Goal: Information Seeking & Learning: Learn about a topic

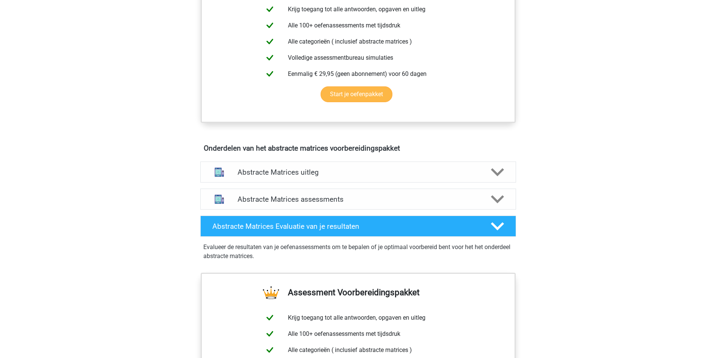
scroll to position [376, 0]
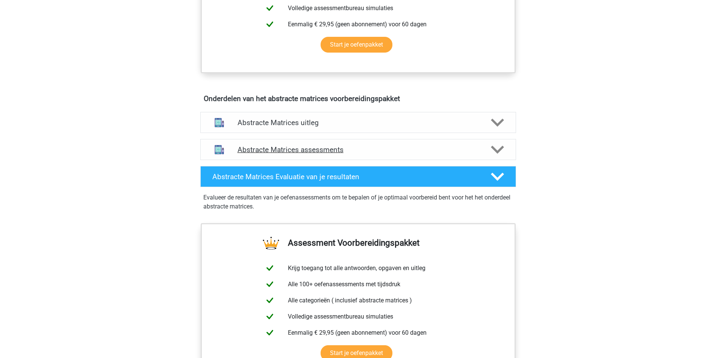
click at [324, 144] on div "Abstracte Matrices assessments" at bounding box center [358, 149] width 316 height 21
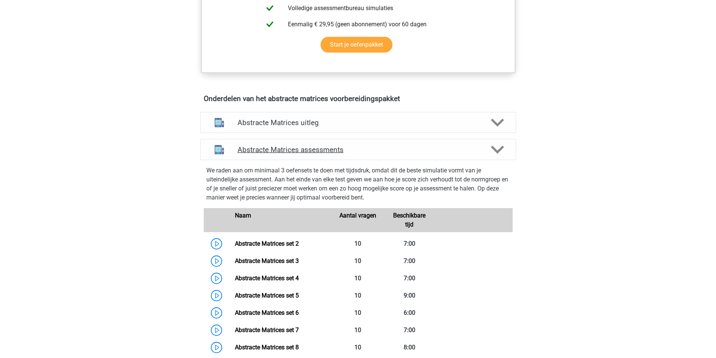
scroll to position [451, 0]
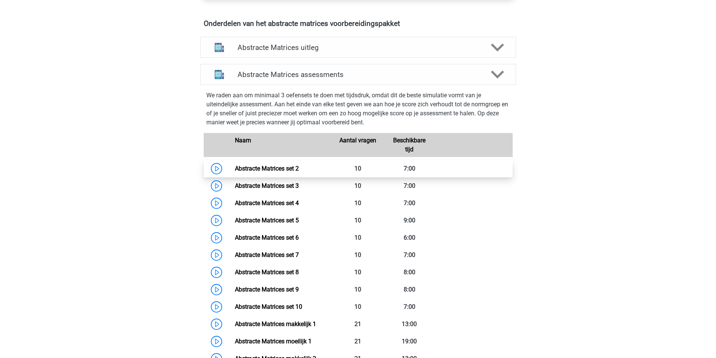
click at [235, 169] on link "Abstracte Matrices set 2" at bounding box center [267, 168] width 64 height 7
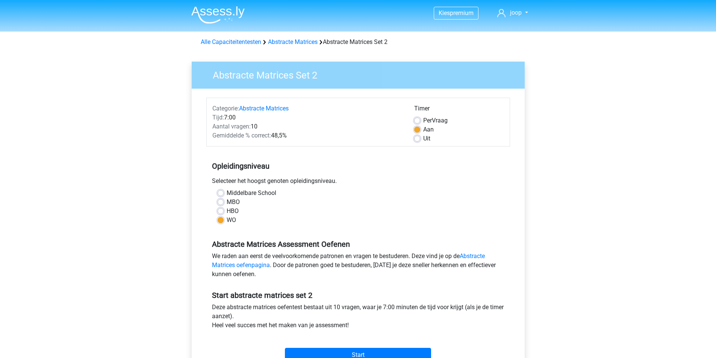
scroll to position [75, 0]
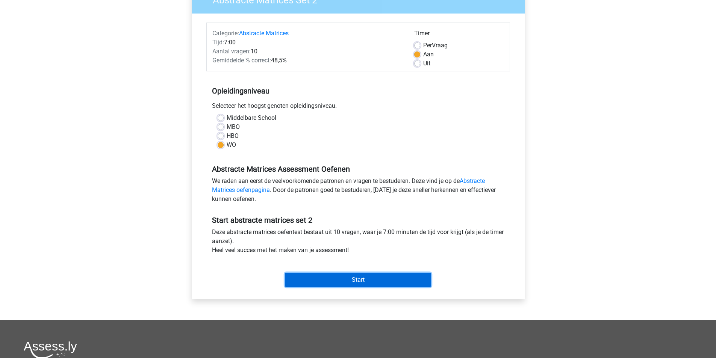
click at [369, 278] on input "Start" at bounding box center [358, 280] width 146 height 14
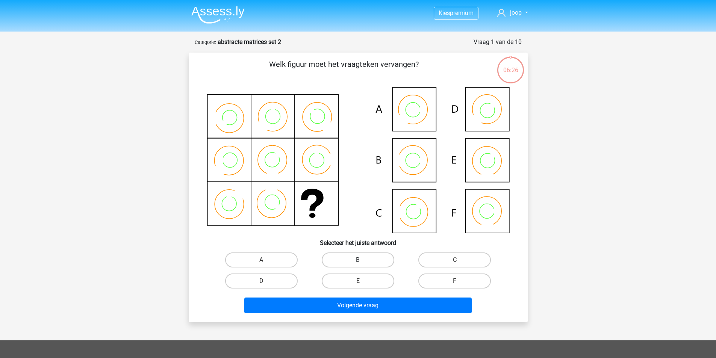
click at [351, 263] on label "B" at bounding box center [358, 259] width 73 height 15
click at [358, 263] on input "B" at bounding box center [360, 262] width 5 height 5
radio input "true"
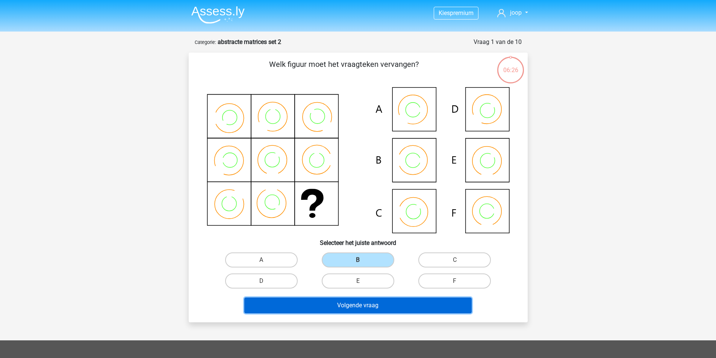
click at [369, 308] on button "Volgende vraag" at bounding box center [357, 306] width 227 height 16
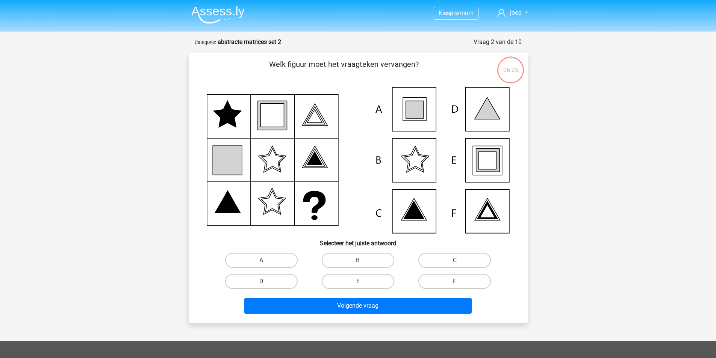
scroll to position [38, 0]
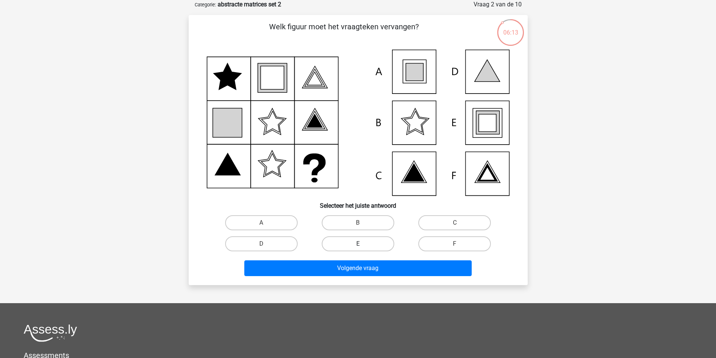
click at [363, 240] on label "E" at bounding box center [358, 243] width 73 height 15
click at [363, 244] on input "E" at bounding box center [360, 246] width 5 height 5
radio input "true"
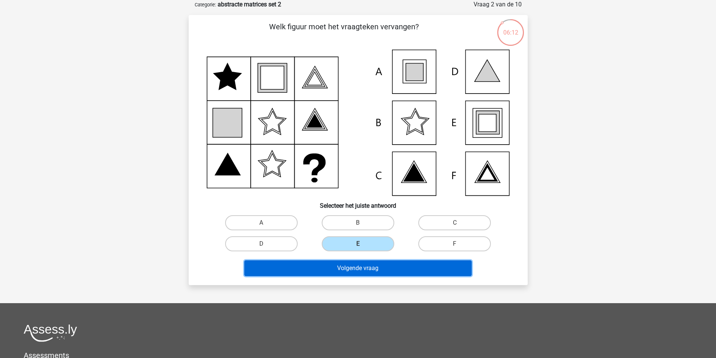
click at [350, 273] on button "Volgende vraag" at bounding box center [357, 268] width 227 height 16
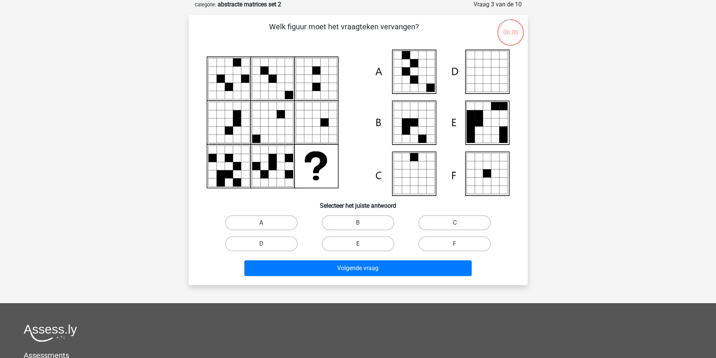
click at [270, 226] on label "A" at bounding box center [261, 222] width 73 height 15
click at [266, 226] on input "A" at bounding box center [263, 225] width 5 height 5
radio input "true"
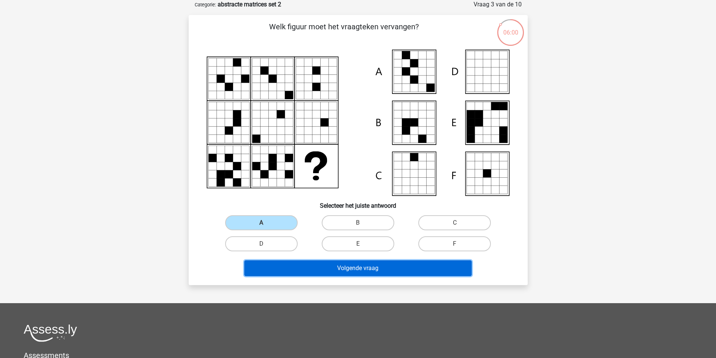
click at [342, 268] on button "Volgende vraag" at bounding box center [357, 268] width 227 height 16
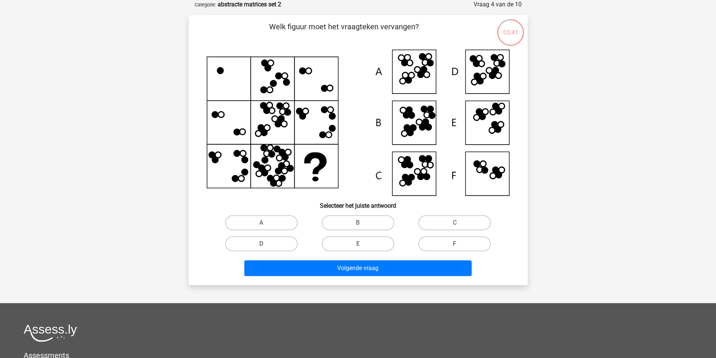
click at [295, 246] on label "D" at bounding box center [261, 243] width 73 height 15
click at [266, 246] on input "D" at bounding box center [263, 246] width 5 height 5
radio input "true"
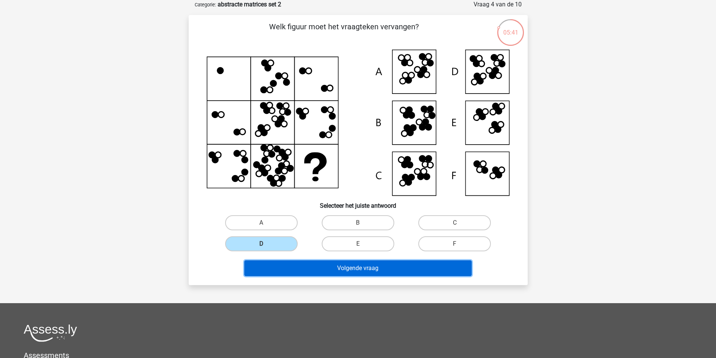
click at [338, 264] on button "Volgende vraag" at bounding box center [357, 268] width 227 height 16
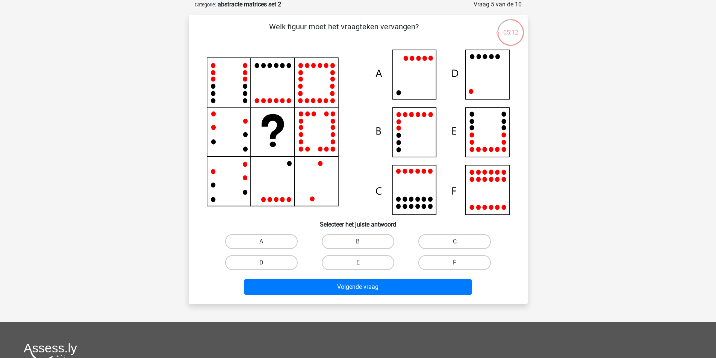
click at [282, 262] on label "D" at bounding box center [261, 262] width 73 height 15
click at [266, 263] on input "D" at bounding box center [263, 265] width 5 height 5
radio input "true"
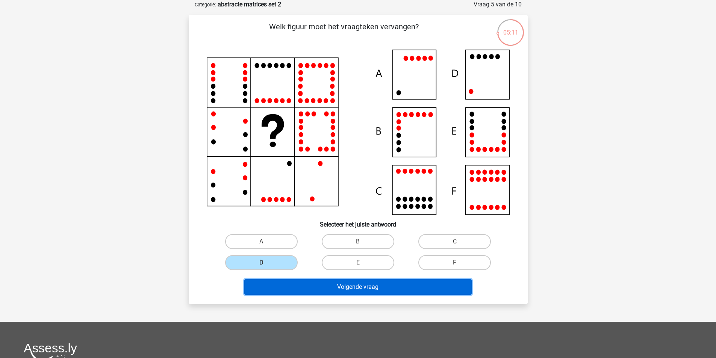
click at [348, 283] on button "Volgende vraag" at bounding box center [357, 287] width 227 height 16
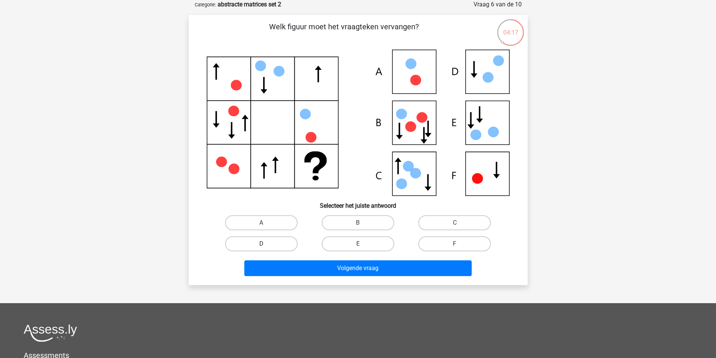
click at [280, 244] on label "D" at bounding box center [261, 243] width 73 height 15
click at [266, 244] on input "D" at bounding box center [263, 246] width 5 height 5
radio input "true"
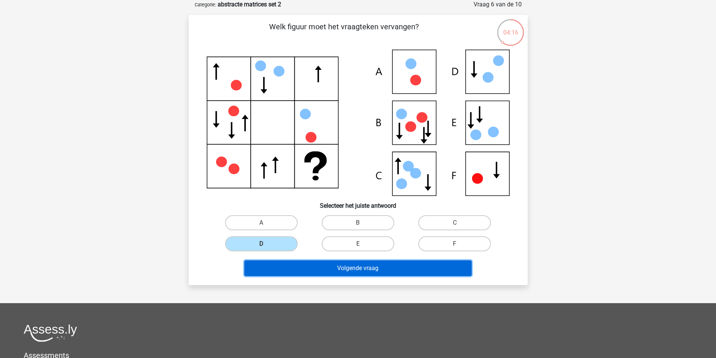
click at [370, 267] on button "Volgende vraag" at bounding box center [357, 268] width 227 height 16
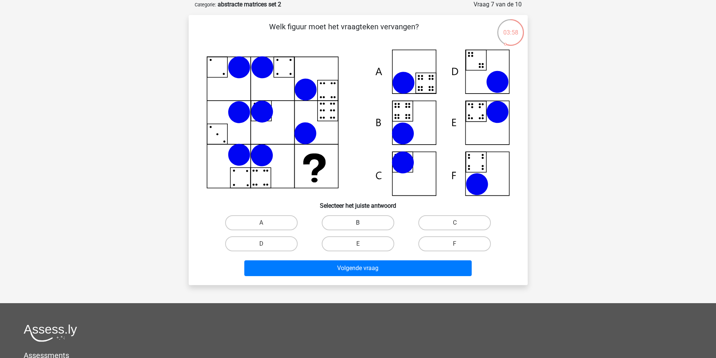
click at [366, 224] on label "B" at bounding box center [358, 222] width 73 height 15
click at [363, 224] on input "B" at bounding box center [360, 225] width 5 height 5
radio input "true"
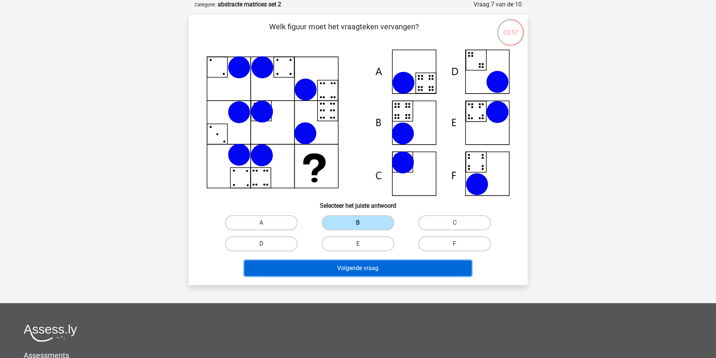
click at [366, 271] on button "Volgende vraag" at bounding box center [357, 268] width 227 height 16
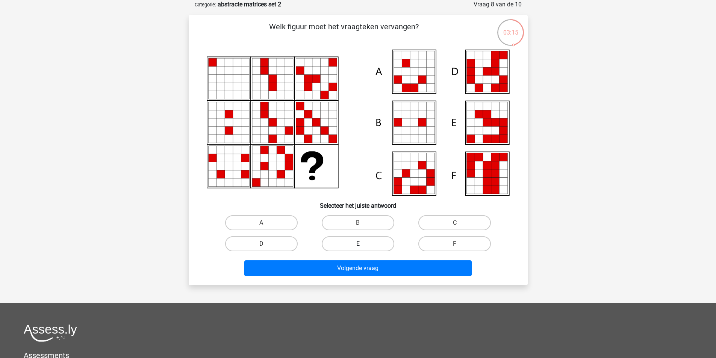
click at [381, 242] on label "E" at bounding box center [358, 243] width 73 height 15
click at [363, 244] on input "E" at bounding box center [360, 246] width 5 height 5
radio input "true"
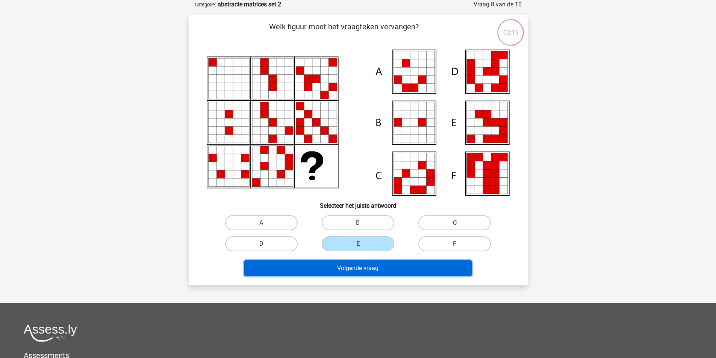
click at [381, 269] on button "Volgende vraag" at bounding box center [357, 268] width 227 height 16
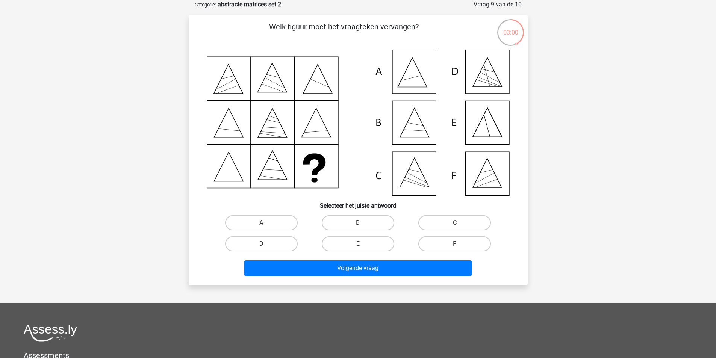
click at [457, 224] on input "C" at bounding box center [457, 225] width 5 height 5
radio input "true"
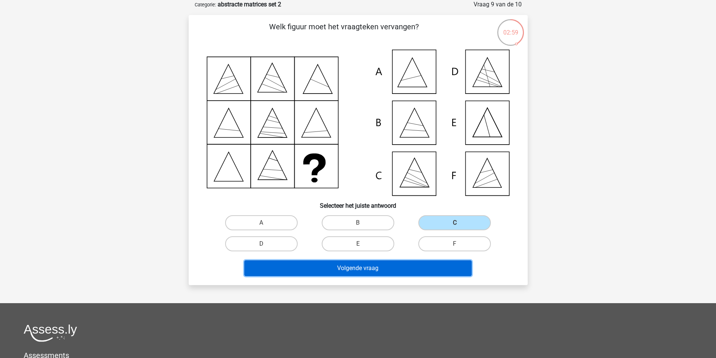
click at [354, 264] on button "Volgende vraag" at bounding box center [357, 268] width 227 height 16
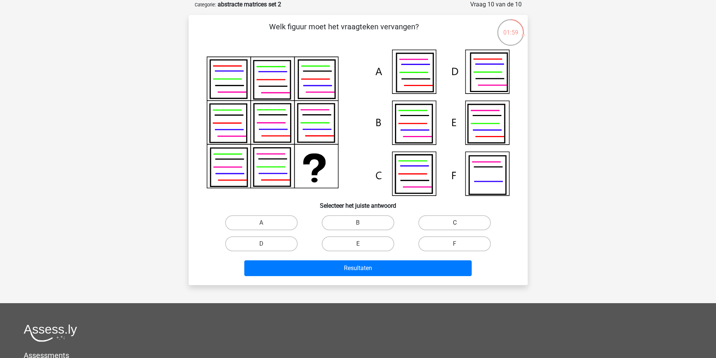
click at [453, 225] on label "C" at bounding box center [454, 222] width 73 height 15
click at [455, 225] on input "C" at bounding box center [457, 225] width 5 height 5
radio input "true"
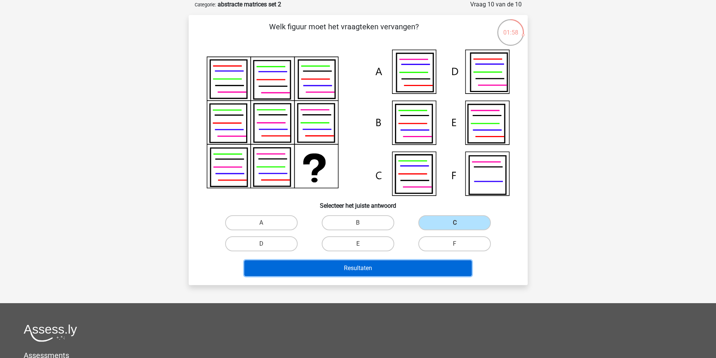
click at [384, 268] on button "Resultaten" at bounding box center [357, 268] width 227 height 16
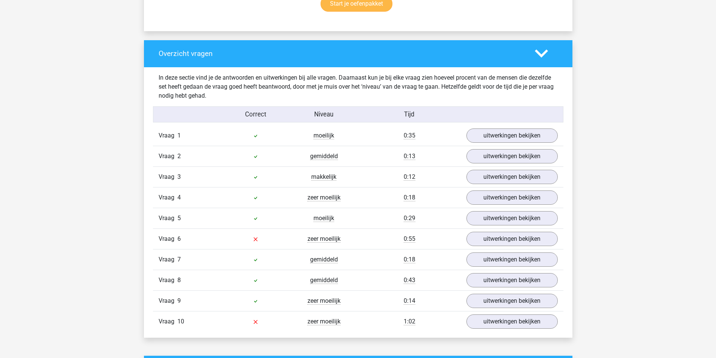
scroll to position [526, 0]
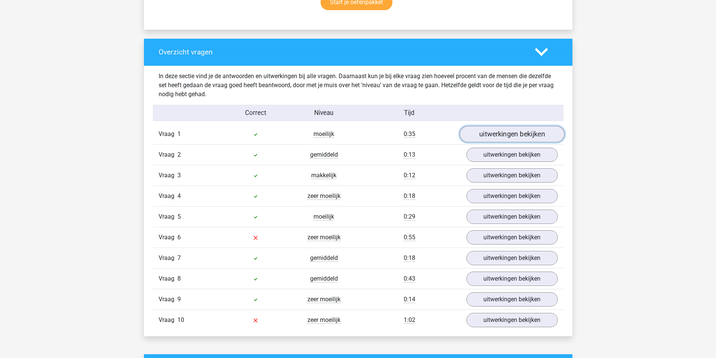
click at [527, 133] on link "uitwerkingen bekijken" at bounding box center [511, 134] width 105 height 17
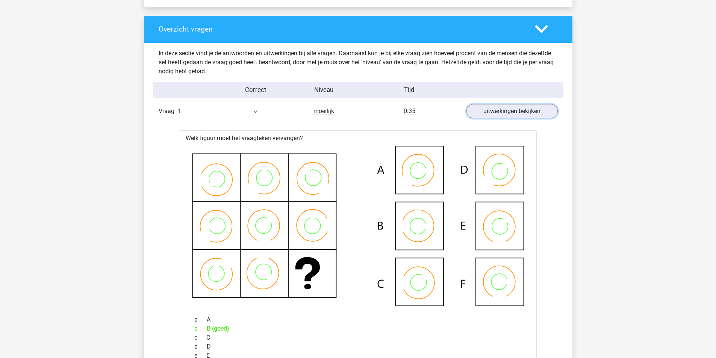
scroll to position [601, 0]
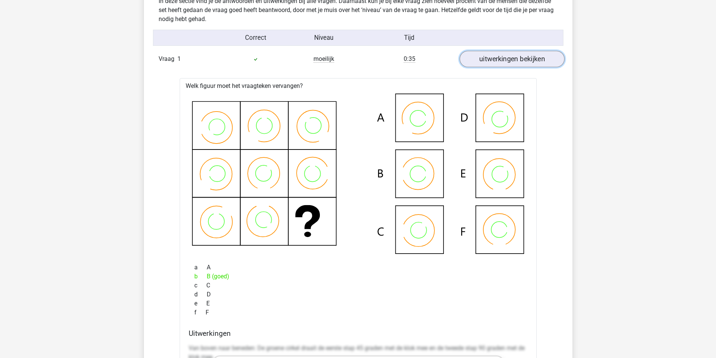
click at [516, 57] on link "uitwerkingen bekijken" at bounding box center [511, 59] width 105 height 17
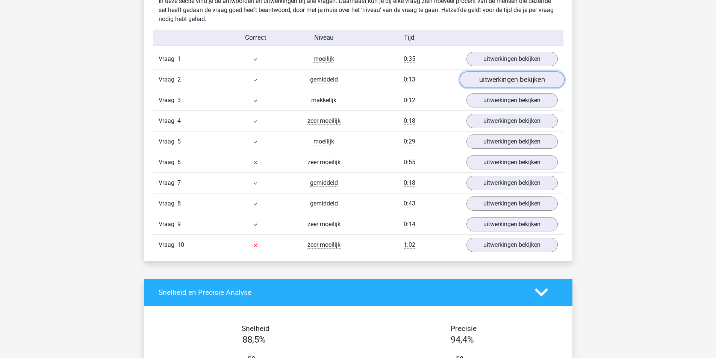
click at [511, 76] on link "uitwerkingen bekijken" at bounding box center [511, 79] width 105 height 17
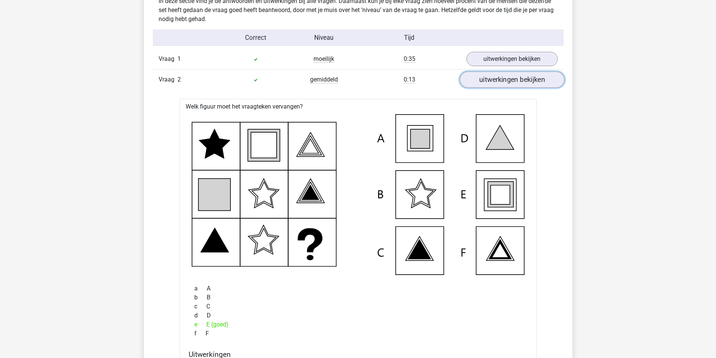
click at [511, 76] on link "uitwerkingen bekijken" at bounding box center [511, 79] width 105 height 17
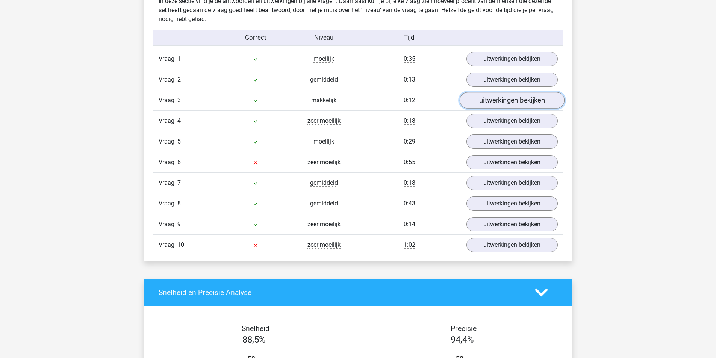
click at [504, 98] on link "uitwerkingen bekijken" at bounding box center [511, 100] width 105 height 17
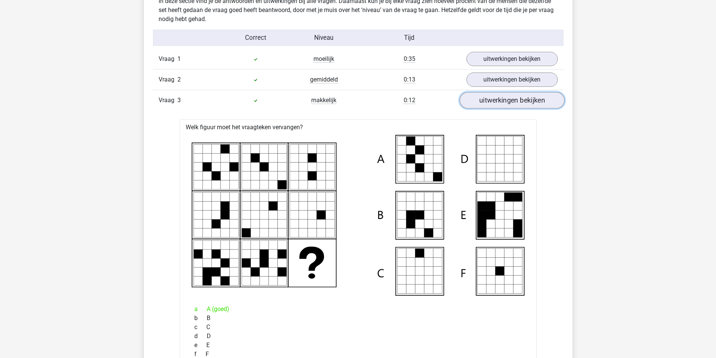
click at [504, 98] on link "uitwerkingen bekijken" at bounding box center [511, 100] width 105 height 17
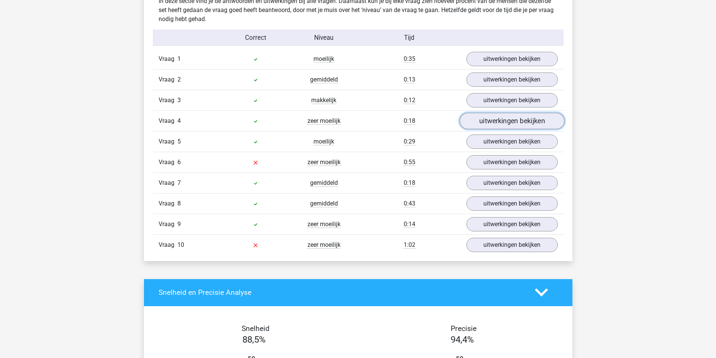
click at [503, 116] on link "uitwerkingen bekijken" at bounding box center [511, 121] width 105 height 17
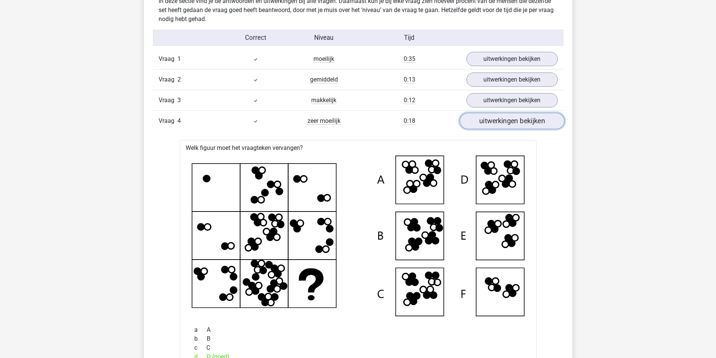
click at [506, 124] on link "uitwerkingen bekijken" at bounding box center [511, 121] width 105 height 17
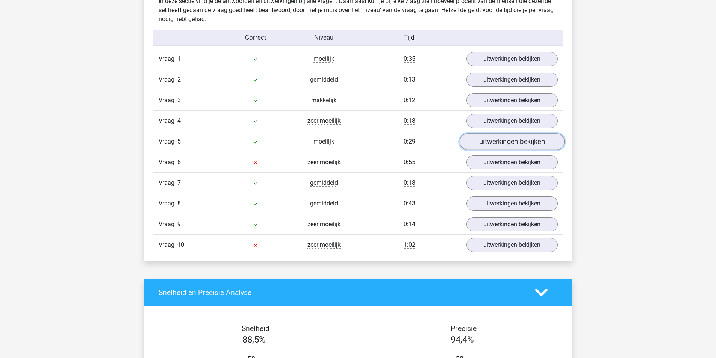
click at [512, 139] on link "uitwerkingen bekijken" at bounding box center [511, 141] width 105 height 17
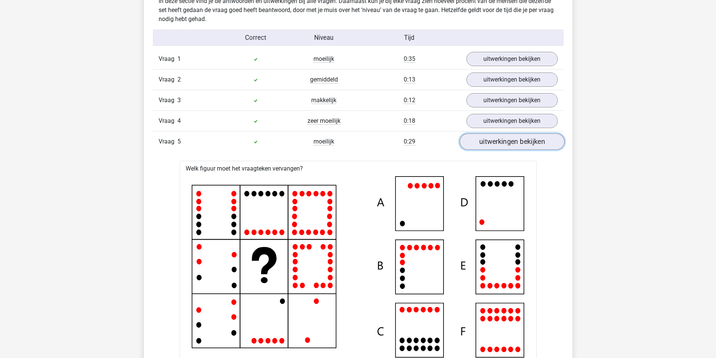
click at [510, 138] on link "uitwerkingen bekijken" at bounding box center [511, 141] width 105 height 17
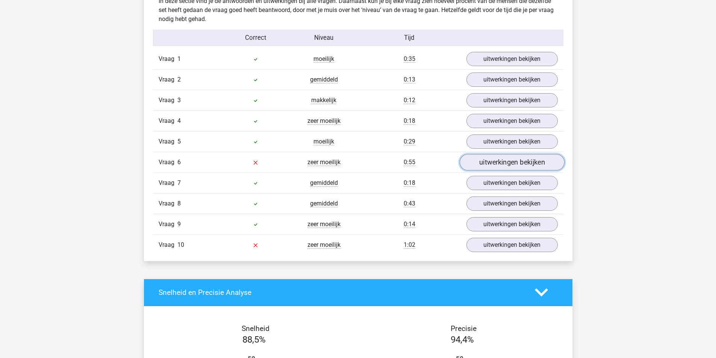
click at [510, 158] on link "uitwerkingen bekijken" at bounding box center [511, 162] width 105 height 17
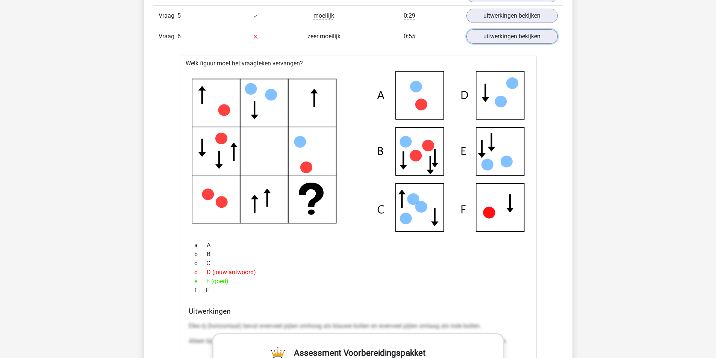
scroll to position [714, 0]
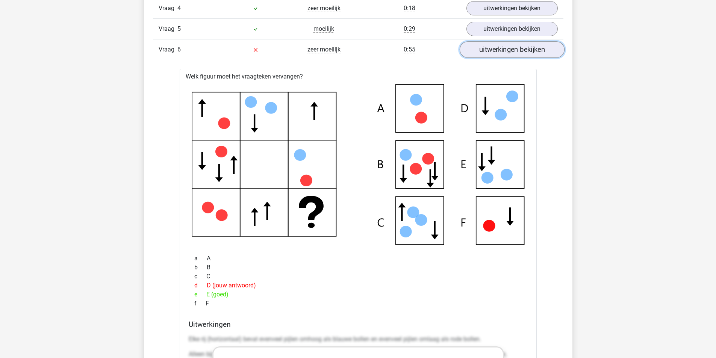
click at [510, 44] on link "uitwerkingen bekijken" at bounding box center [511, 49] width 105 height 17
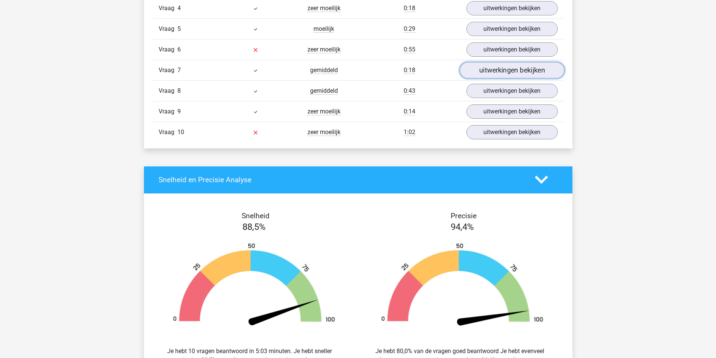
click at [514, 65] on link "uitwerkingen bekijken" at bounding box center [511, 70] width 105 height 17
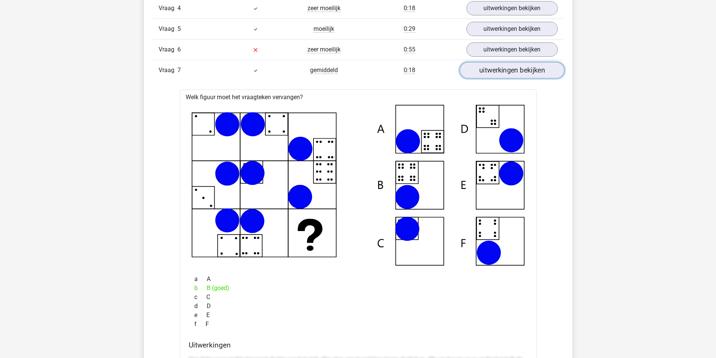
click at [514, 65] on link "uitwerkingen bekijken" at bounding box center [511, 70] width 105 height 17
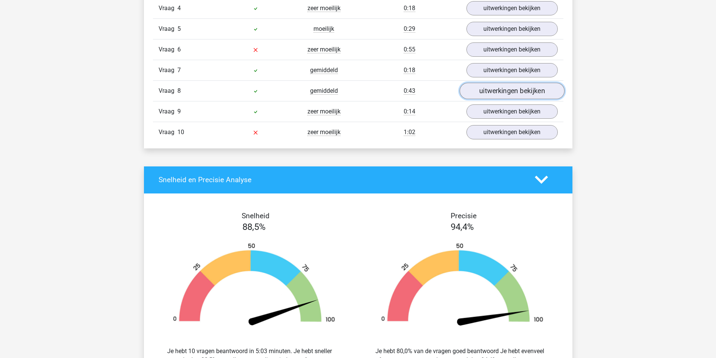
click at [512, 91] on link "uitwerkingen bekijken" at bounding box center [511, 91] width 105 height 17
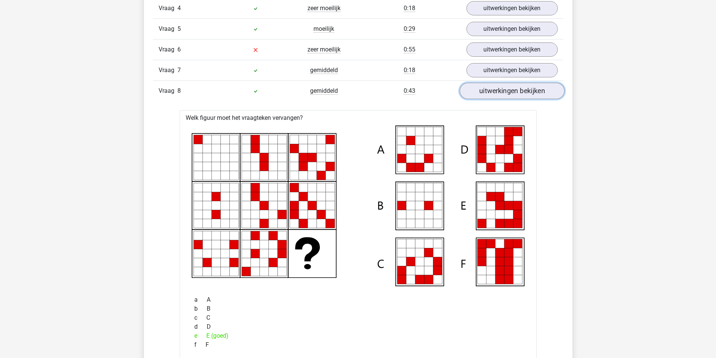
click at [512, 91] on link "uitwerkingen bekijken" at bounding box center [511, 91] width 105 height 17
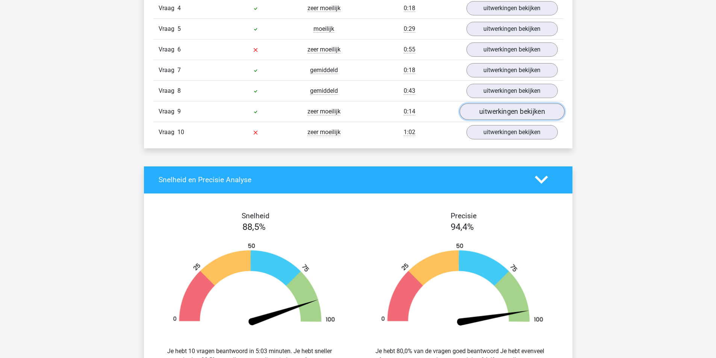
click at [512, 108] on link "uitwerkingen bekijken" at bounding box center [511, 111] width 105 height 17
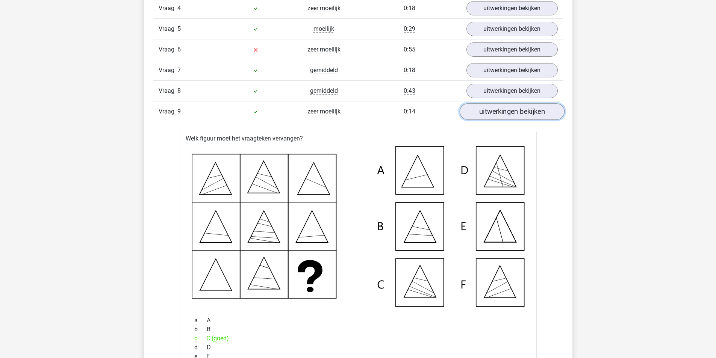
click at [512, 108] on link "uitwerkingen bekijken" at bounding box center [511, 111] width 105 height 17
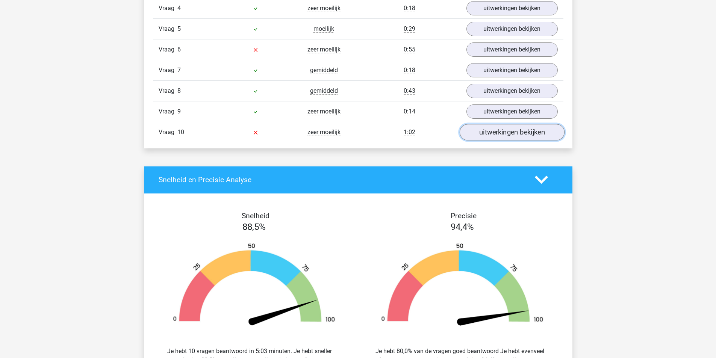
click at [512, 132] on link "uitwerkingen bekijken" at bounding box center [511, 132] width 105 height 17
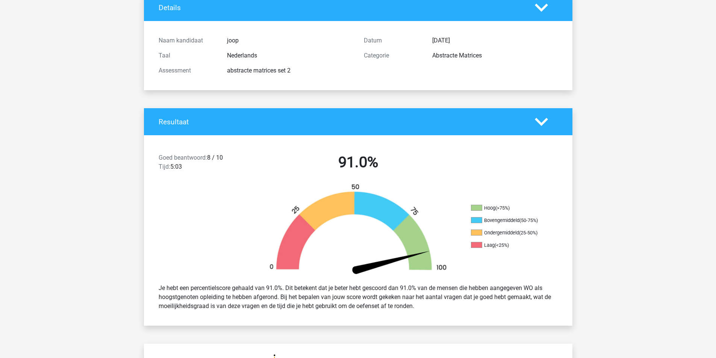
scroll to position [0, 0]
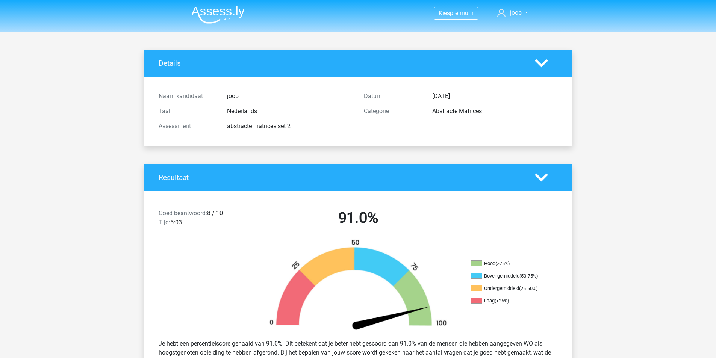
click at [229, 17] on img at bounding box center [217, 15] width 53 height 18
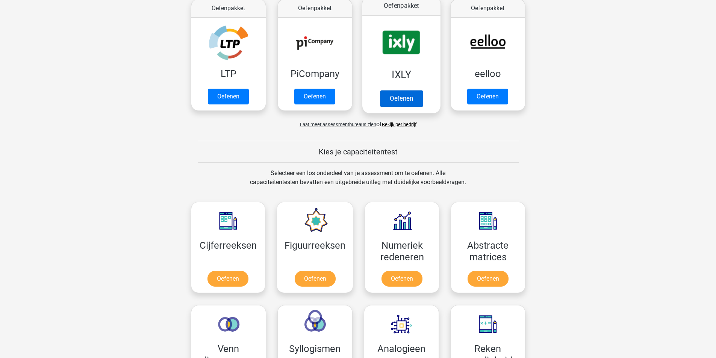
scroll to position [150, 0]
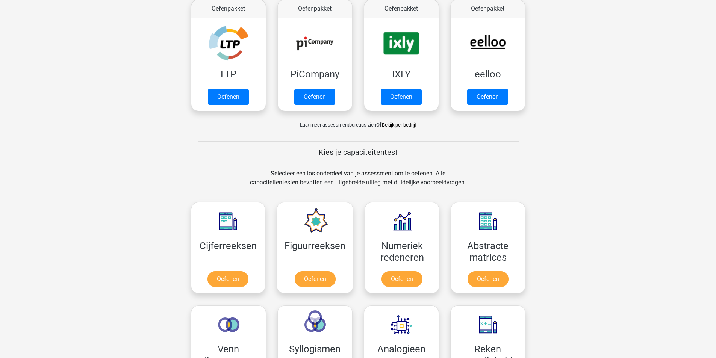
click at [345, 124] on span "Laat meer assessmentbureaus zien" at bounding box center [338, 125] width 76 height 6
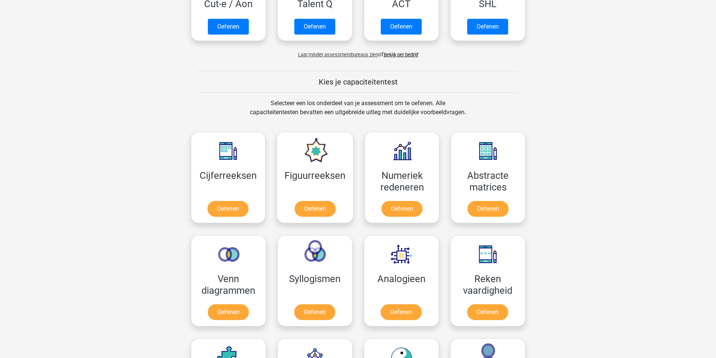
scroll to position [639, 0]
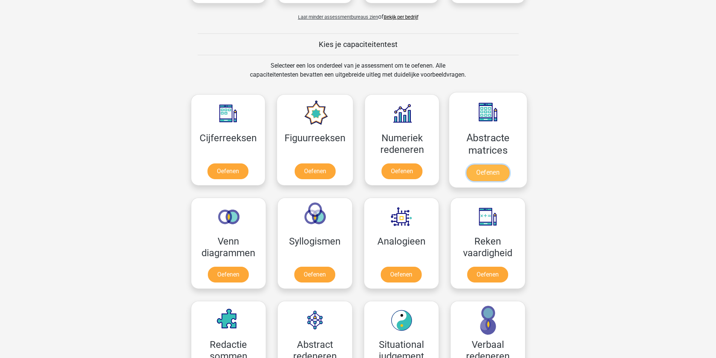
click at [485, 166] on link "Oefenen" at bounding box center [487, 173] width 43 height 17
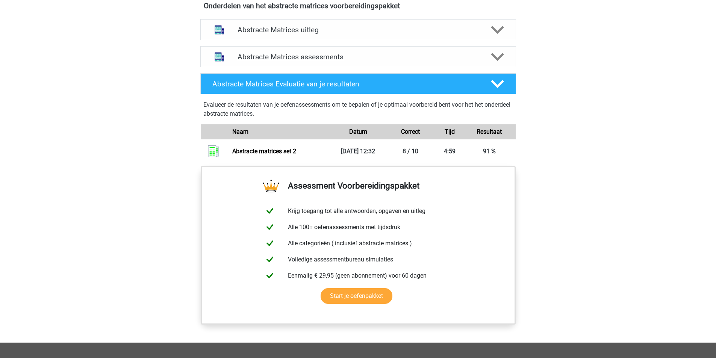
scroll to position [451, 0]
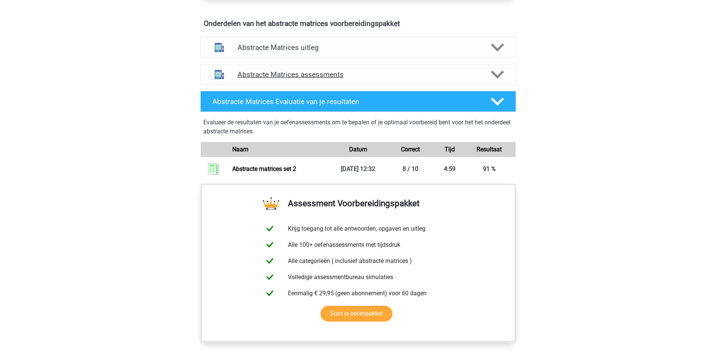
click at [276, 76] on h4 "Abstracte Matrices assessments" at bounding box center [357, 74] width 241 height 9
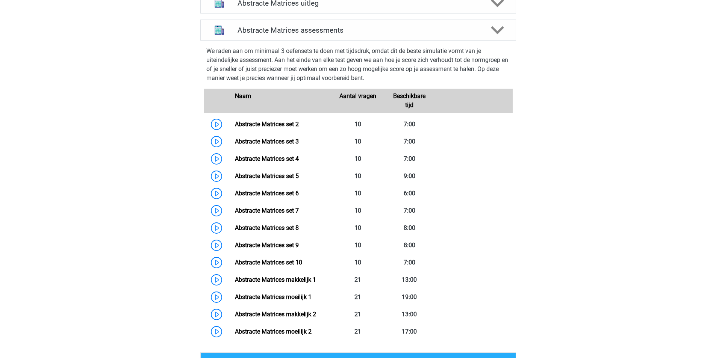
scroll to position [488, 0]
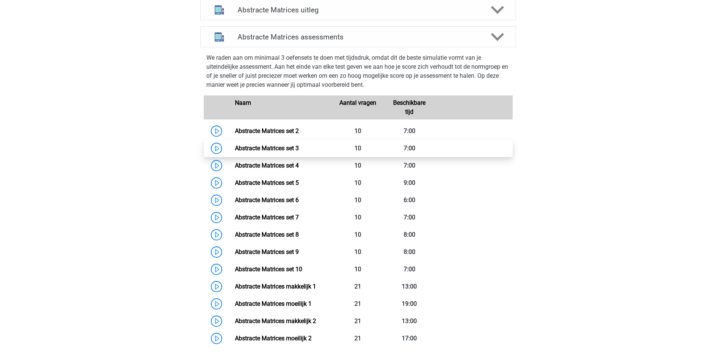
click at [235, 148] on link "Abstracte Matrices set 3" at bounding box center [267, 148] width 64 height 7
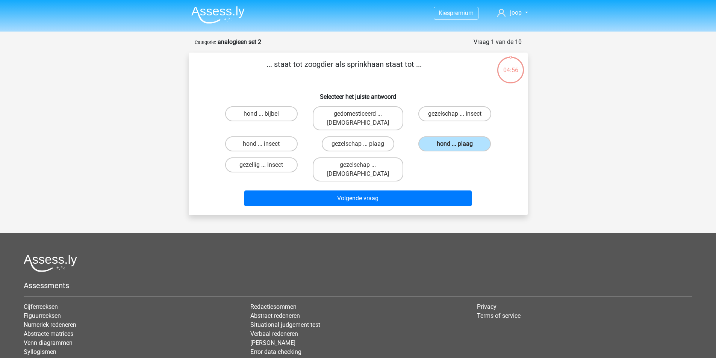
click at [218, 15] on img at bounding box center [217, 15] width 53 height 18
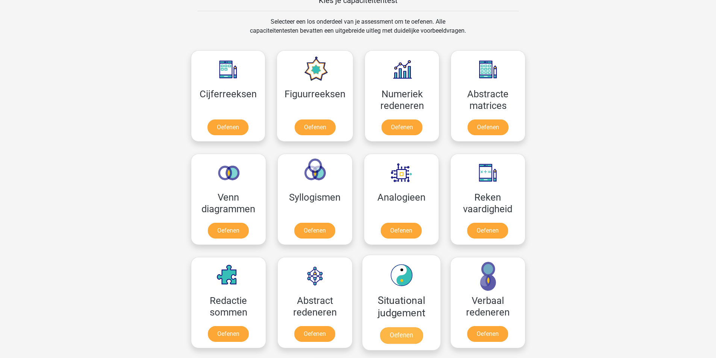
scroll to position [301, 0]
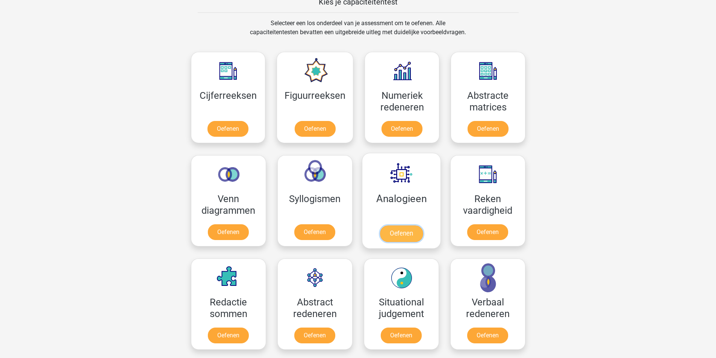
click at [396, 232] on link "Oefenen" at bounding box center [400, 233] width 43 height 17
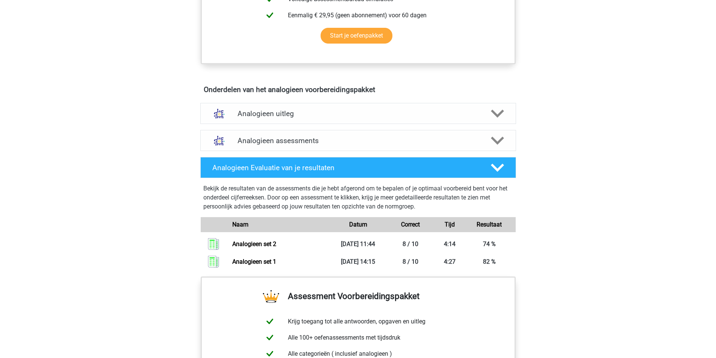
scroll to position [376, 0]
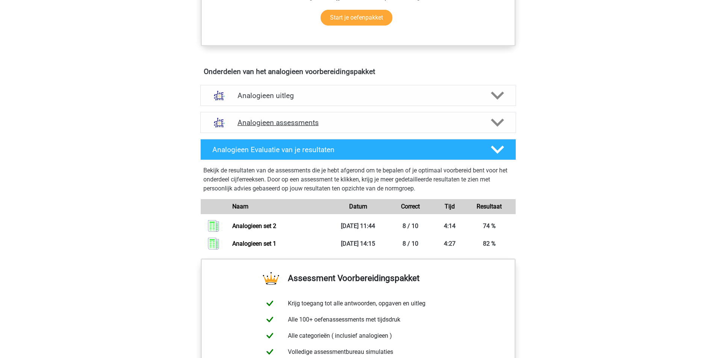
click at [321, 126] on h4 "Analogieen assessments" at bounding box center [357, 122] width 241 height 9
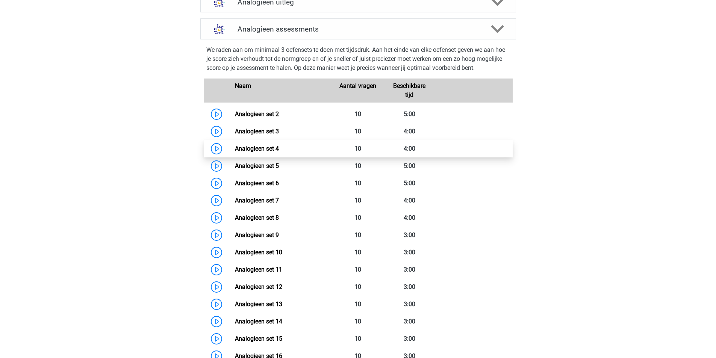
scroll to position [451, 0]
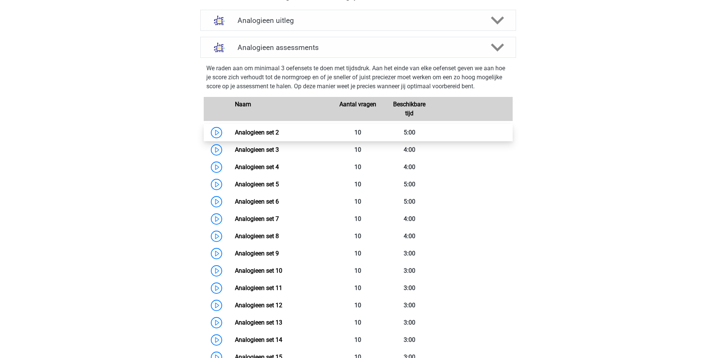
click at [235, 132] on link "Analogieen set 2" at bounding box center [257, 132] width 44 height 7
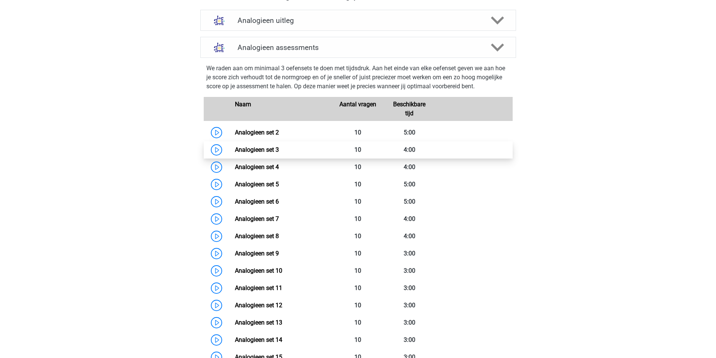
click at [235, 151] on link "Analogieen set 3" at bounding box center [257, 149] width 44 height 7
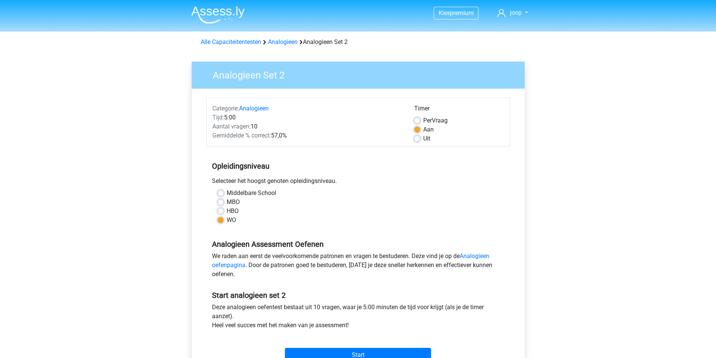
scroll to position [75, 0]
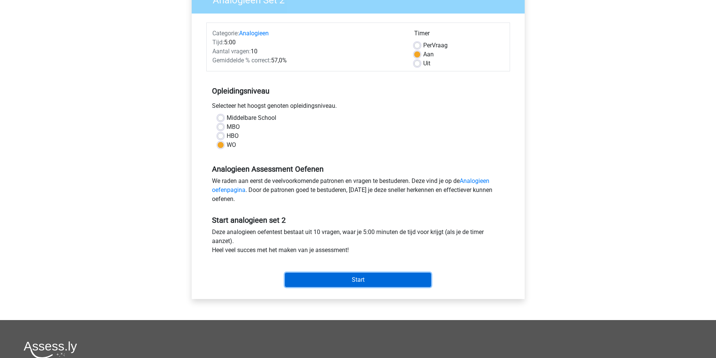
click at [361, 280] on input "Start" at bounding box center [358, 280] width 146 height 14
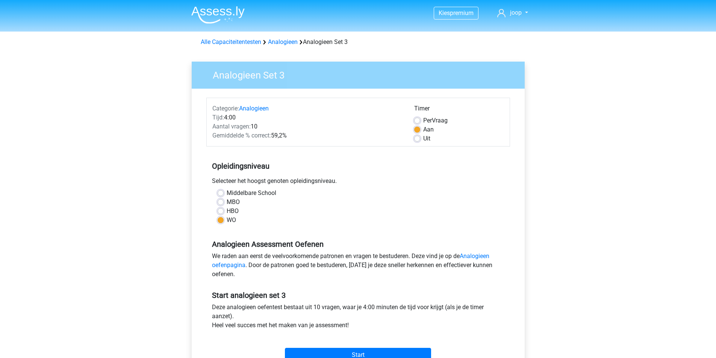
scroll to position [38, 0]
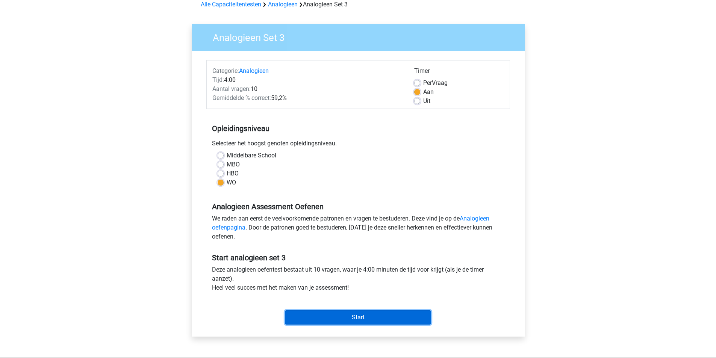
drag, startPoint x: 364, startPoint y: 317, endPoint x: 383, endPoint y: 289, distance: 33.6
click at [364, 316] on input "Start" at bounding box center [358, 317] width 146 height 14
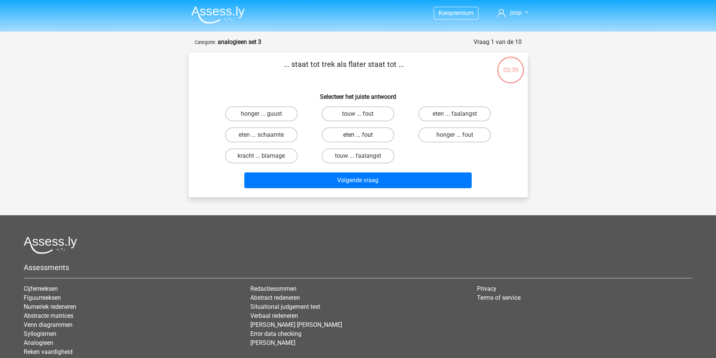
click at [363, 132] on label "eten ... fout" at bounding box center [358, 134] width 73 height 15
click at [363, 135] on input "eten ... fout" at bounding box center [360, 137] width 5 height 5
radio input "true"
click at [446, 134] on label "honger ... fout" at bounding box center [454, 134] width 73 height 15
click at [455, 135] on input "honger ... fout" at bounding box center [457, 137] width 5 height 5
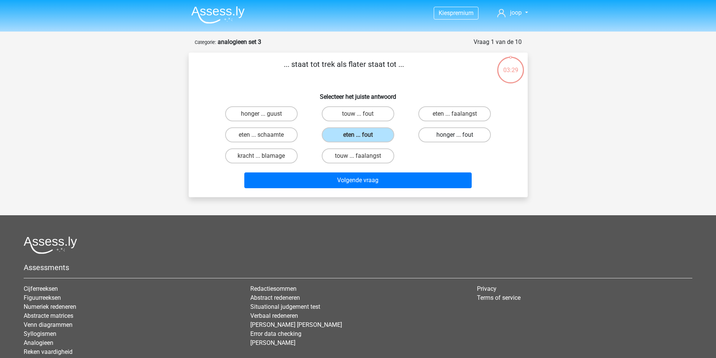
radio input "true"
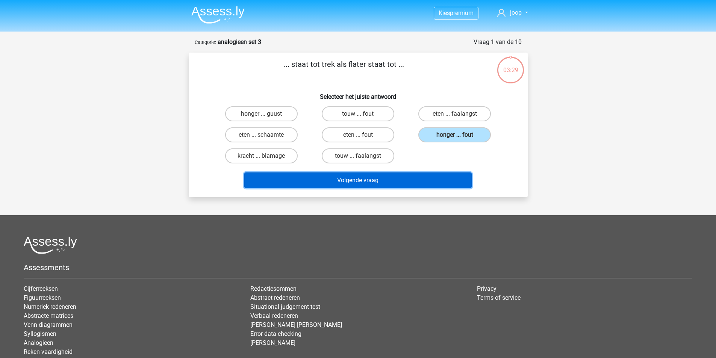
click at [382, 184] on button "Volgende vraag" at bounding box center [357, 180] width 227 height 16
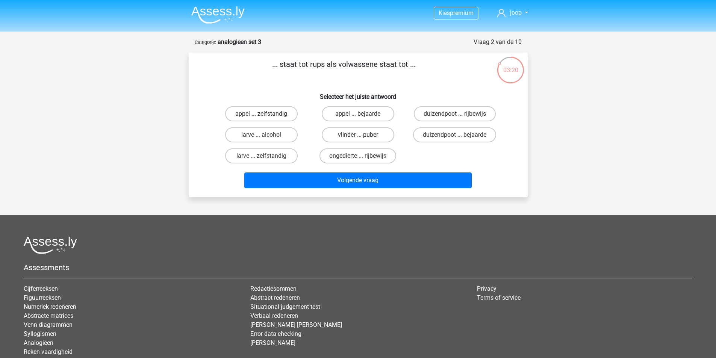
click at [357, 132] on label "vlinder ... puber" at bounding box center [358, 134] width 73 height 15
click at [358, 135] on input "vlinder ... puber" at bounding box center [360, 137] width 5 height 5
radio input "true"
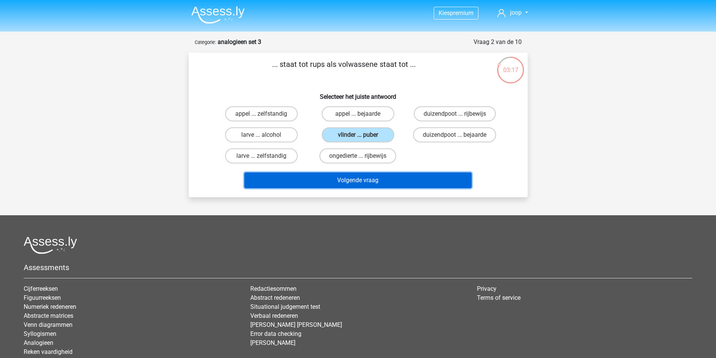
click at [376, 175] on button "Volgende vraag" at bounding box center [357, 180] width 227 height 16
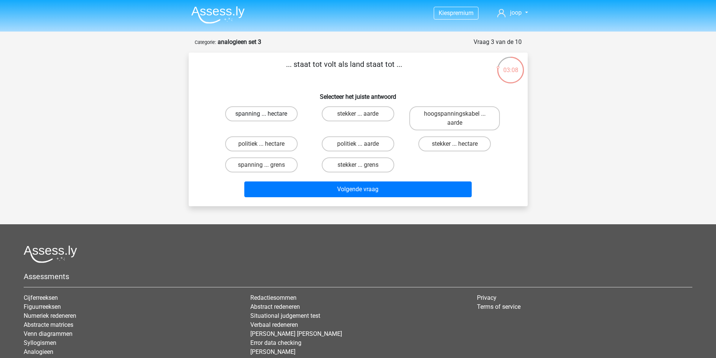
click at [267, 110] on label "spanning ... hectare" at bounding box center [261, 113] width 73 height 15
click at [266, 114] on input "spanning ... hectare" at bounding box center [263, 116] width 5 height 5
radio input "true"
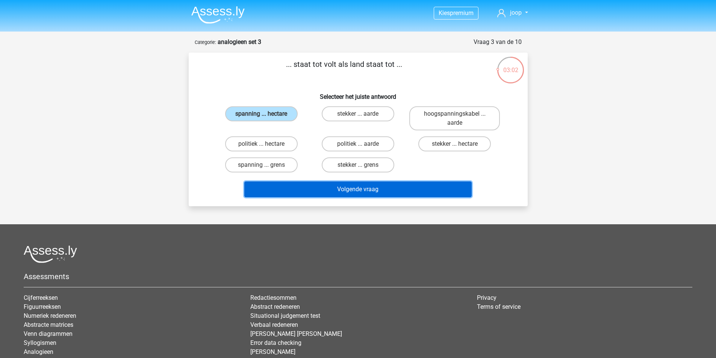
click at [361, 190] on button "Volgende vraag" at bounding box center [357, 189] width 227 height 16
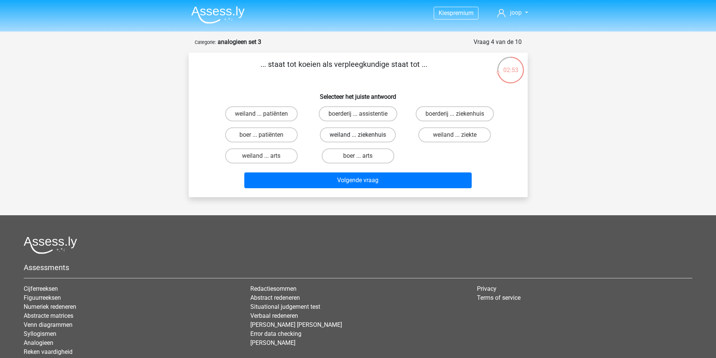
click at [364, 136] on label "weiland ... ziekenhuis" at bounding box center [358, 134] width 76 height 15
click at [363, 136] on input "weiland ... ziekenhuis" at bounding box center [360, 137] width 5 height 5
radio input "true"
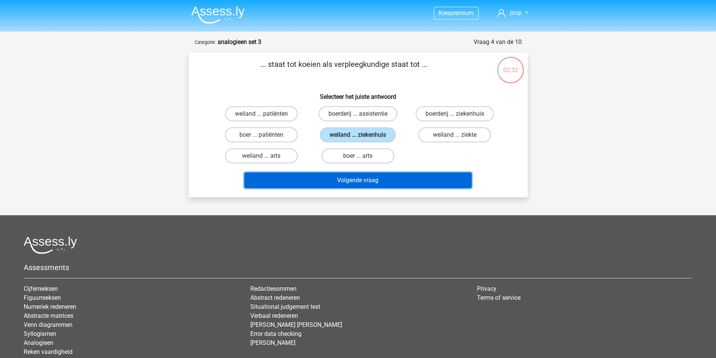
click at [364, 181] on button "Volgende vraag" at bounding box center [357, 180] width 227 height 16
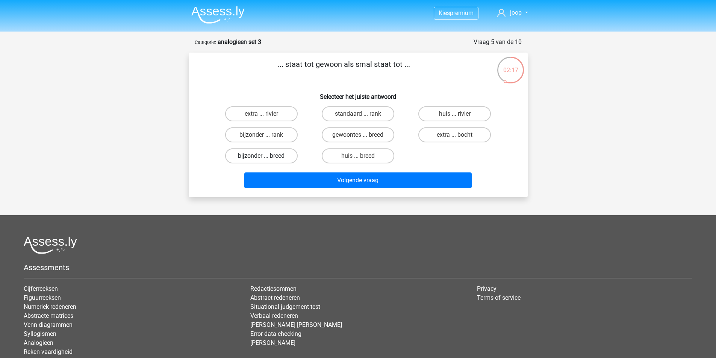
click at [268, 155] on label "bijzonder ... breed" at bounding box center [261, 155] width 73 height 15
click at [266, 156] on input "bijzonder ... breed" at bounding box center [263, 158] width 5 height 5
radio input "true"
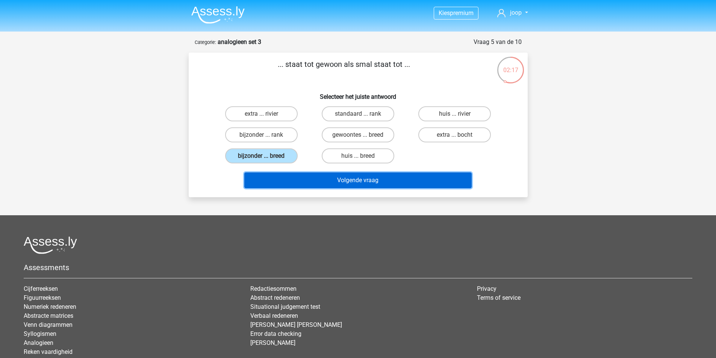
click at [375, 177] on button "Volgende vraag" at bounding box center [357, 180] width 227 height 16
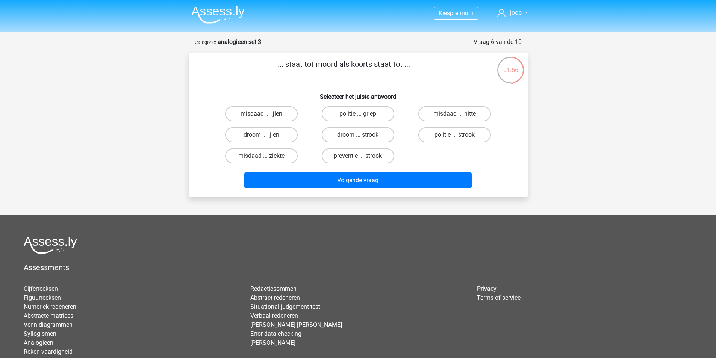
click at [266, 112] on label "misdaad ... ijlen" at bounding box center [261, 113] width 73 height 15
click at [266, 114] on input "misdaad ... ijlen" at bounding box center [263, 116] width 5 height 5
radio input "true"
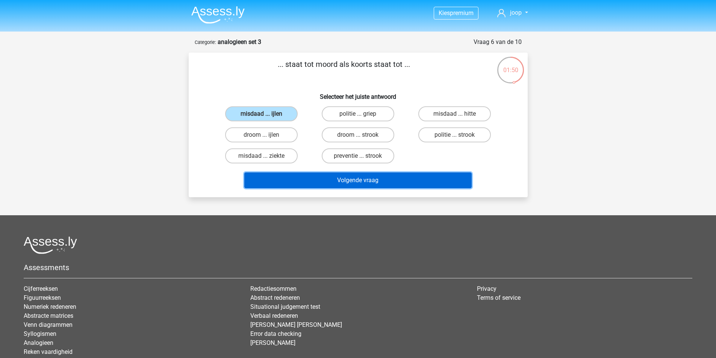
click at [363, 182] on button "Volgende vraag" at bounding box center [357, 180] width 227 height 16
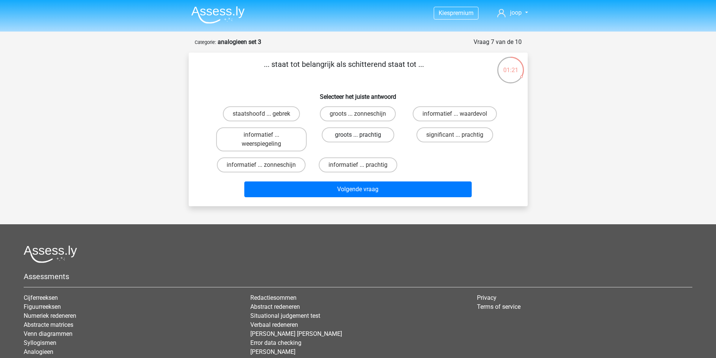
click at [360, 135] on label "groots ... prachtig" at bounding box center [358, 134] width 73 height 15
click at [360, 135] on input "groots ... prachtig" at bounding box center [360, 137] width 5 height 5
radio input "true"
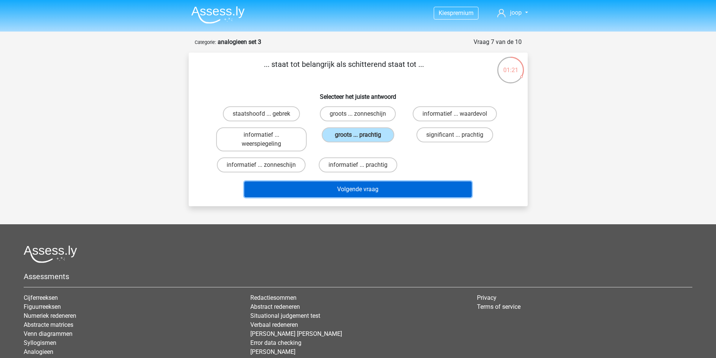
click at [361, 190] on button "Volgende vraag" at bounding box center [357, 189] width 227 height 16
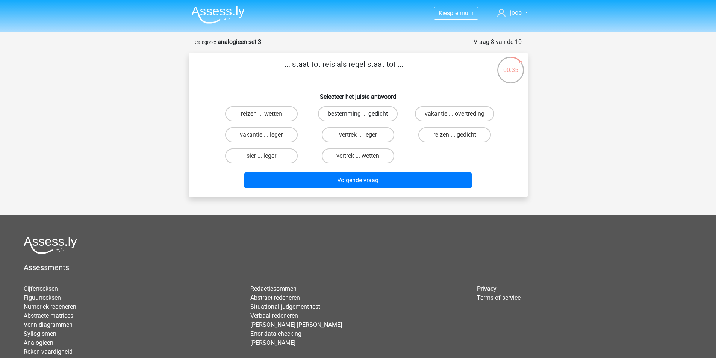
click at [364, 114] on label "bestemming ... gedicht" at bounding box center [358, 113] width 80 height 15
click at [363, 114] on input "bestemming ... gedicht" at bounding box center [360, 116] width 5 height 5
radio input "true"
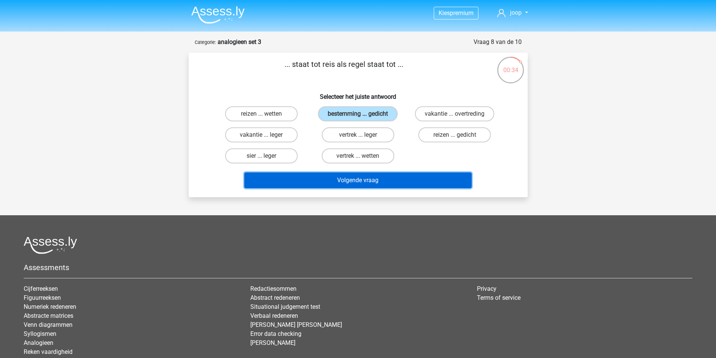
click at [374, 179] on button "Volgende vraag" at bounding box center [357, 180] width 227 height 16
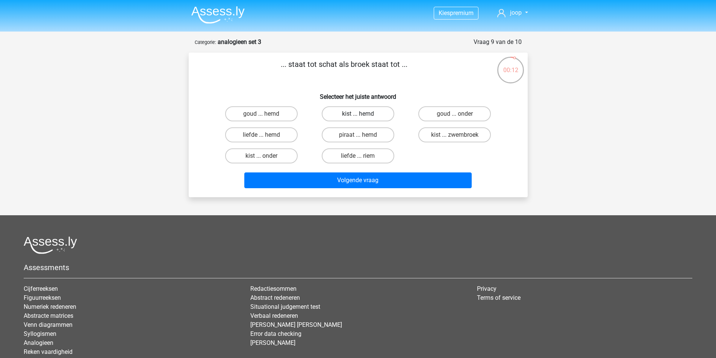
click at [365, 110] on label "kist ... hemd" at bounding box center [358, 113] width 73 height 15
click at [363, 114] on input "kist ... hemd" at bounding box center [360, 116] width 5 height 5
radio input "true"
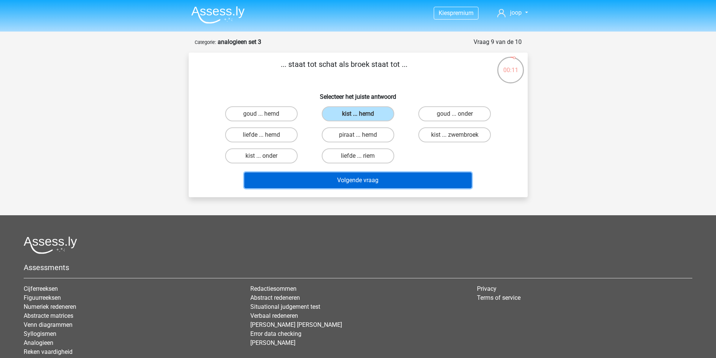
click at [364, 178] on button "Volgende vraag" at bounding box center [357, 180] width 227 height 16
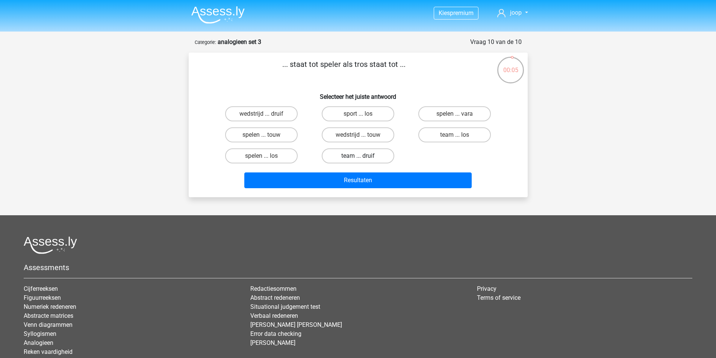
click at [367, 157] on label "team ... druif" at bounding box center [358, 155] width 73 height 15
click at [363, 157] on input "team ... druif" at bounding box center [360, 158] width 5 height 5
radio input "true"
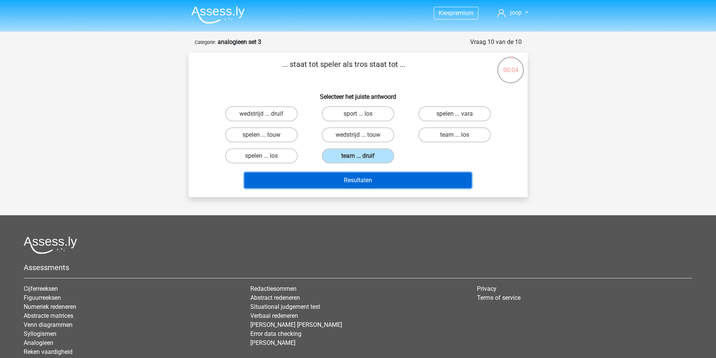
click at [365, 178] on button "Resultaten" at bounding box center [357, 180] width 227 height 16
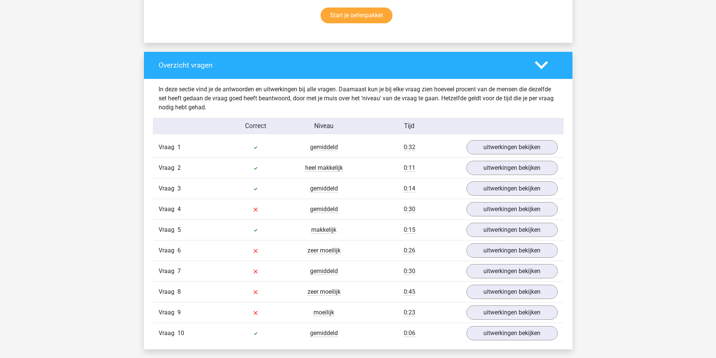
scroll to position [526, 0]
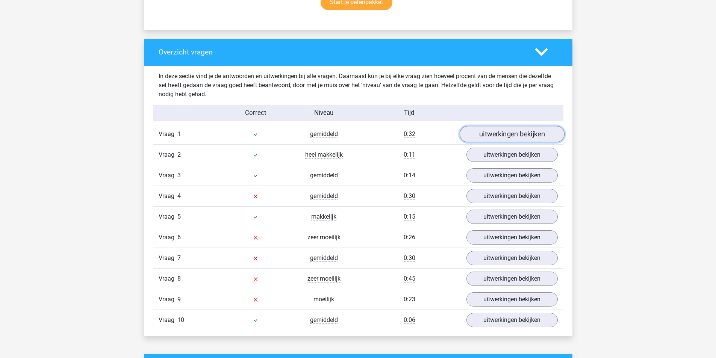
click at [525, 140] on link "uitwerkingen bekijken" at bounding box center [511, 134] width 105 height 17
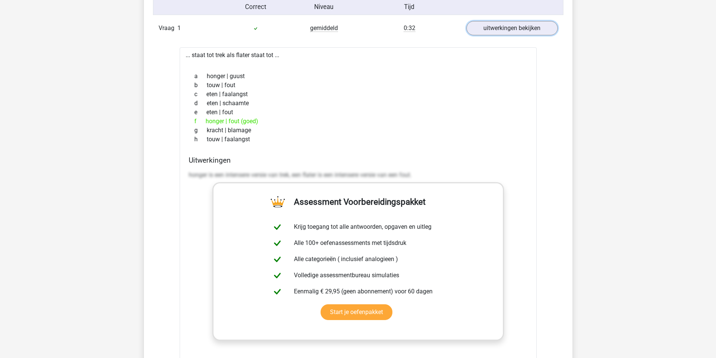
scroll to position [564, 0]
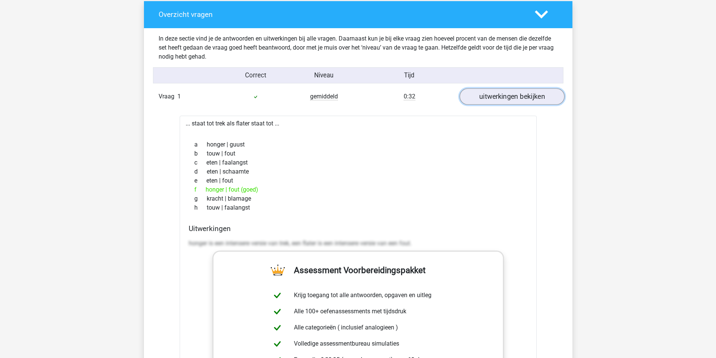
click at [507, 101] on link "uitwerkingen bekijken" at bounding box center [511, 96] width 105 height 17
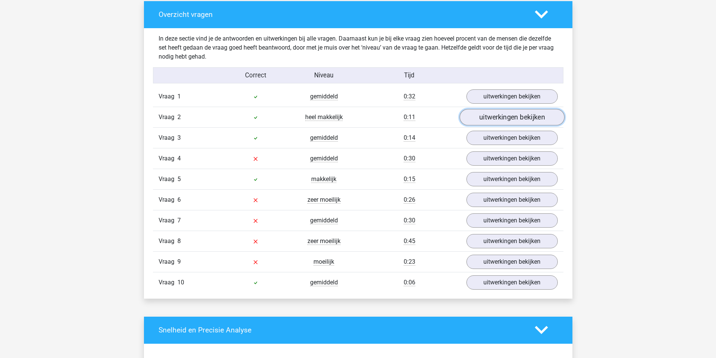
click at [506, 113] on link "uitwerkingen bekijken" at bounding box center [511, 117] width 105 height 17
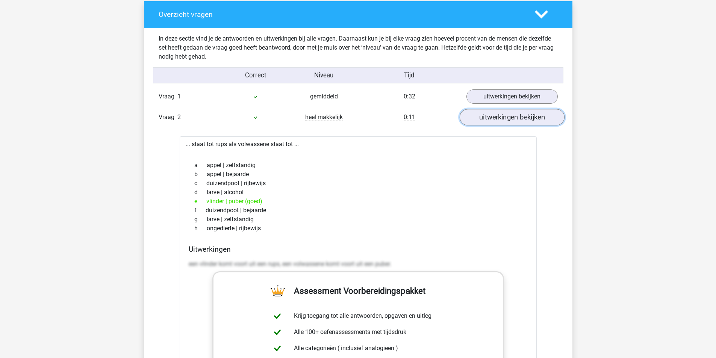
click at [506, 113] on link "uitwerkingen bekijken" at bounding box center [511, 117] width 105 height 17
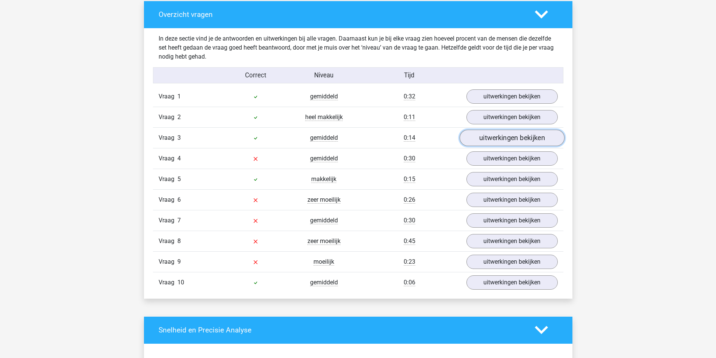
click at [503, 137] on link "uitwerkingen bekijken" at bounding box center [511, 138] width 105 height 17
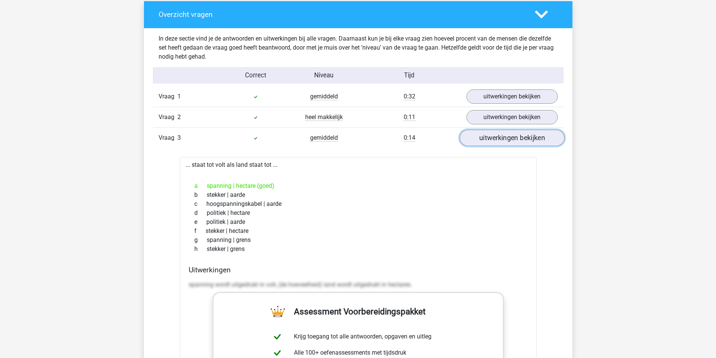
click at [503, 137] on link "uitwerkingen bekijken" at bounding box center [511, 138] width 105 height 17
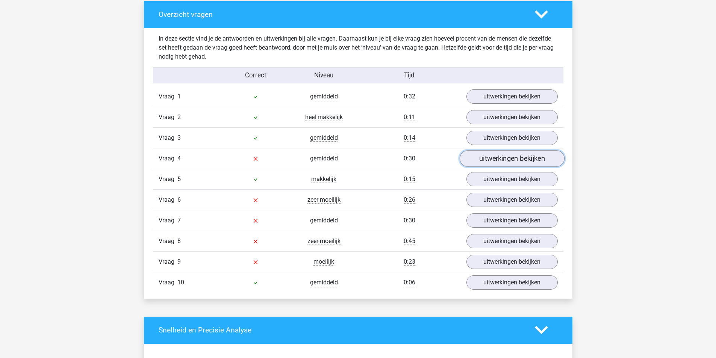
click at [504, 155] on link "uitwerkingen bekijken" at bounding box center [511, 158] width 105 height 17
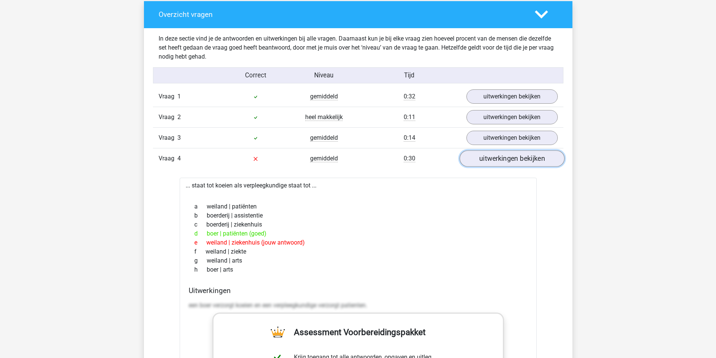
click at [504, 155] on link "uitwerkingen bekijken" at bounding box center [511, 158] width 105 height 17
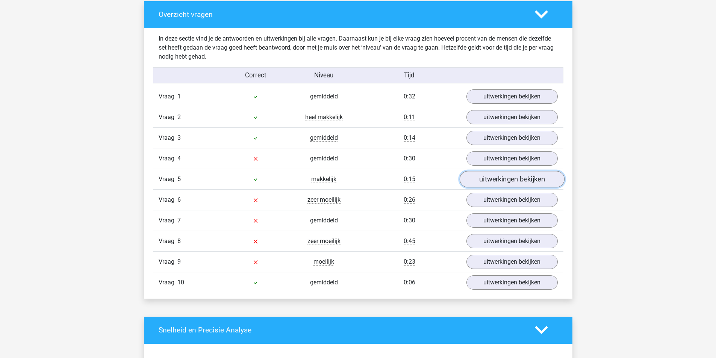
click at [508, 178] on link "uitwerkingen bekijken" at bounding box center [511, 179] width 105 height 17
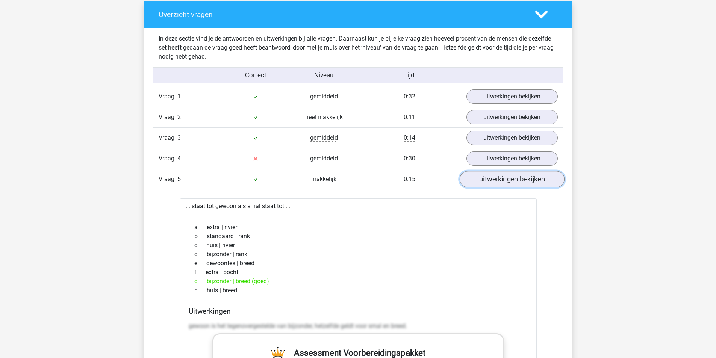
click at [508, 178] on link "uitwerkingen bekijken" at bounding box center [511, 179] width 105 height 17
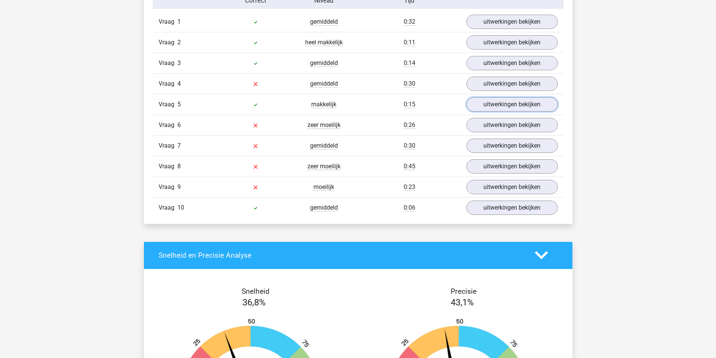
scroll to position [639, 0]
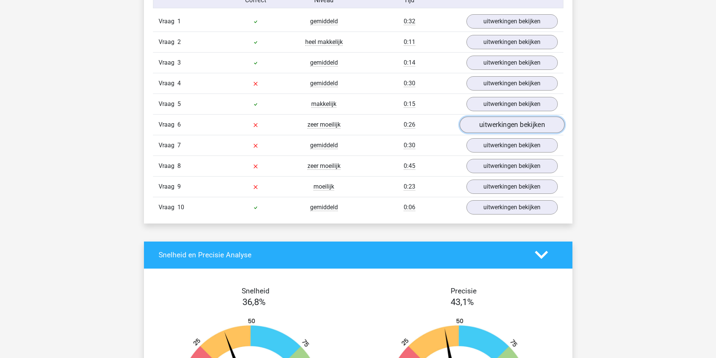
click at [504, 121] on link "uitwerkingen bekijken" at bounding box center [511, 124] width 105 height 17
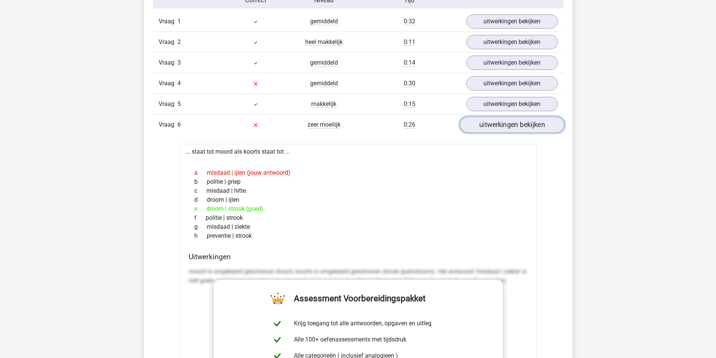
click at [504, 121] on link "uitwerkingen bekijken" at bounding box center [511, 124] width 105 height 17
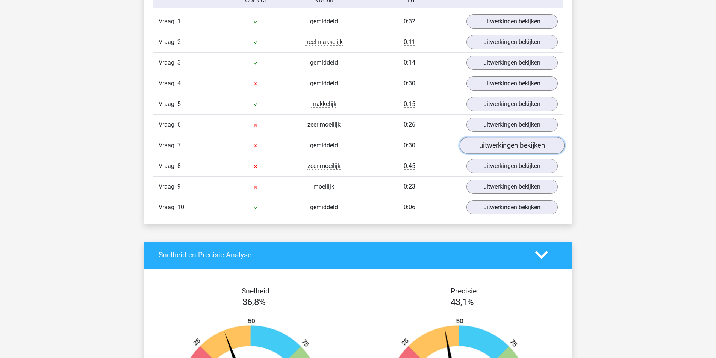
click at [507, 147] on link "uitwerkingen bekijken" at bounding box center [511, 145] width 105 height 17
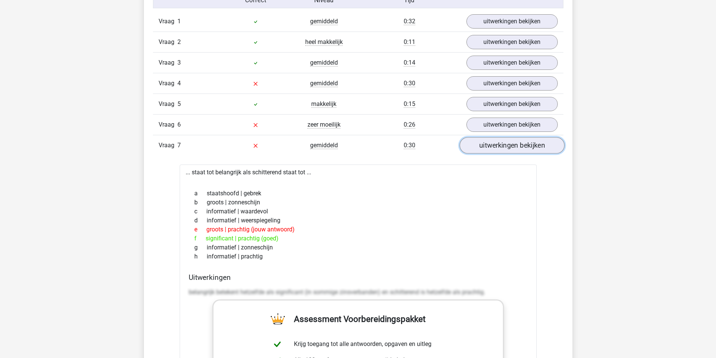
click at [507, 147] on link "uitwerkingen bekijken" at bounding box center [511, 145] width 105 height 17
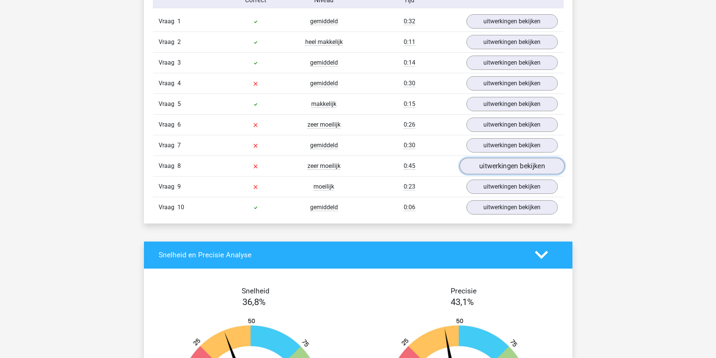
click at [512, 165] on link "uitwerkingen bekijken" at bounding box center [511, 166] width 105 height 17
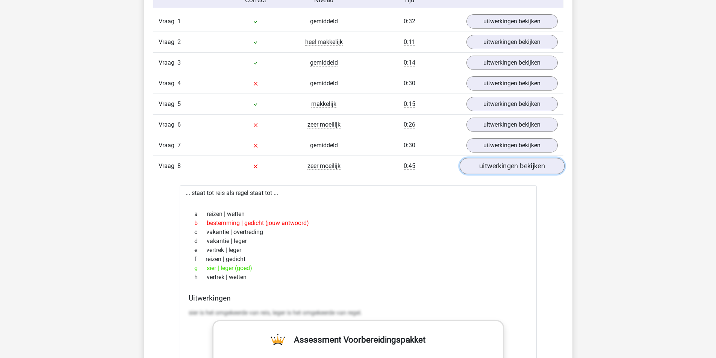
click at [512, 165] on link "uitwerkingen bekijken" at bounding box center [511, 166] width 105 height 17
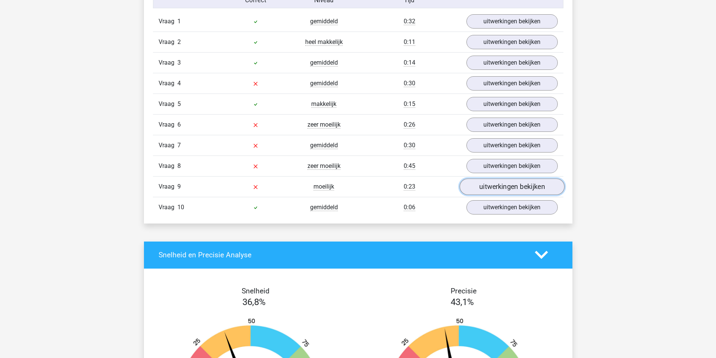
click at [513, 184] on link "uitwerkingen bekijken" at bounding box center [511, 186] width 105 height 17
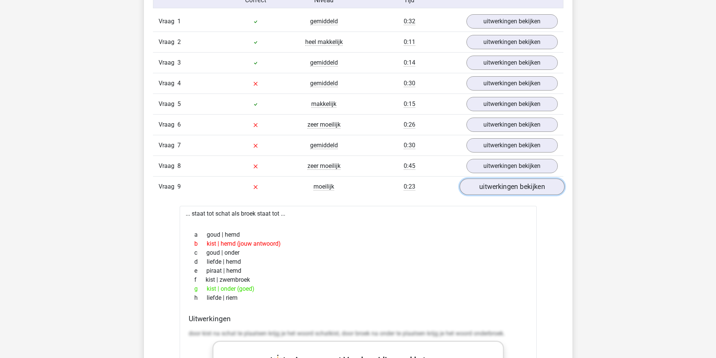
click at [513, 184] on link "uitwerkingen bekijken" at bounding box center [511, 186] width 105 height 17
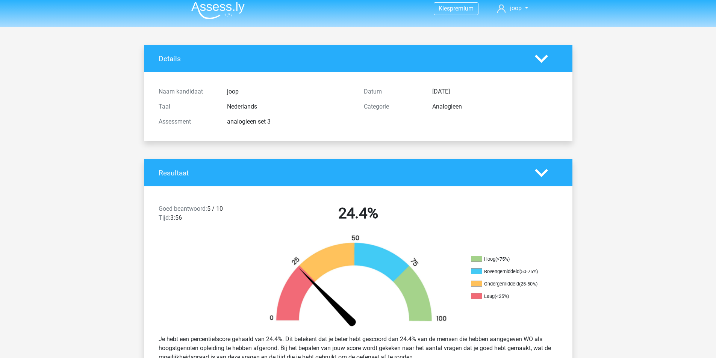
scroll to position [0, 0]
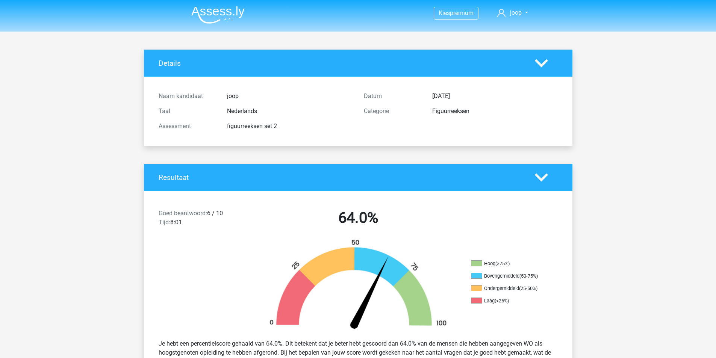
click at [223, 14] on img at bounding box center [217, 15] width 53 height 18
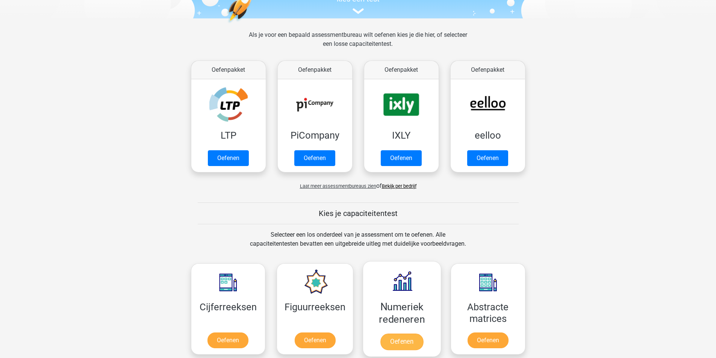
scroll to position [263, 0]
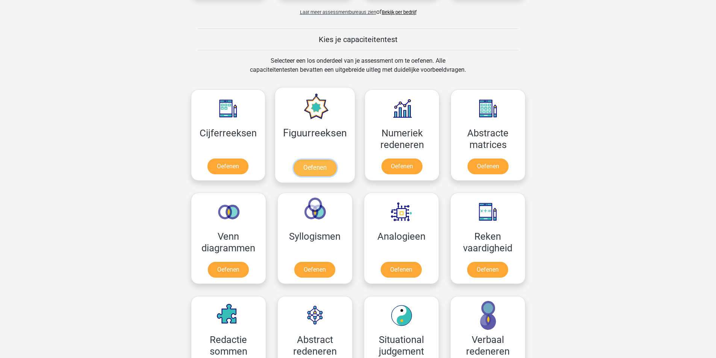
click at [318, 167] on link "Oefenen" at bounding box center [314, 168] width 43 height 17
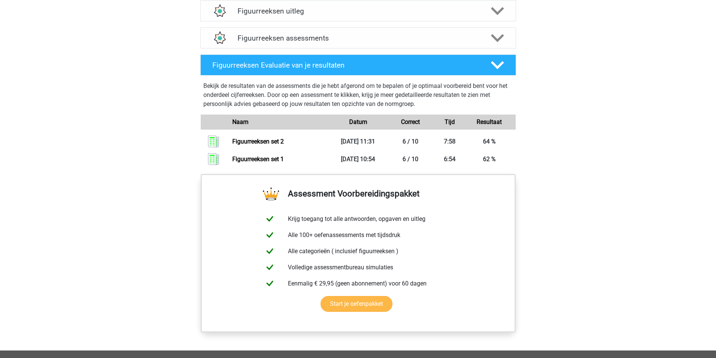
scroll to position [413, 0]
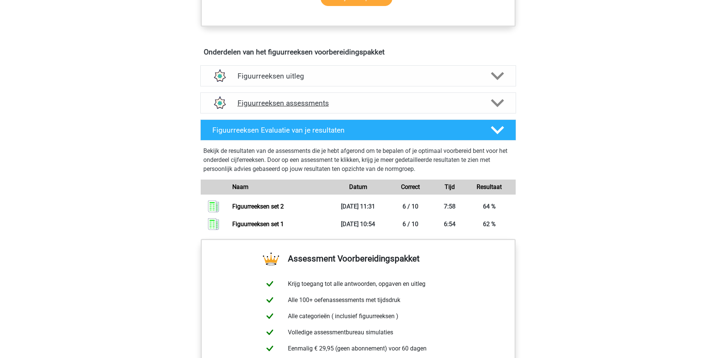
click at [305, 105] on h4 "Figuurreeksen assessments" at bounding box center [357, 103] width 241 height 9
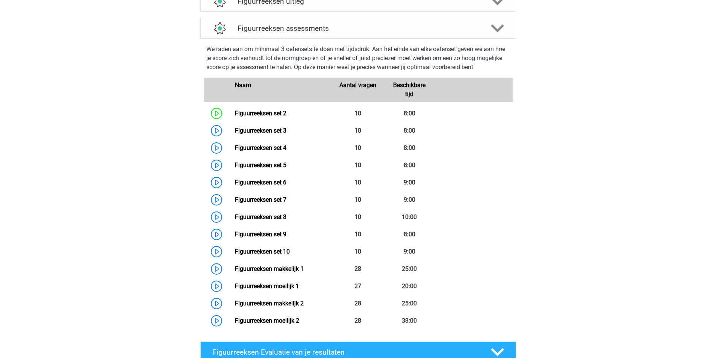
scroll to position [488, 0]
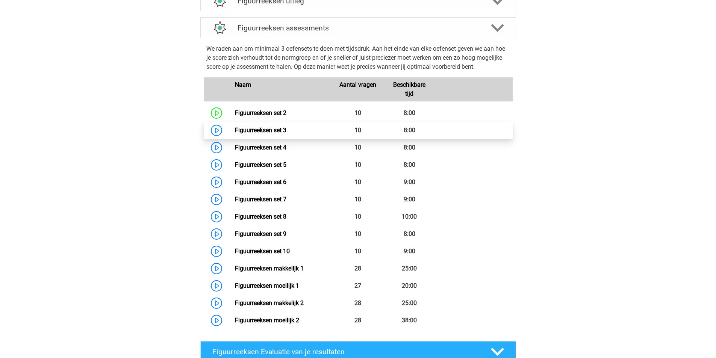
click at [235, 129] on link "Figuurreeksen set 3" at bounding box center [260, 130] width 51 height 7
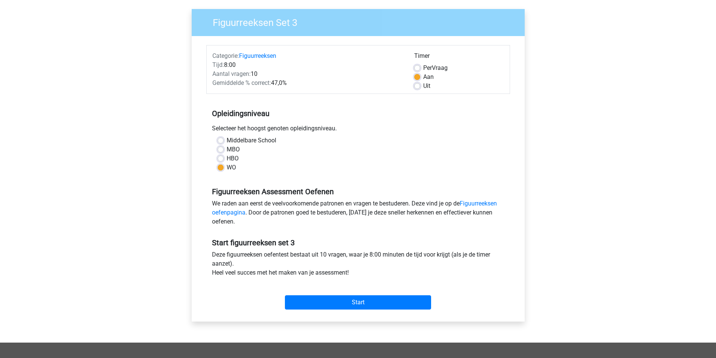
scroll to position [113, 0]
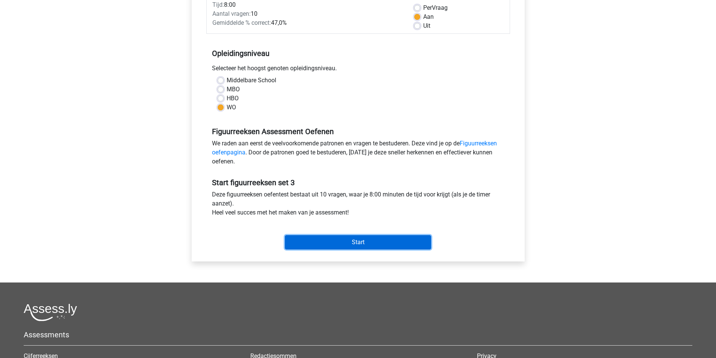
click at [363, 238] on input "Start" at bounding box center [358, 242] width 146 height 14
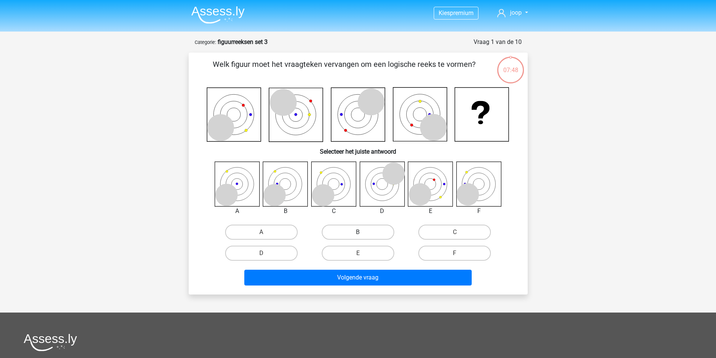
click at [367, 235] on label "B" at bounding box center [358, 232] width 73 height 15
click at [363, 235] on input "B" at bounding box center [360, 234] width 5 height 5
radio input "true"
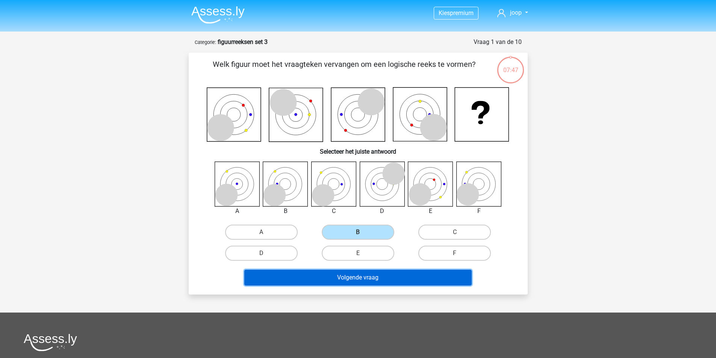
click at [369, 278] on button "Volgende vraag" at bounding box center [357, 278] width 227 height 16
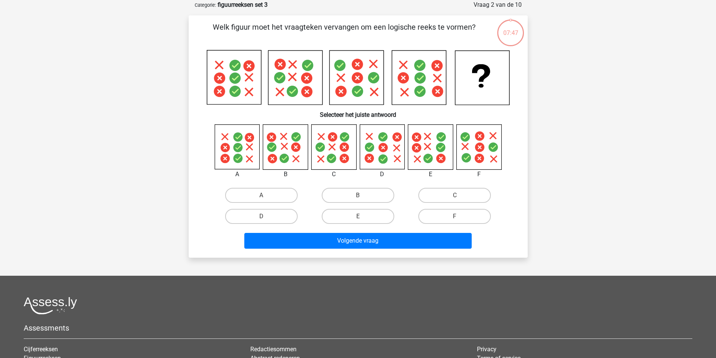
scroll to position [38, 0]
click at [381, 195] on label "B" at bounding box center [358, 194] width 73 height 15
click at [363, 195] on input "B" at bounding box center [360, 197] width 5 height 5
radio input "true"
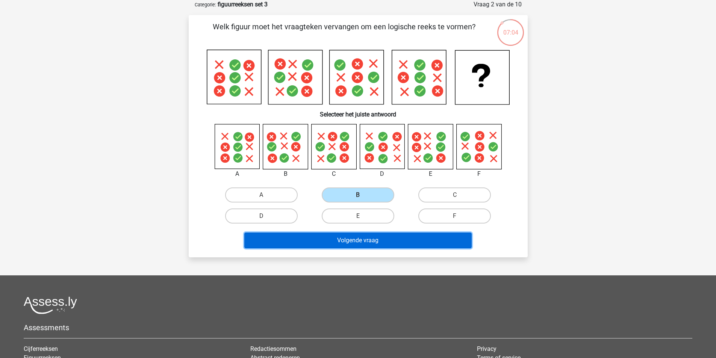
click at [375, 234] on button "Volgende vraag" at bounding box center [357, 241] width 227 height 16
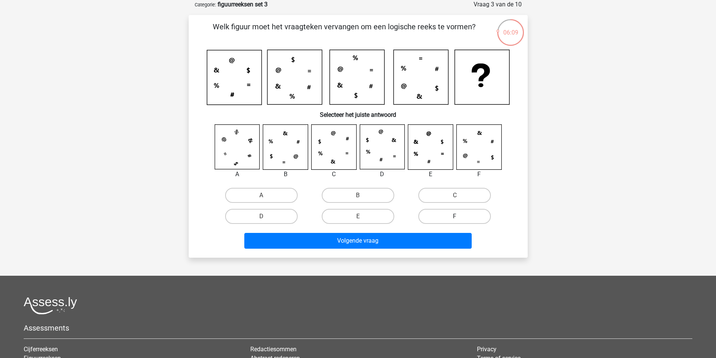
click at [464, 216] on label "F" at bounding box center [454, 216] width 73 height 15
click at [460, 216] on input "F" at bounding box center [457, 218] width 5 height 5
radio input "true"
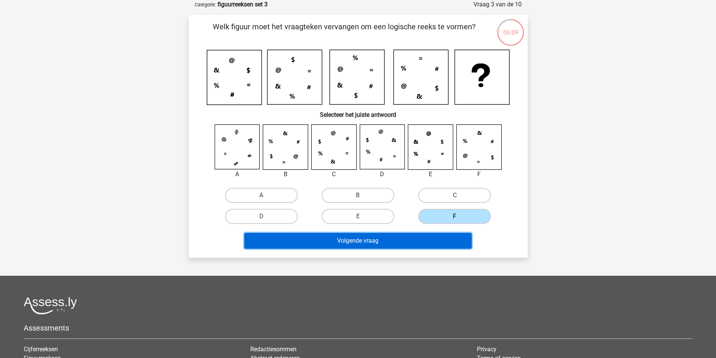
click at [416, 234] on button "Volgende vraag" at bounding box center [357, 241] width 227 height 16
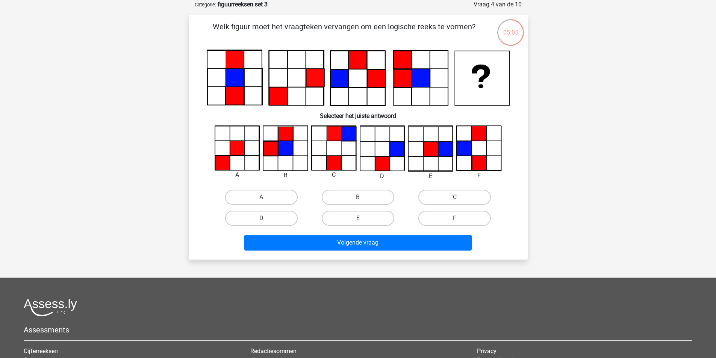
click at [374, 218] on label "E" at bounding box center [358, 218] width 73 height 15
click at [363, 218] on input "E" at bounding box center [360, 220] width 5 height 5
radio input "true"
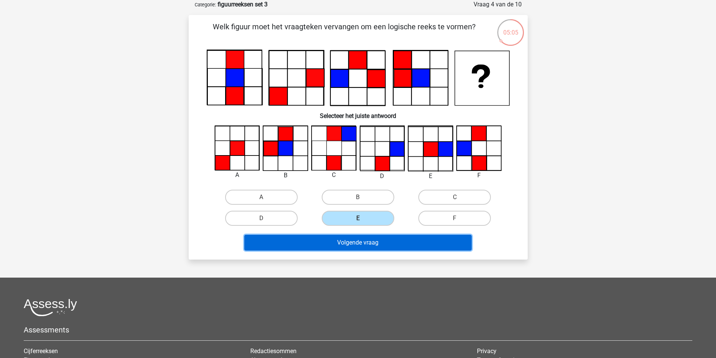
click at [373, 245] on button "Volgende vraag" at bounding box center [357, 243] width 227 height 16
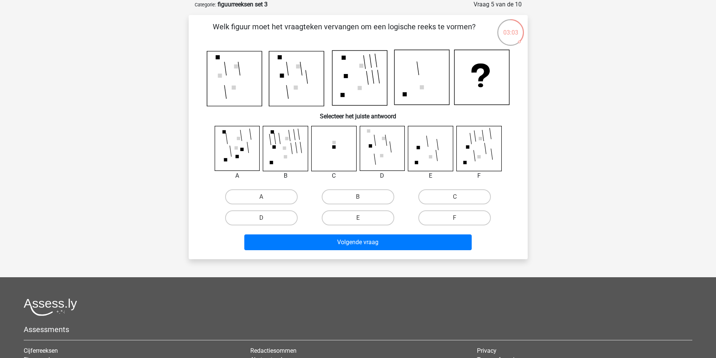
click at [358, 219] on input "E" at bounding box center [360, 220] width 5 height 5
radio input "true"
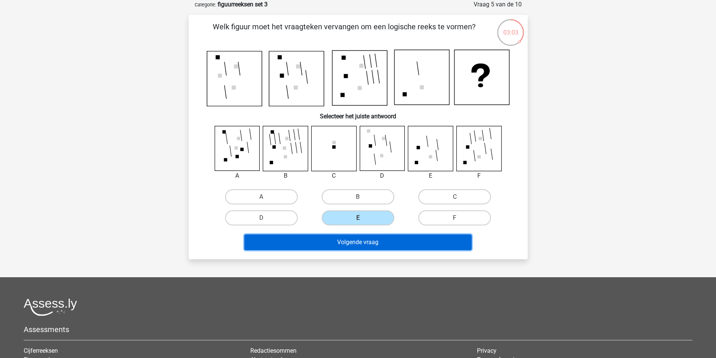
click at [361, 238] on button "Volgende vraag" at bounding box center [357, 242] width 227 height 16
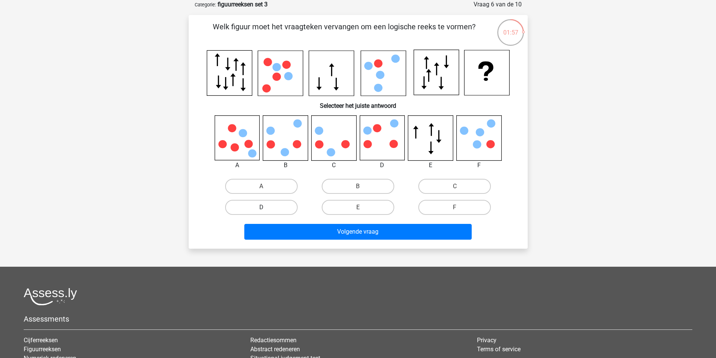
click at [286, 206] on label "D" at bounding box center [261, 207] width 73 height 15
click at [266, 207] on input "D" at bounding box center [263, 209] width 5 height 5
radio input "true"
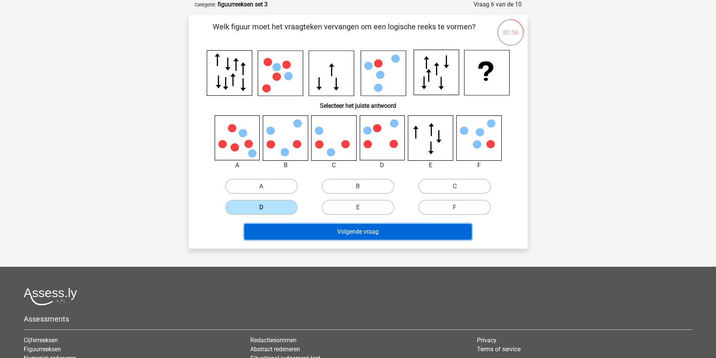
click at [351, 231] on button "Volgende vraag" at bounding box center [357, 232] width 227 height 16
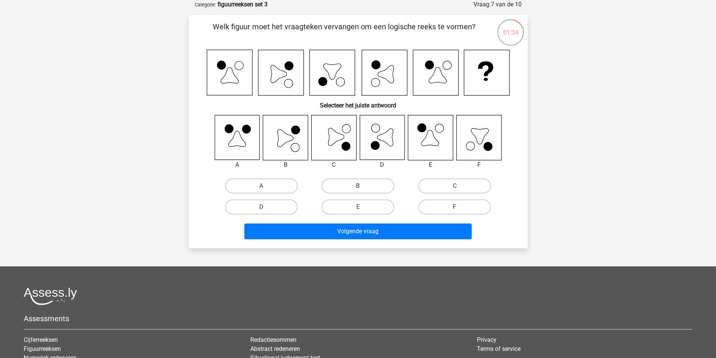
click at [355, 189] on label "B" at bounding box center [358, 185] width 73 height 15
click at [358, 189] on input "B" at bounding box center [360, 188] width 5 height 5
radio input "true"
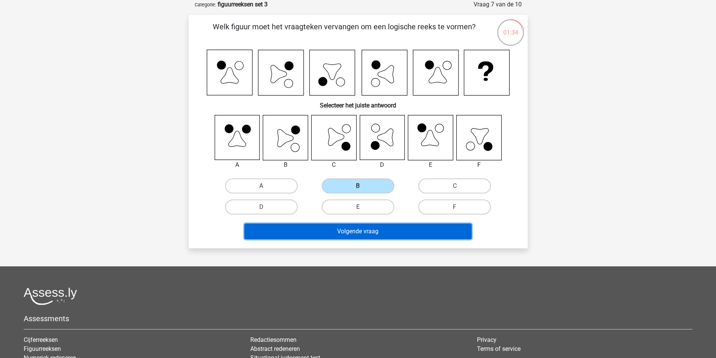
click at [373, 229] on button "Volgende vraag" at bounding box center [357, 232] width 227 height 16
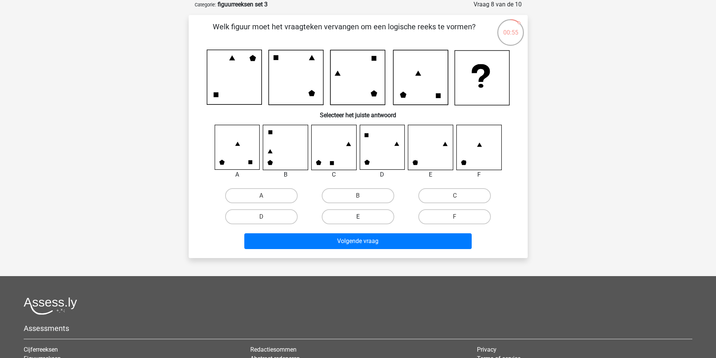
click at [369, 213] on label "E" at bounding box center [358, 216] width 73 height 15
click at [363, 217] on input "E" at bounding box center [360, 219] width 5 height 5
radio input "true"
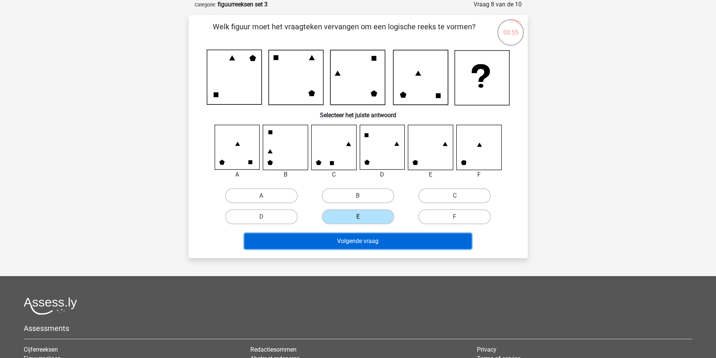
click at [378, 235] on button "Volgende vraag" at bounding box center [357, 241] width 227 height 16
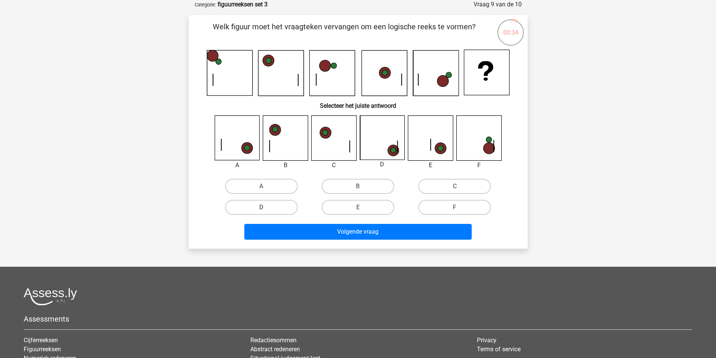
click at [281, 204] on label "D" at bounding box center [261, 207] width 73 height 15
click at [266, 207] on input "D" at bounding box center [263, 209] width 5 height 5
radio input "true"
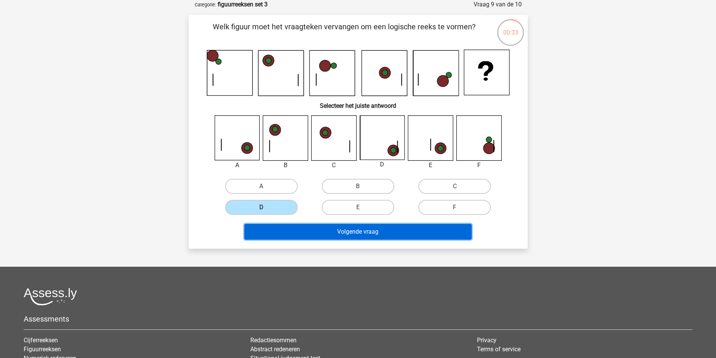
click at [369, 227] on button "Volgende vraag" at bounding box center [357, 232] width 227 height 16
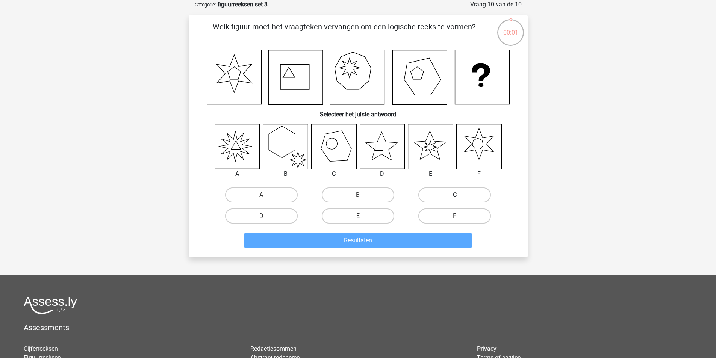
drag, startPoint x: 448, startPoint y: 194, endPoint x: 424, endPoint y: 204, distance: 26.6
click at [448, 193] on label "C" at bounding box center [454, 194] width 73 height 15
click at [455, 195] on input "C" at bounding box center [457, 197] width 5 height 5
radio input "true"
drag, startPoint x: 290, startPoint y: 221, endPoint x: 303, endPoint y: 228, distance: 14.6
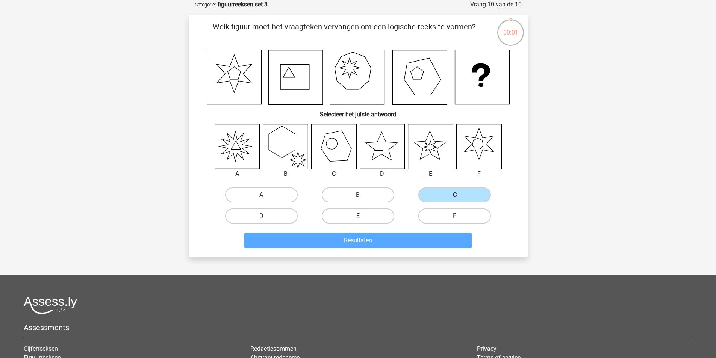
click at [290, 221] on label "D" at bounding box center [261, 216] width 73 height 15
click at [266, 221] on input "D" at bounding box center [263, 218] width 5 height 5
radio input "true"
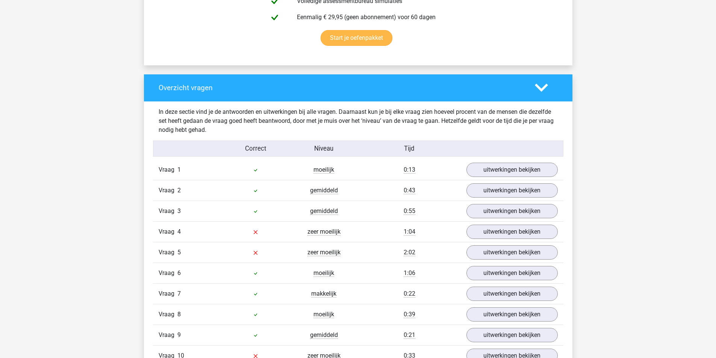
scroll to position [526, 0]
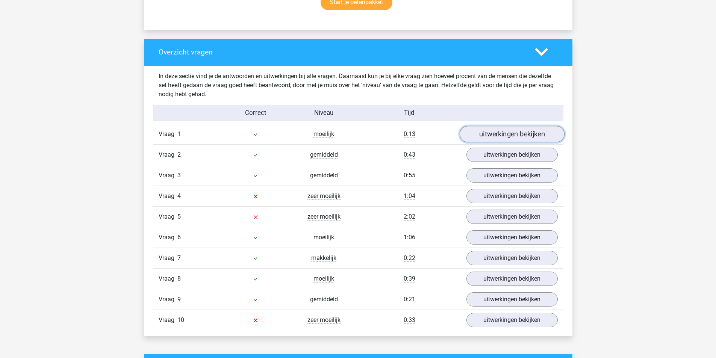
click at [519, 133] on link "uitwerkingen bekijken" at bounding box center [511, 134] width 105 height 17
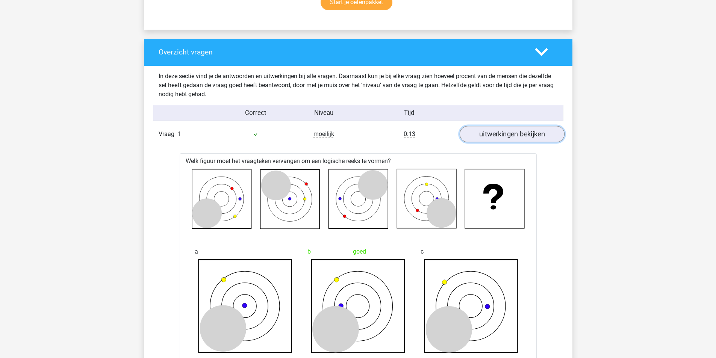
click at [519, 133] on link "uitwerkingen bekijken" at bounding box center [511, 134] width 105 height 17
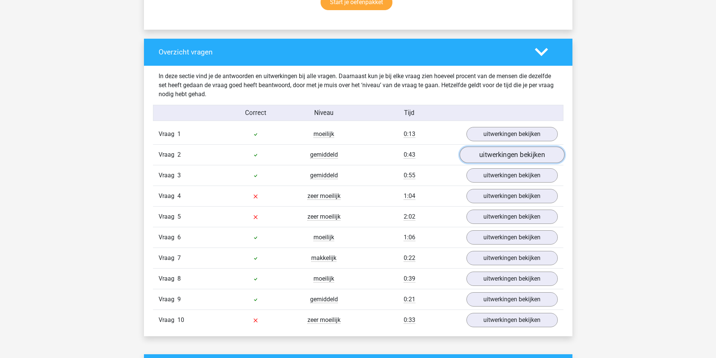
click at [513, 154] on link "uitwerkingen bekijken" at bounding box center [511, 155] width 105 height 17
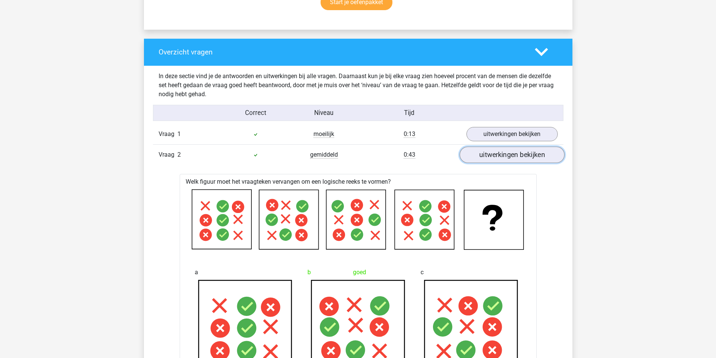
click at [513, 154] on link "uitwerkingen bekijken" at bounding box center [511, 155] width 105 height 17
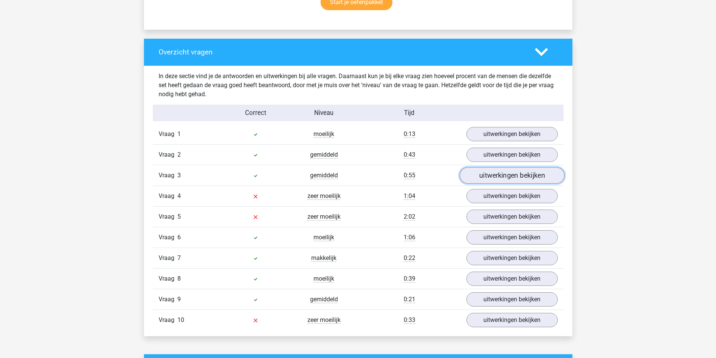
click at [512, 174] on link "uitwerkingen bekijken" at bounding box center [511, 175] width 105 height 17
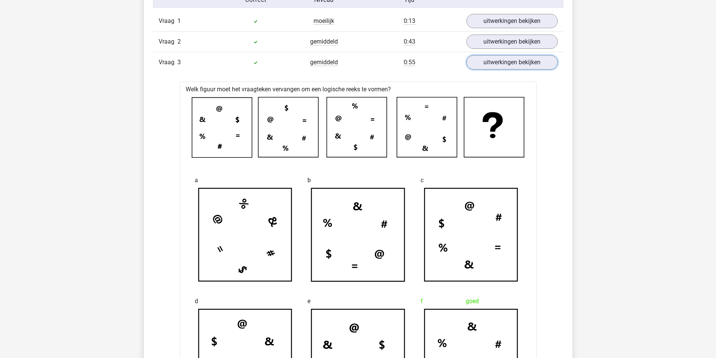
scroll to position [639, 0]
click at [512, 62] on link "uitwerkingen bekijken" at bounding box center [511, 62] width 105 height 17
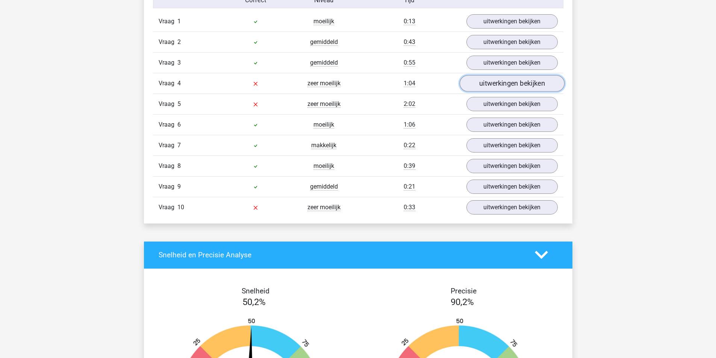
click at [505, 83] on link "uitwerkingen bekijken" at bounding box center [511, 83] width 105 height 17
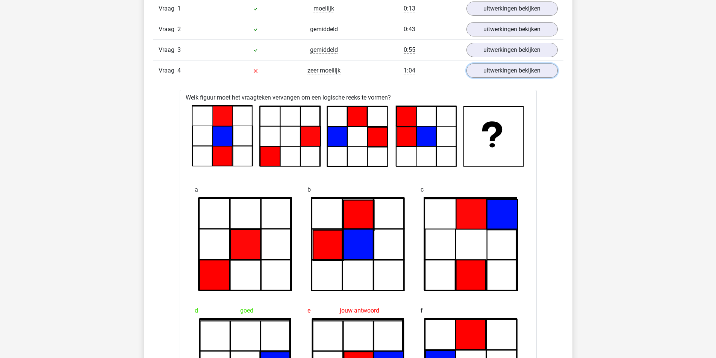
scroll to position [564, 0]
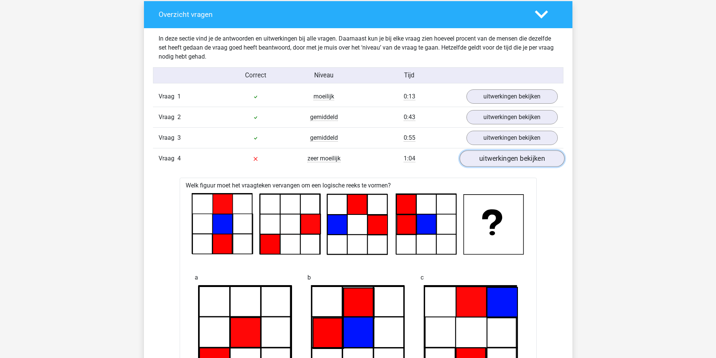
click at [520, 152] on link "uitwerkingen bekijken" at bounding box center [511, 158] width 105 height 17
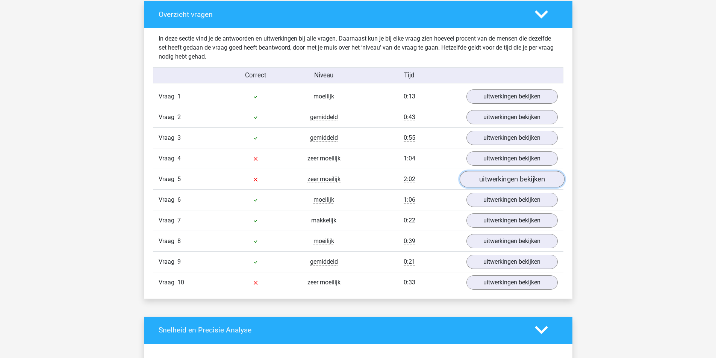
click at [518, 179] on link "uitwerkingen bekijken" at bounding box center [511, 179] width 105 height 17
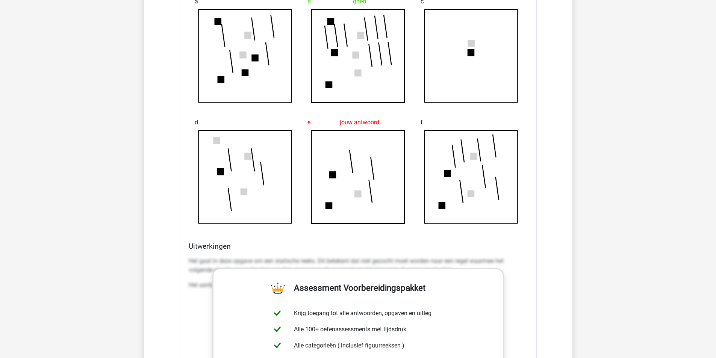
scroll to position [714, 0]
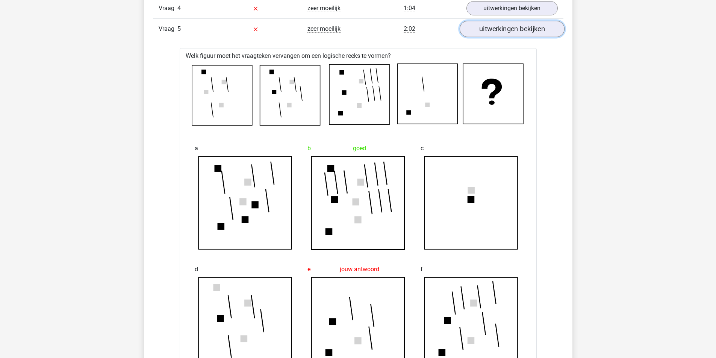
click at [503, 27] on link "uitwerkingen bekijken" at bounding box center [511, 29] width 105 height 17
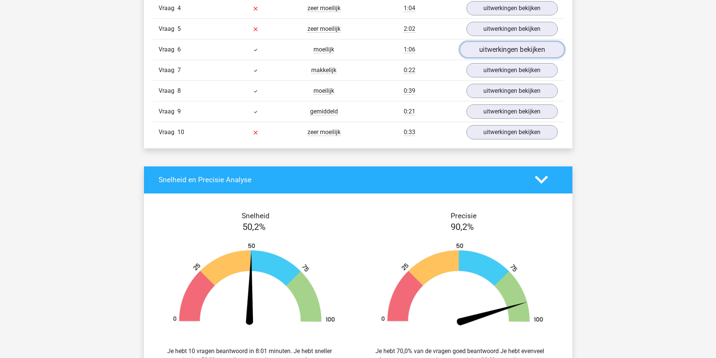
click at [505, 48] on link "uitwerkingen bekijken" at bounding box center [511, 49] width 105 height 17
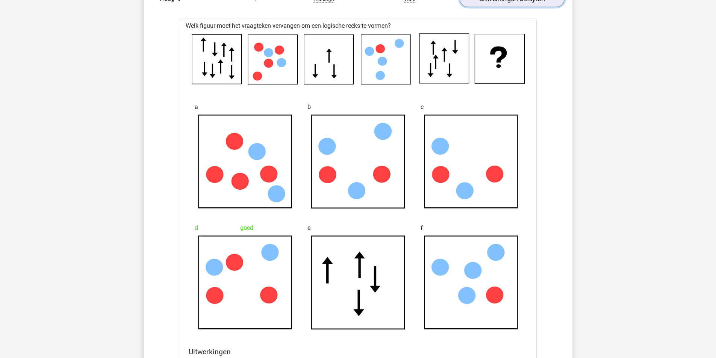
scroll to position [751, 0]
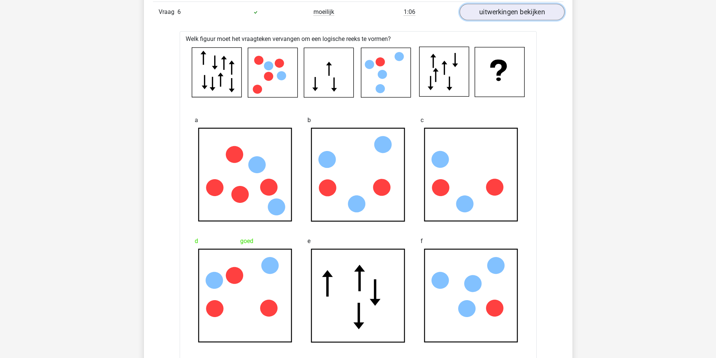
click at [510, 13] on link "uitwerkingen bekijken" at bounding box center [511, 12] width 105 height 17
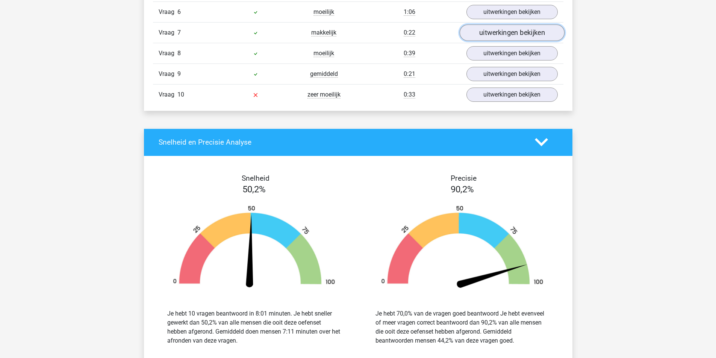
click at [514, 34] on link "uitwerkingen bekijken" at bounding box center [511, 32] width 105 height 17
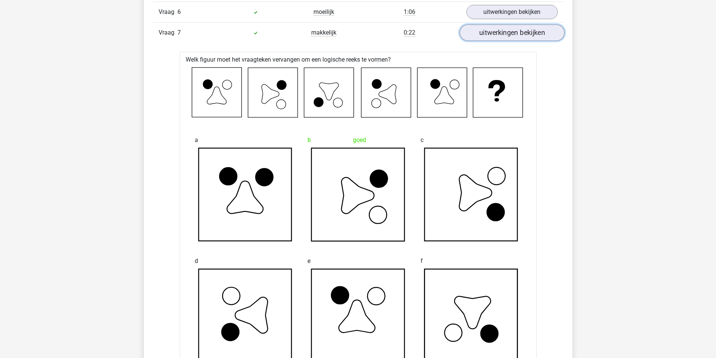
click at [514, 34] on link "uitwerkingen bekijken" at bounding box center [511, 32] width 105 height 17
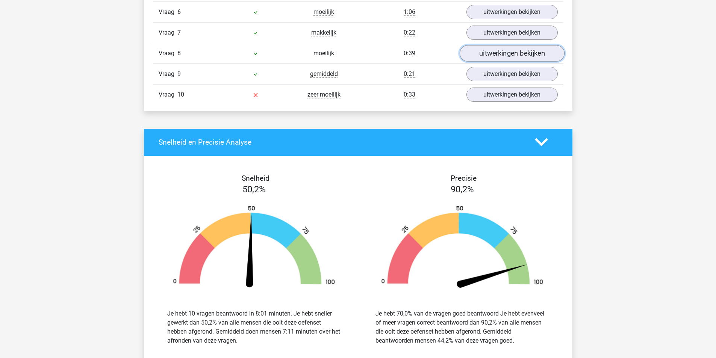
click at [514, 51] on link "uitwerkingen bekijken" at bounding box center [511, 53] width 105 height 17
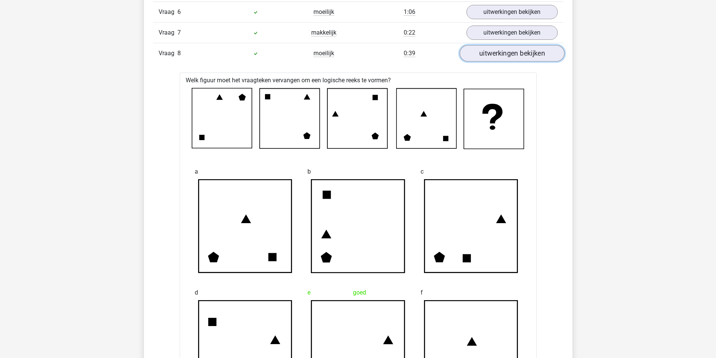
click at [514, 51] on link "uitwerkingen bekijken" at bounding box center [511, 53] width 105 height 17
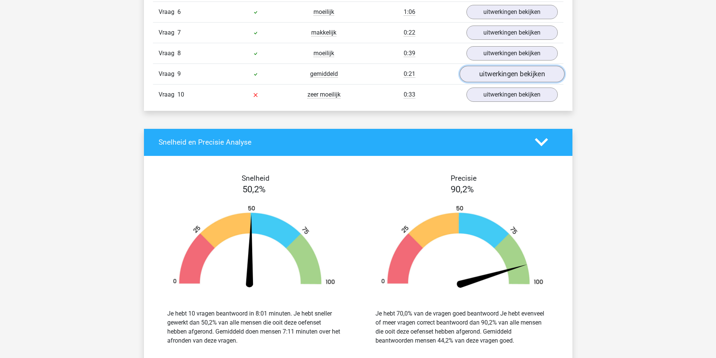
click at [513, 71] on link "uitwerkingen bekijken" at bounding box center [511, 74] width 105 height 17
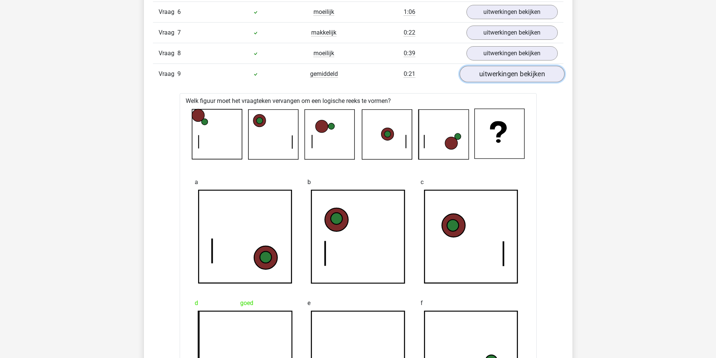
click at [513, 71] on link "uitwerkingen bekijken" at bounding box center [511, 74] width 105 height 17
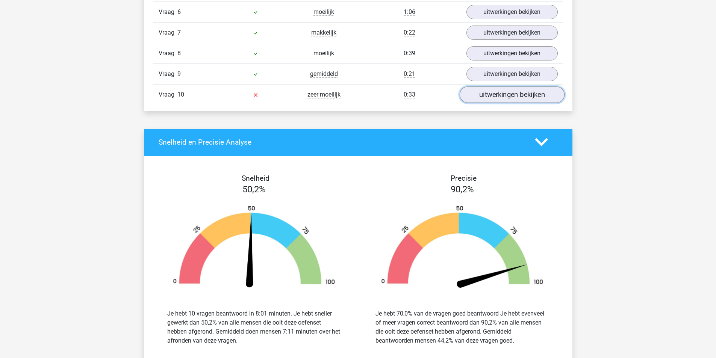
click at [509, 91] on link "uitwerkingen bekijken" at bounding box center [511, 94] width 105 height 17
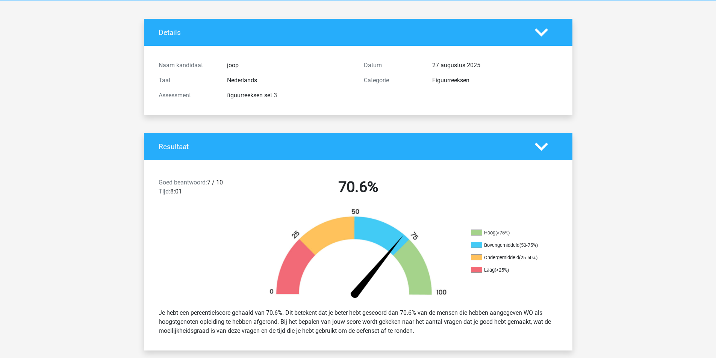
scroll to position [0, 0]
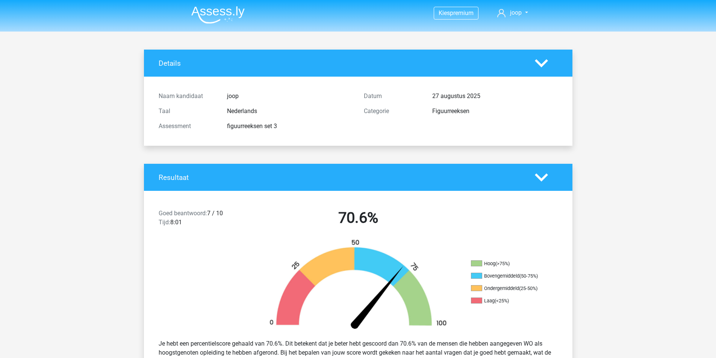
click at [542, 175] on icon at bounding box center [541, 177] width 13 height 13
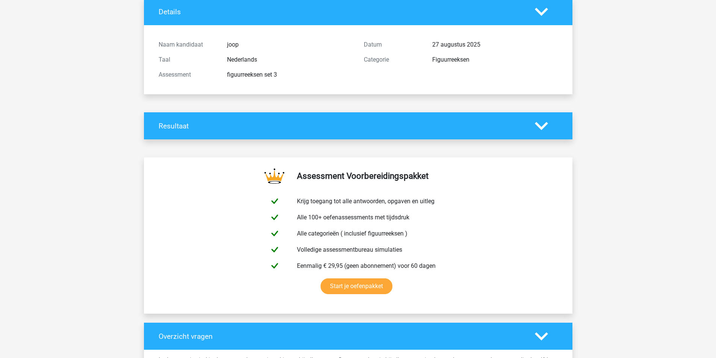
scroll to position [75, 0]
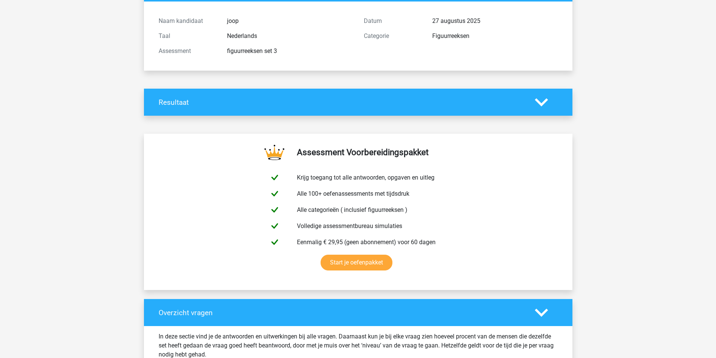
click at [439, 102] on h4 "Resultaat" at bounding box center [341, 102] width 365 height 9
drag, startPoint x: 435, startPoint y: 106, endPoint x: 509, endPoint y: 100, distance: 73.9
click at [441, 107] on div "Resultaat" at bounding box center [358, 102] width 428 height 27
click at [537, 100] on polygon at bounding box center [541, 102] width 13 height 8
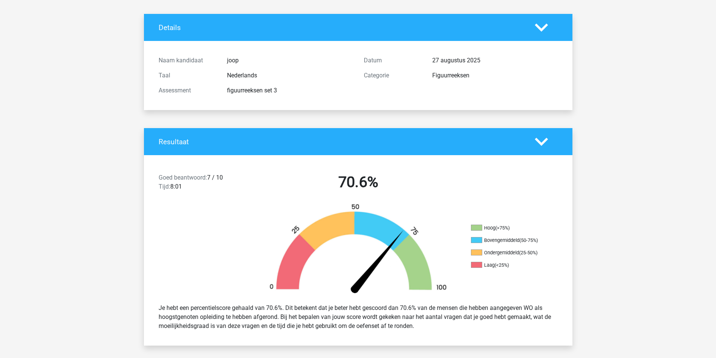
scroll to position [0, 0]
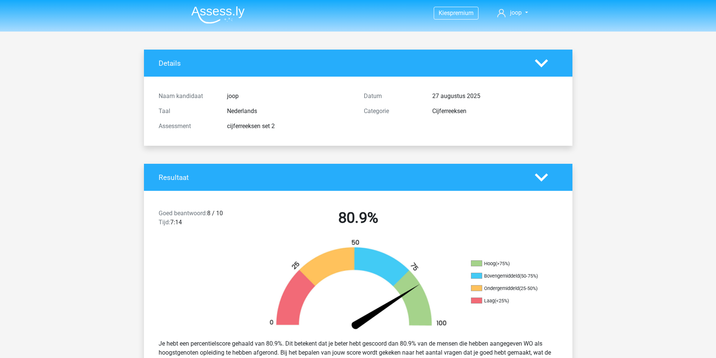
click at [219, 9] on img at bounding box center [217, 15] width 53 height 18
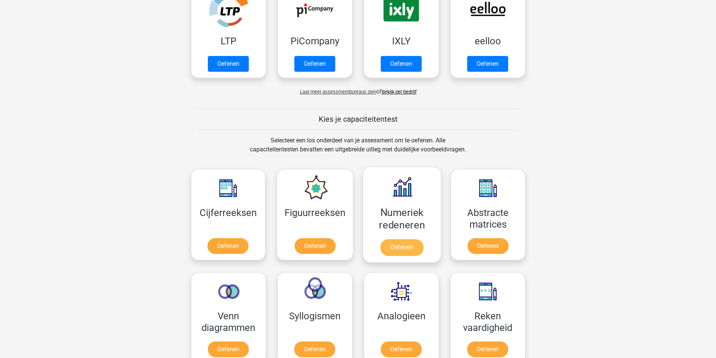
scroll to position [188, 0]
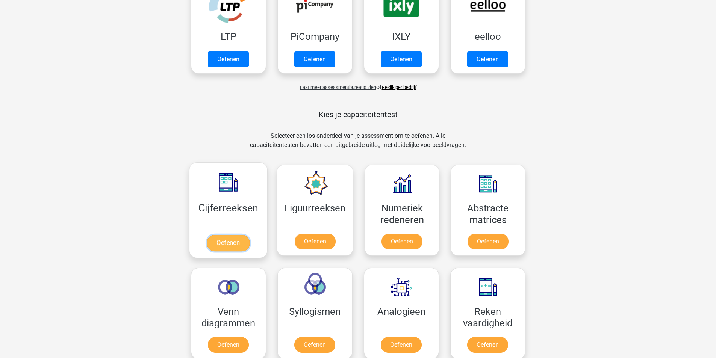
click at [231, 241] on link "Oefenen" at bounding box center [228, 243] width 43 height 17
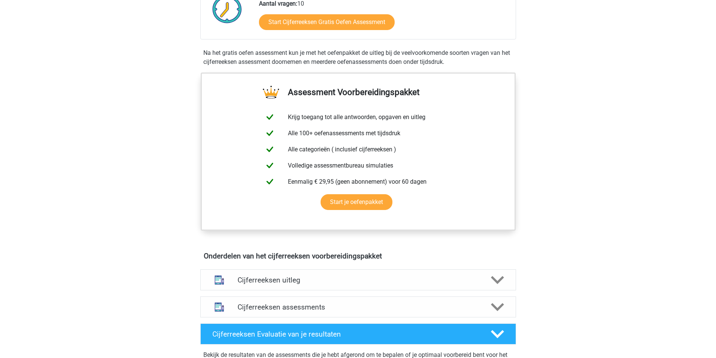
scroll to position [338, 0]
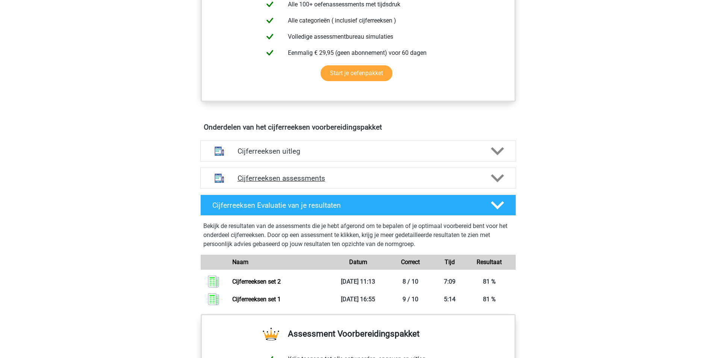
click at [367, 183] on h4 "Cijferreeksen assessments" at bounding box center [357, 178] width 241 height 9
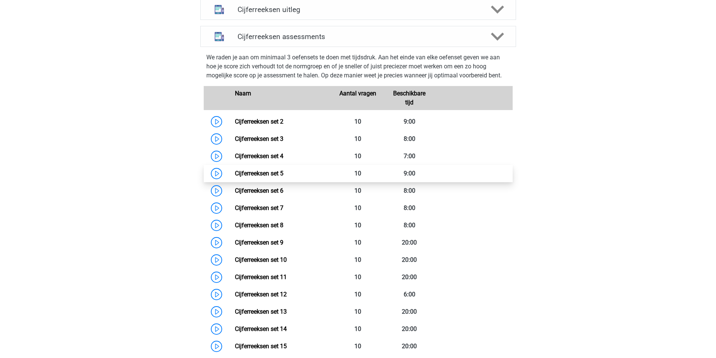
scroll to position [488, 0]
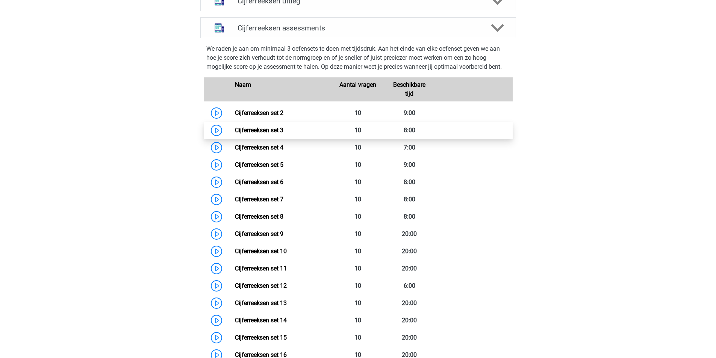
click at [235, 134] on link "Cijferreeksen set 3" at bounding box center [259, 130] width 48 height 7
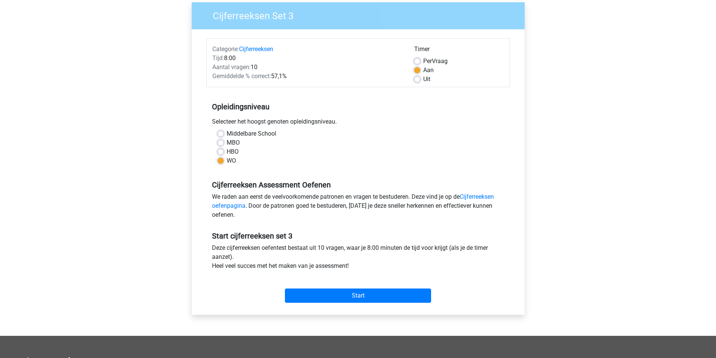
scroll to position [150, 0]
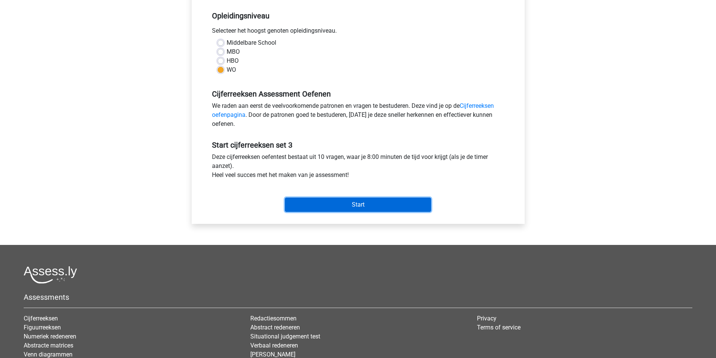
click at [358, 203] on input "Start" at bounding box center [358, 205] width 146 height 14
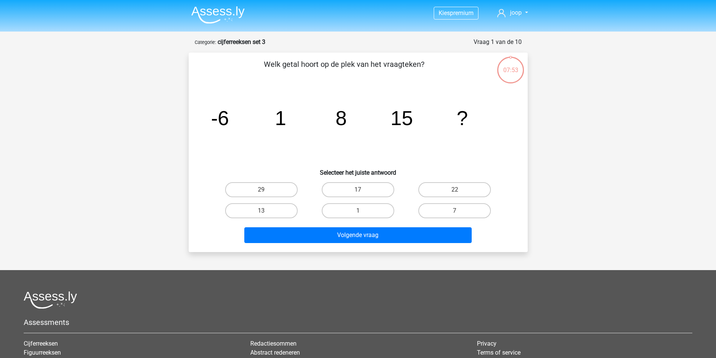
click at [458, 193] on input "22" at bounding box center [457, 192] width 5 height 5
radio input "true"
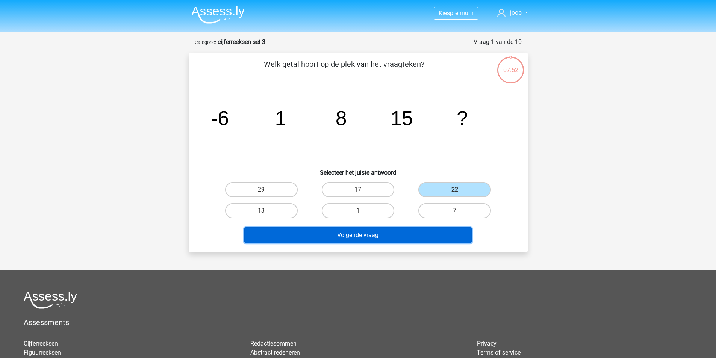
click at [415, 230] on button "Volgende vraag" at bounding box center [357, 235] width 227 height 16
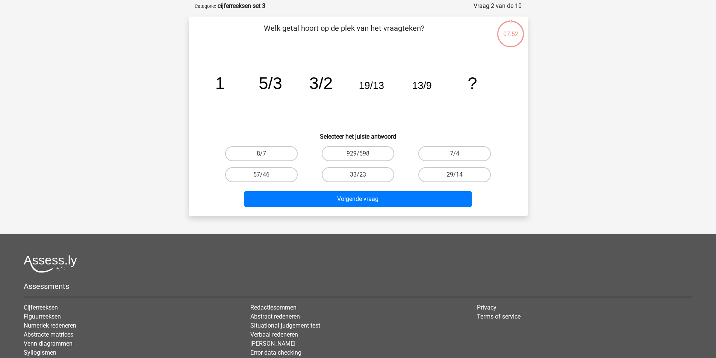
scroll to position [38, 0]
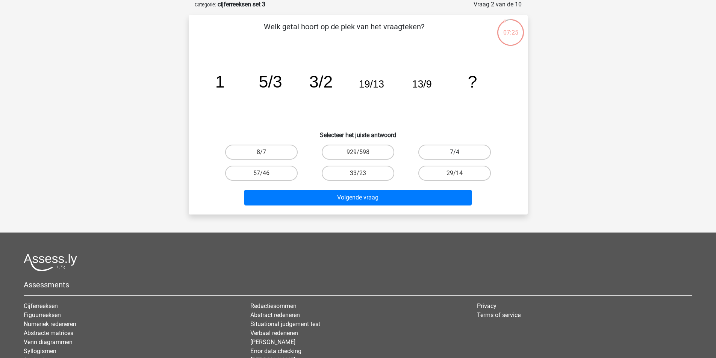
click at [467, 151] on label "7/4" at bounding box center [454, 152] width 73 height 15
click at [460, 152] on input "7/4" at bounding box center [457, 154] width 5 height 5
radio input "true"
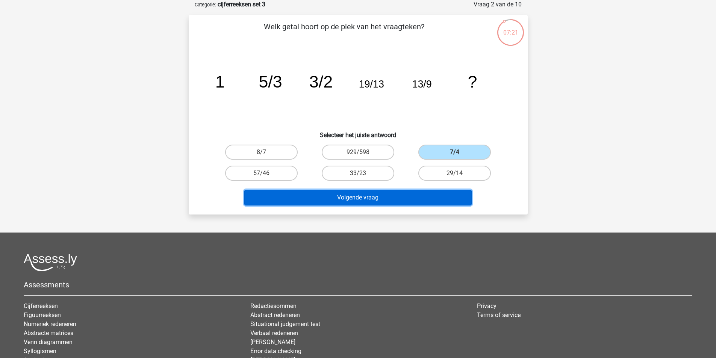
click at [353, 197] on button "Volgende vraag" at bounding box center [357, 198] width 227 height 16
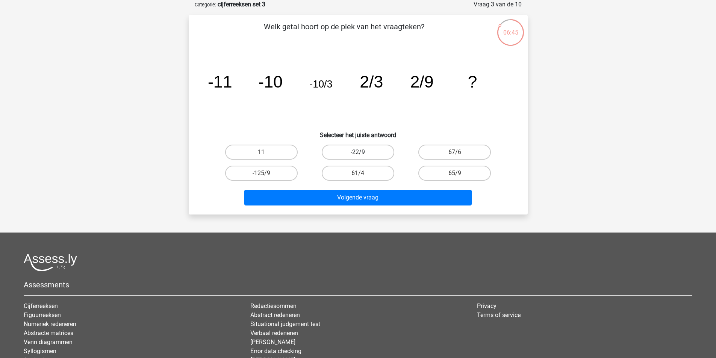
click at [366, 150] on label "-22/9" at bounding box center [358, 152] width 73 height 15
click at [363, 152] on input "-22/9" at bounding box center [360, 154] width 5 height 5
radio input "true"
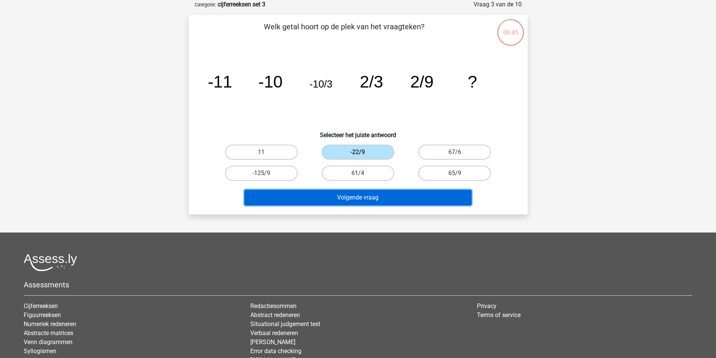
click at [366, 196] on button "Volgende vraag" at bounding box center [357, 198] width 227 height 16
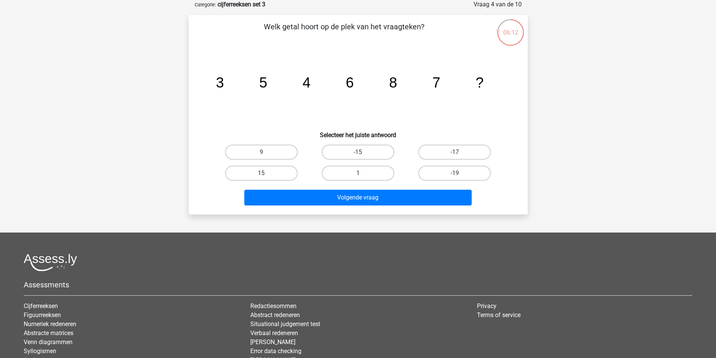
drag, startPoint x: 262, startPoint y: 153, endPoint x: 317, endPoint y: 177, distance: 59.9
click at [263, 153] on input "9" at bounding box center [263, 154] width 5 height 5
radio input "true"
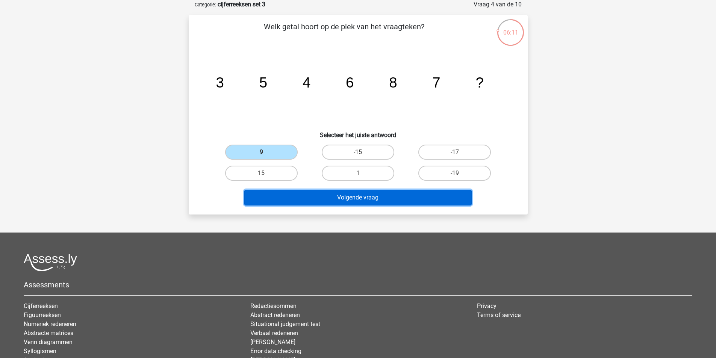
click at [355, 200] on button "Volgende vraag" at bounding box center [357, 198] width 227 height 16
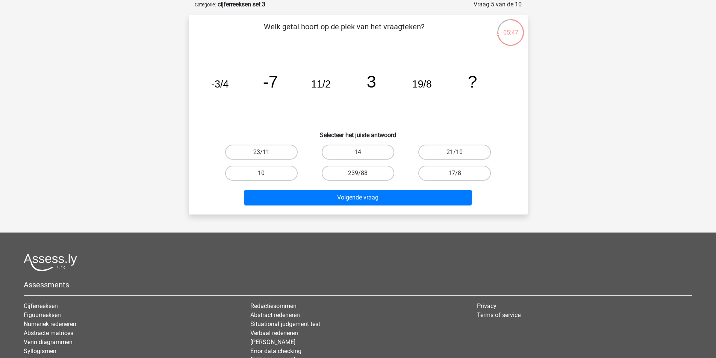
click at [266, 172] on label "10" at bounding box center [261, 173] width 73 height 15
click at [266, 173] on input "10" at bounding box center [263, 175] width 5 height 5
radio input "true"
click at [366, 153] on label "14" at bounding box center [358, 152] width 73 height 15
click at [363, 153] on input "14" at bounding box center [360, 154] width 5 height 5
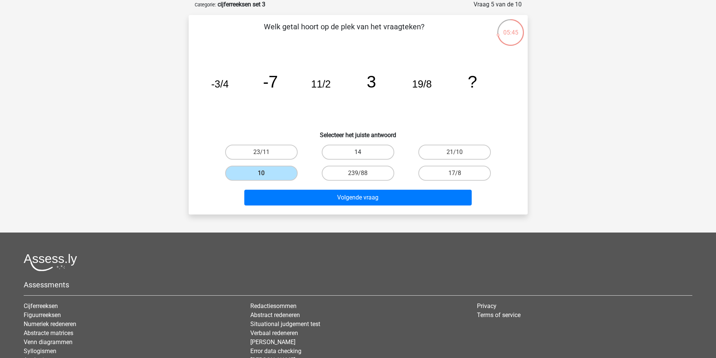
radio input "true"
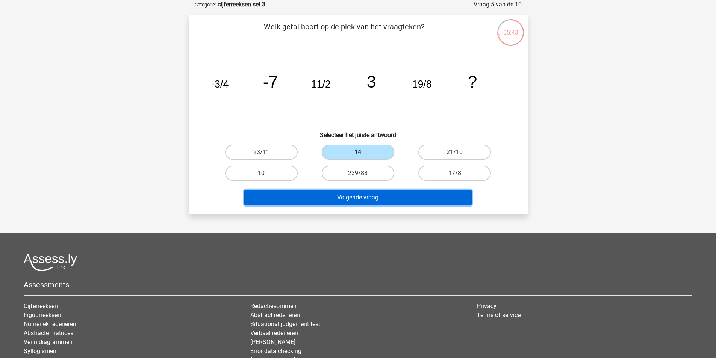
click at [369, 195] on button "Volgende vraag" at bounding box center [357, 198] width 227 height 16
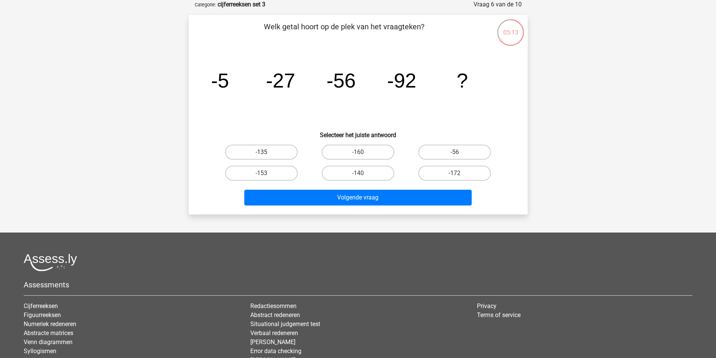
click at [273, 153] on label "-135" at bounding box center [261, 152] width 73 height 15
click at [266, 153] on input "-135" at bounding box center [263, 154] width 5 height 5
radio input "true"
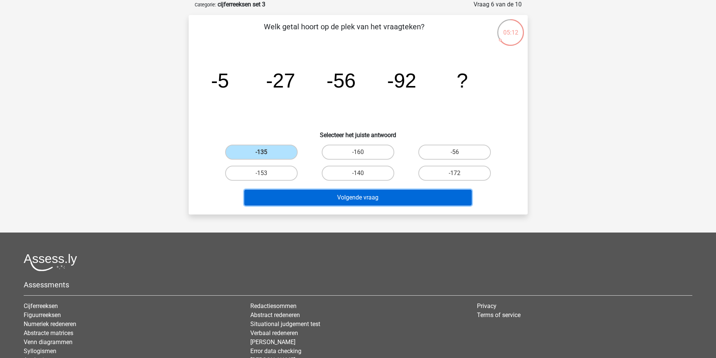
click at [372, 198] on button "Volgende vraag" at bounding box center [357, 198] width 227 height 16
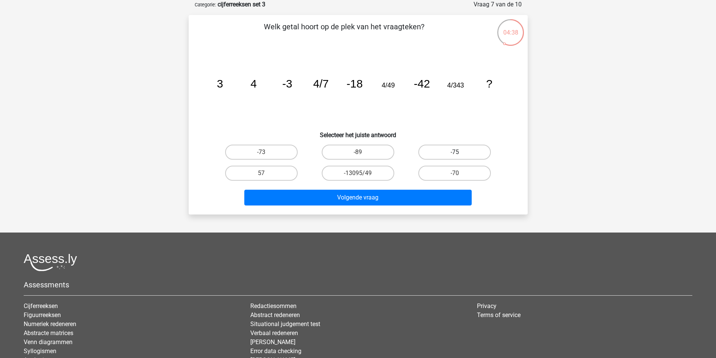
click at [461, 152] on label "-75" at bounding box center [454, 152] width 73 height 15
click at [460, 152] on input "-75" at bounding box center [457, 154] width 5 height 5
radio input "true"
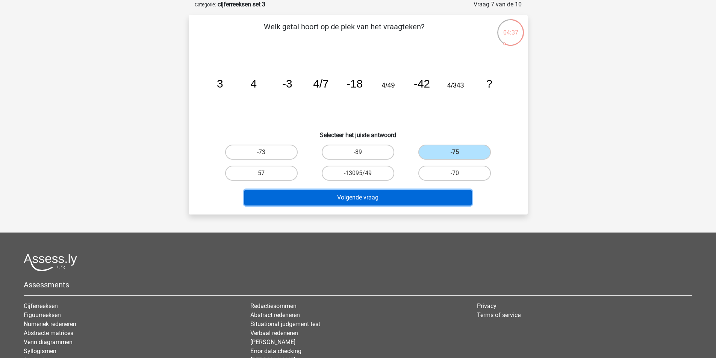
click at [388, 201] on button "Volgende vraag" at bounding box center [357, 198] width 227 height 16
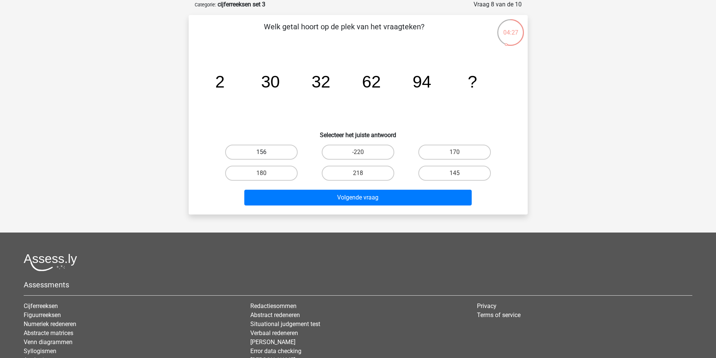
click at [270, 155] on label "156" at bounding box center [261, 152] width 73 height 15
click at [266, 155] on input "156" at bounding box center [263, 154] width 5 height 5
radio input "true"
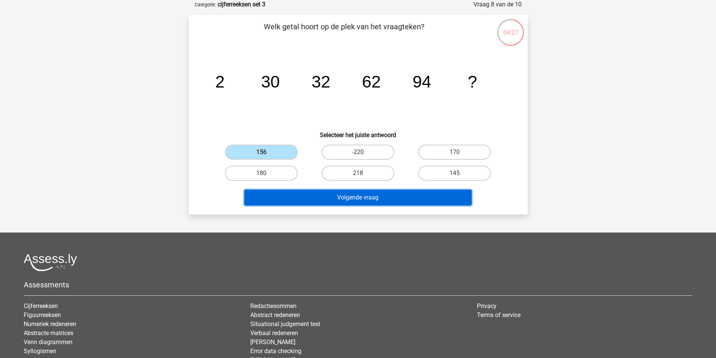
click at [351, 191] on button "Volgende vraag" at bounding box center [357, 198] width 227 height 16
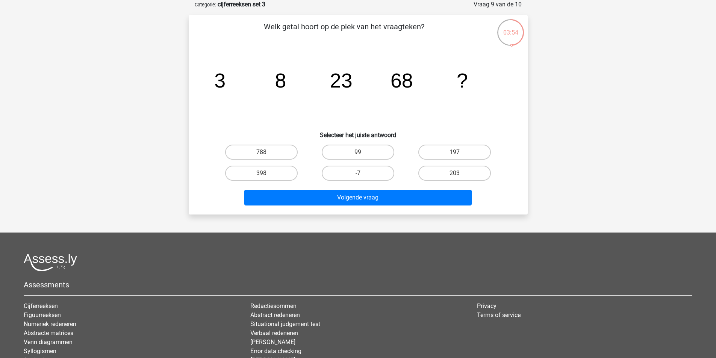
click at [455, 175] on input "203" at bounding box center [457, 175] width 5 height 5
radio input "true"
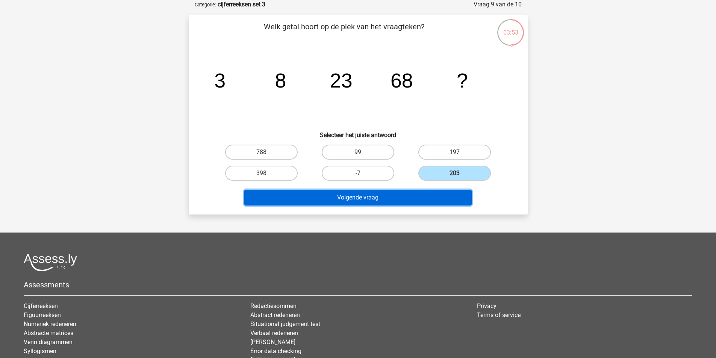
click at [404, 190] on button "Volgende vraag" at bounding box center [357, 198] width 227 height 16
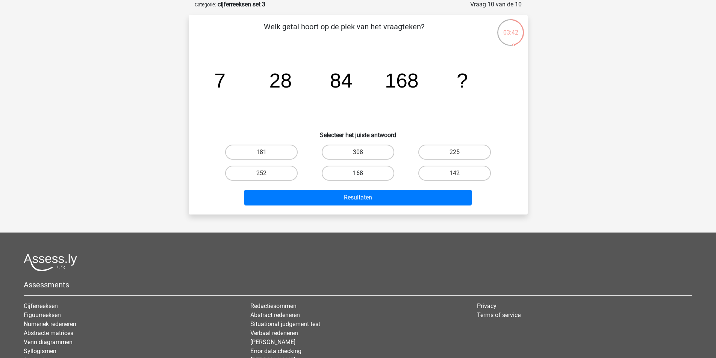
click at [375, 174] on label "168" at bounding box center [358, 173] width 73 height 15
click at [363, 174] on input "168" at bounding box center [360, 175] width 5 height 5
radio input "true"
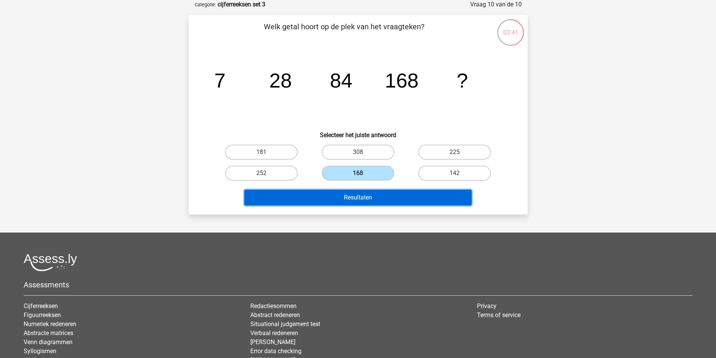
click at [379, 198] on button "Resultaten" at bounding box center [357, 198] width 227 height 16
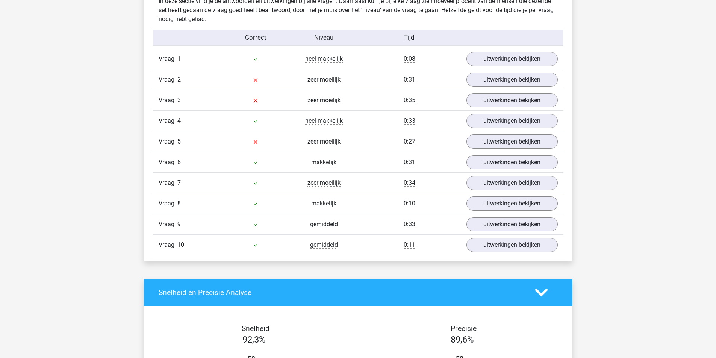
scroll to position [564, 0]
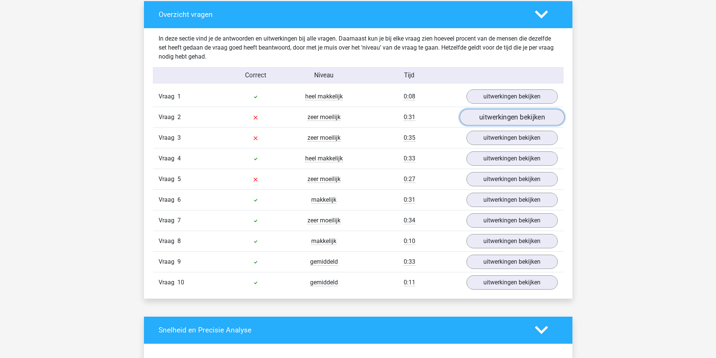
click at [502, 112] on link "uitwerkingen bekijken" at bounding box center [511, 117] width 105 height 17
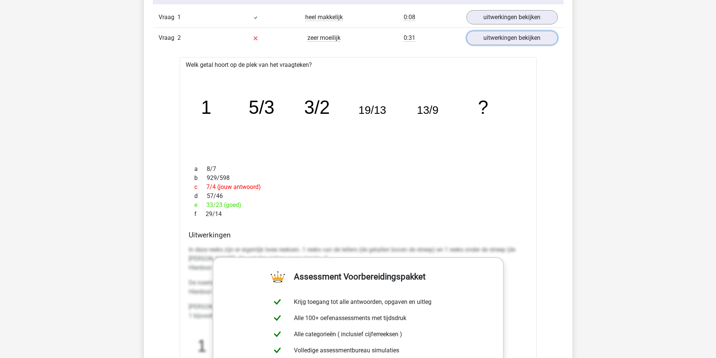
scroll to position [639, 0]
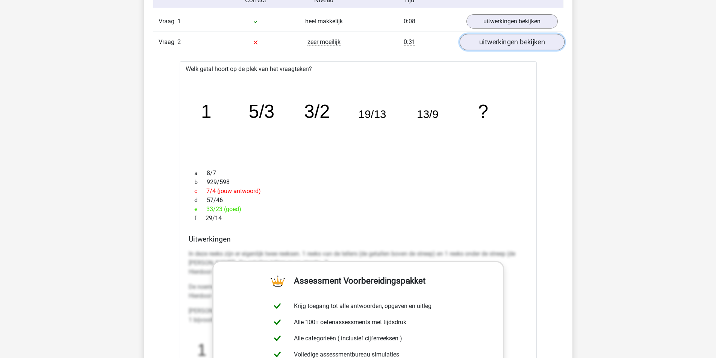
click at [503, 40] on link "uitwerkingen bekijken" at bounding box center [511, 42] width 105 height 17
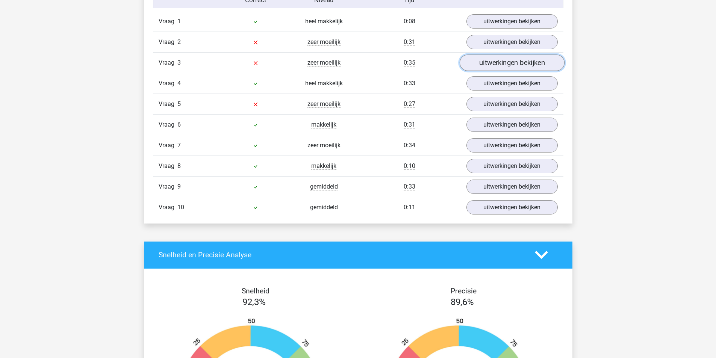
click at [500, 59] on link "uitwerkingen bekijken" at bounding box center [511, 62] width 105 height 17
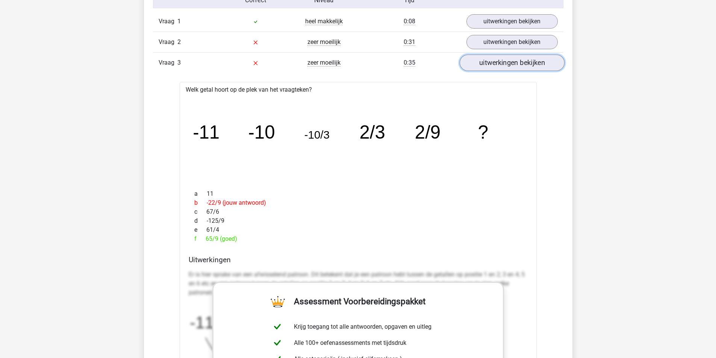
click at [490, 58] on link "uitwerkingen bekijken" at bounding box center [511, 62] width 105 height 17
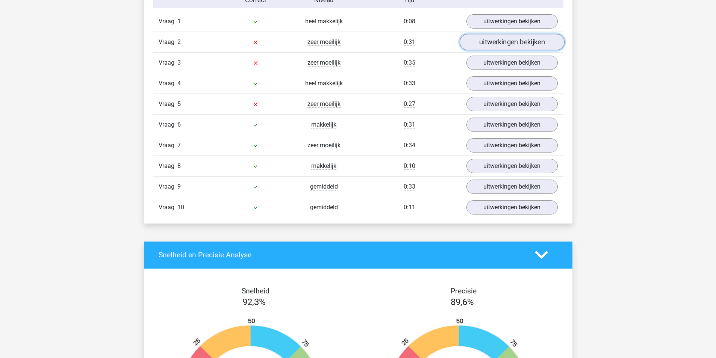
click at [503, 43] on link "uitwerkingen bekijken" at bounding box center [511, 42] width 105 height 17
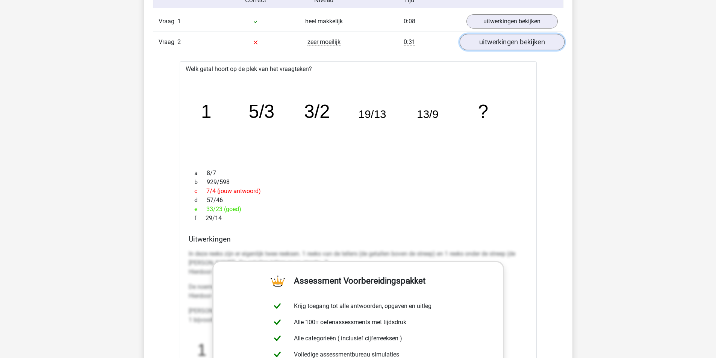
click at [503, 43] on link "uitwerkingen bekijken" at bounding box center [511, 42] width 105 height 17
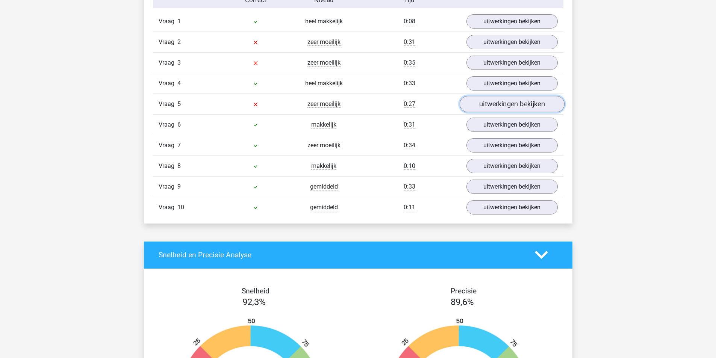
click at [510, 106] on link "uitwerkingen bekijken" at bounding box center [511, 104] width 105 height 17
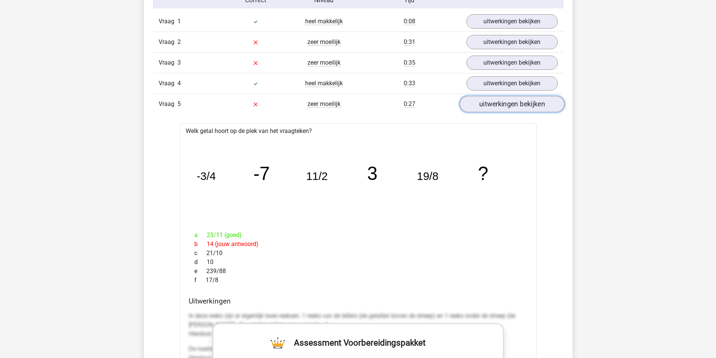
click at [510, 106] on link "uitwerkingen bekijken" at bounding box center [511, 104] width 105 height 17
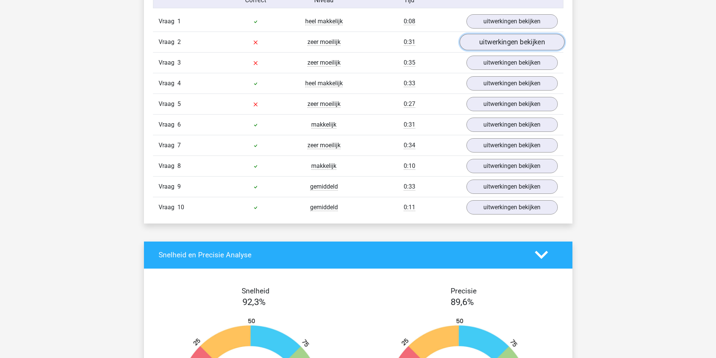
click at [505, 48] on link "uitwerkingen bekijken" at bounding box center [511, 42] width 105 height 17
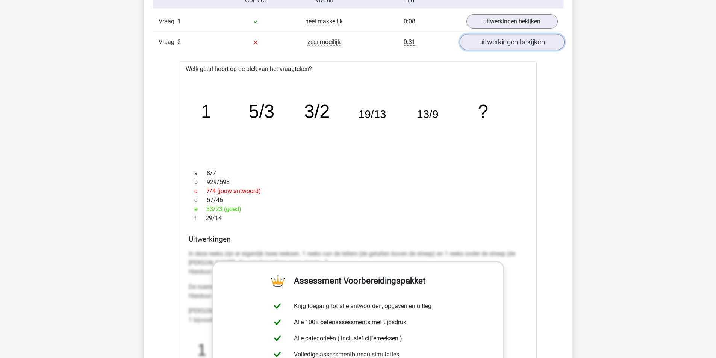
click at [505, 48] on link "uitwerkingen bekijken" at bounding box center [511, 42] width 105 height 17
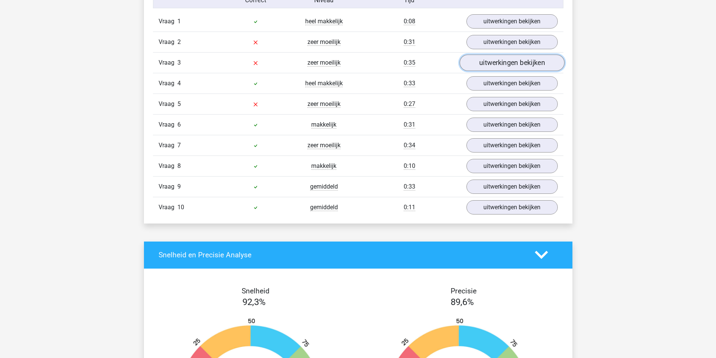
click at [500, 60] on link "uitwerkingen bekijken" at bounding box center [511, 62] width 105 height 17
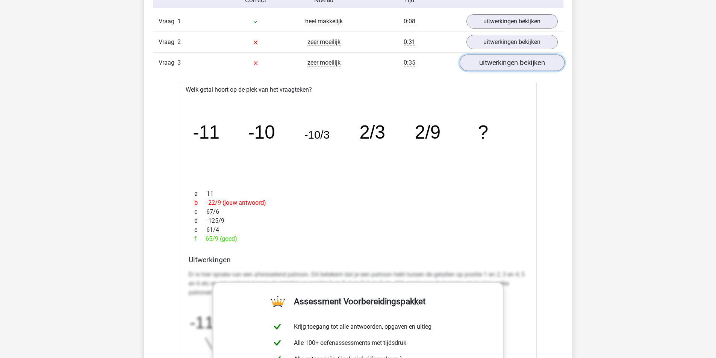
click at [500, 60] on link "uitwerkingen bekijken" at bounding box center [511, 62] width 105 height 17
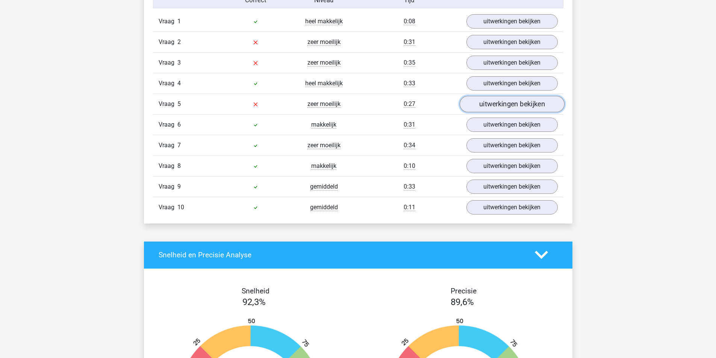
click at [501, 104] on link "uitwerkingen bekijken" at bounding box center [511, 104] width 105 height 17
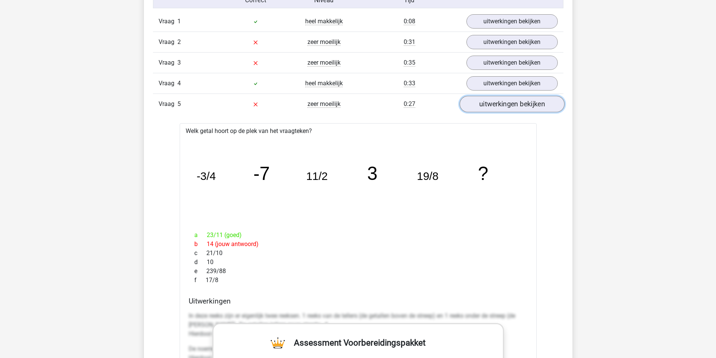
click at [501, 104] on link "uitwerkingen bekijken" at bounding box center [511, 104] width 105 height 17
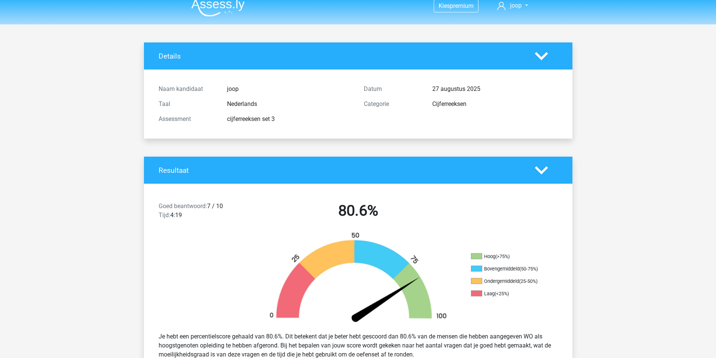
scroll to position [0, 0]
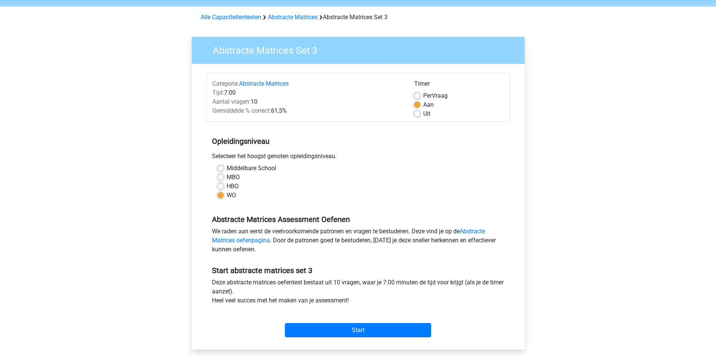
scroll to position [75, 0]
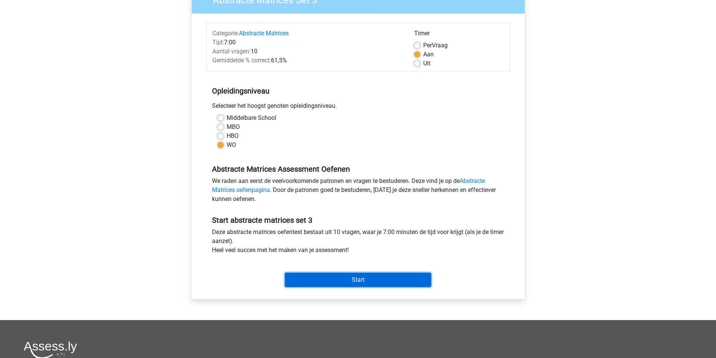
click at [363, 277] on input "Start" at bounding box center [358, 280] width 146 height 14
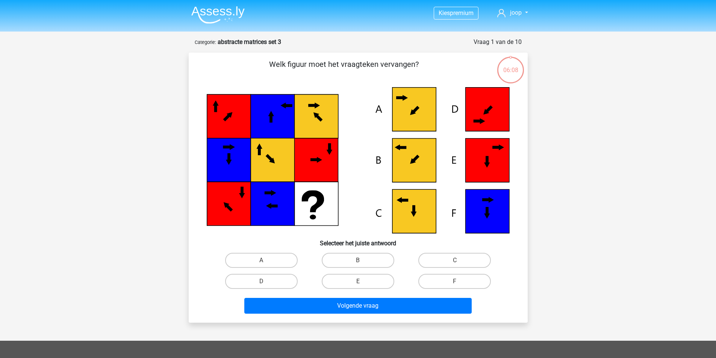
click at [458, 262] on input "C" at bounding box center [457, 262] width 5 height 5
radio input "true"
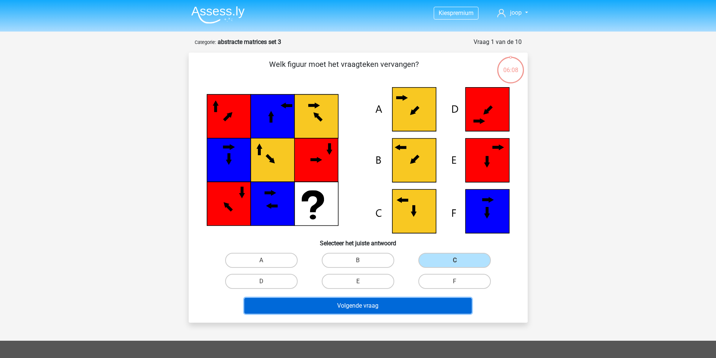
click at [371, 305] on button "Volgende vraag" at bounding box center [357, 306] width 227 height 16
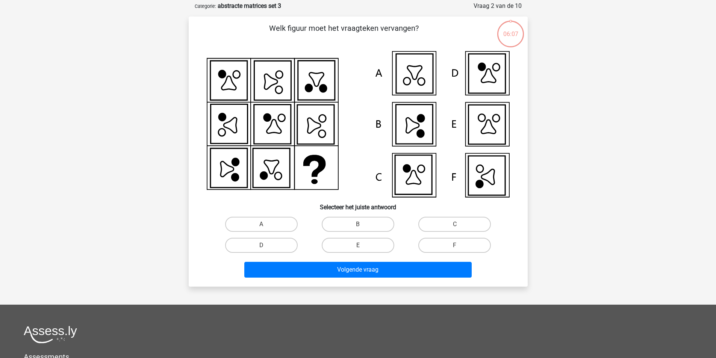
scroll to position [38, 0]
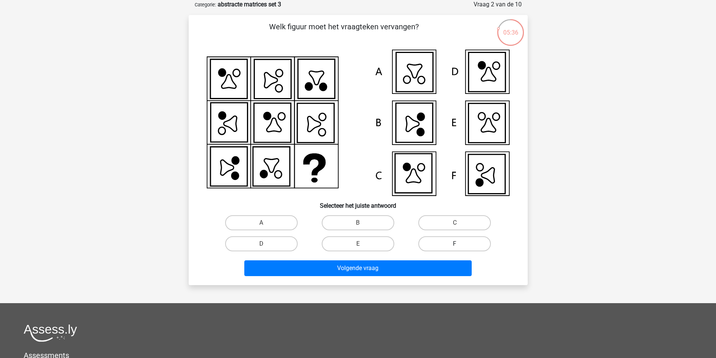
click at [464, 239] on label "F" at bounding box center [454, 243] width 73 height 15
click at [460, 244] on input "F" at bounding box center [457, 246] width 5 height 5
radio input "true"
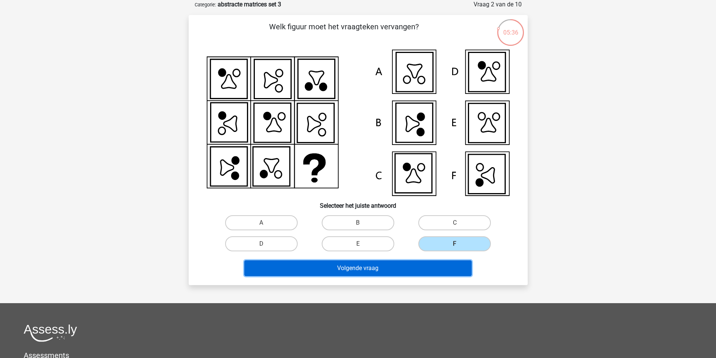
click at [428, 270] on button "Volgende vraag" at bounding box center [357, 268] width 227 height 16
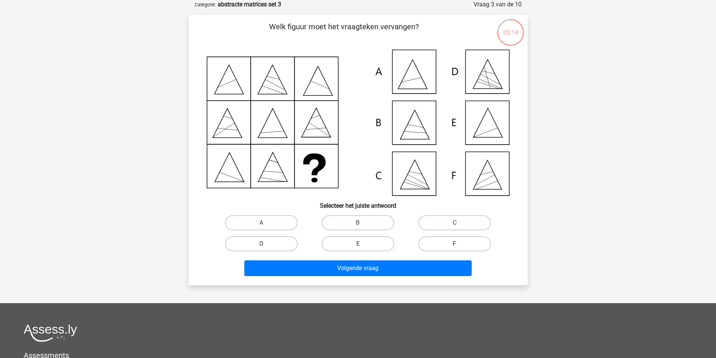
click at [458, 242] on label "F" at bounding box center [454, 243] width 73 height 15
click at [458, 244] on input "F" at bounding box center [457, 246] width 5 height 5
radio input "true"
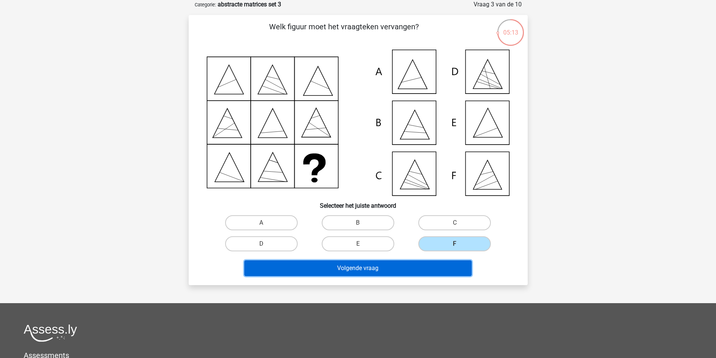
click at [435, 264] on button "Volgende vraag" at bounding box center [357, 268] width 227 height 16
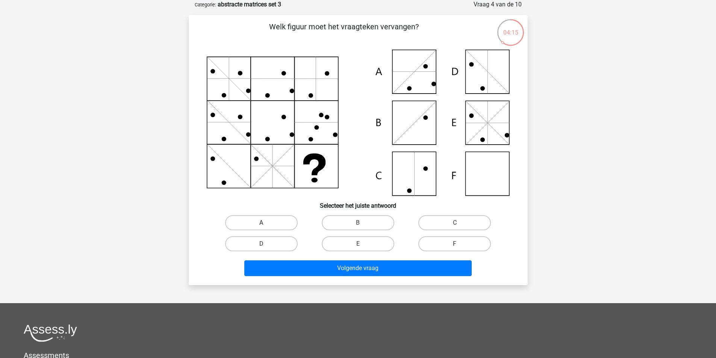
drag, startPoint x: 292, startPoint y: 221, endPoint x: 299, endPoint y: 227, distance: 9.6
click at [292, 221] on label "A" at bounding box center [261, 222] width 73 height 15
click at [266, 223] on input "A" at bounding box center [263, 225] width 5 height 5
radio input "true"
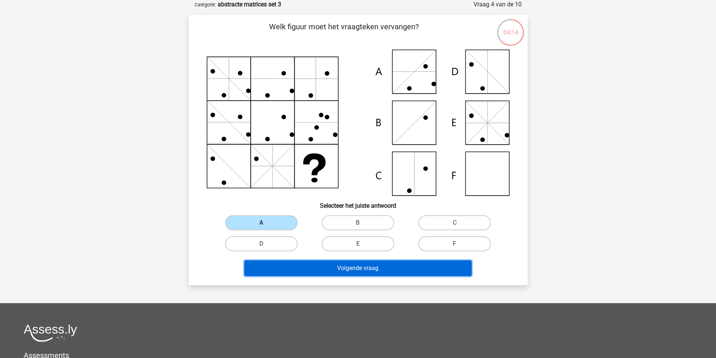
click at [344, 267] on button "Volgende vraag" at bounding box center [357, 268] width 227 height 16
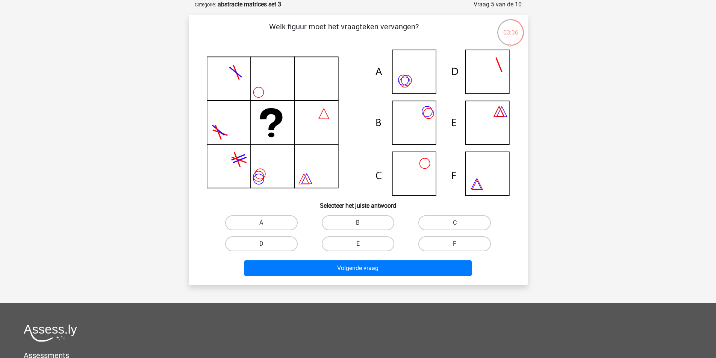
click at [370, 220] on label "B" at bounding box center [358, 222] width 73 height 15
click at [363, 223] on input "B" at bounding box center [360, 225] width 5 height 5
radio input "true"
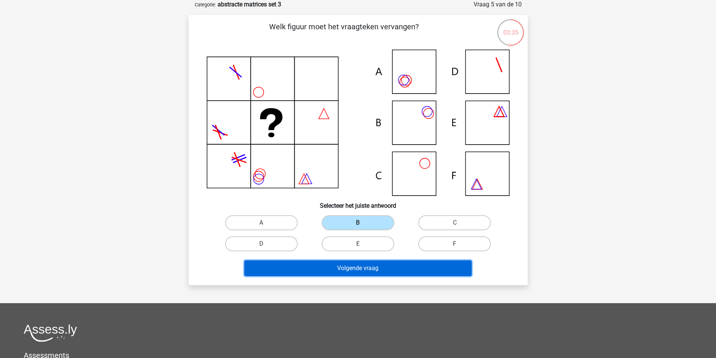
click at [376, 273] on button "Volgende vraag" at bounding box center [357, 268] width 227 height 16
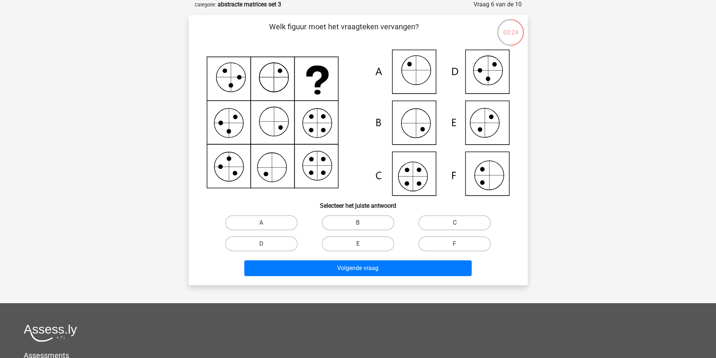
click at [447, 227] on label "C" at bounding box center [454, 222] width 73 height 15
click at [455, 227] on input "C" at bounding box center [457, 225] width 5 height 5
radio input "true"
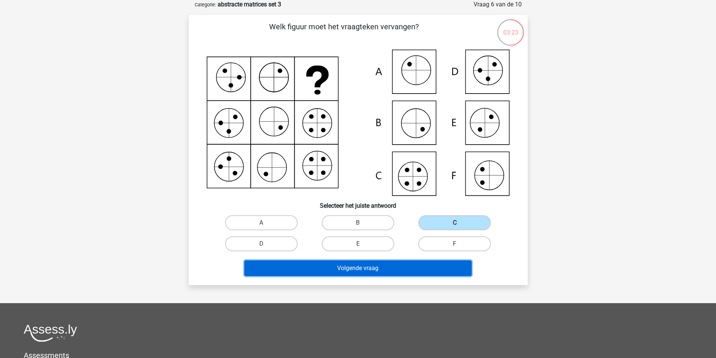
click at [431, 262] on button "Volgende vraag" at bounding box center [357, 268] width 227 height 16
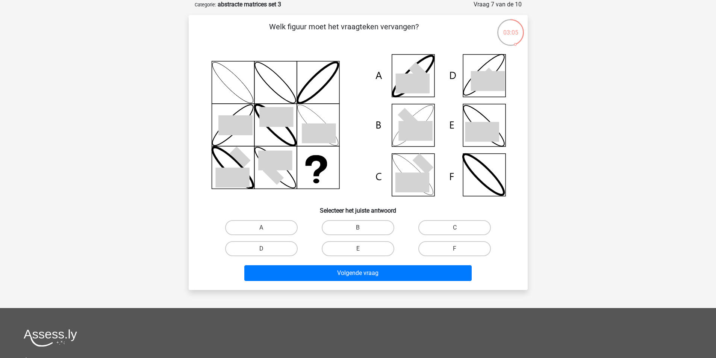
drag, startPoint x: 378, startPoint y: 227, endPoint x: 387, endPoint y: 257, distance: 31.6
click at [378, 227] on label "B" at bounding box center [358, 227] width 73 height 15
click at [363, 228] on input "B" at bounding box center [360, 230] width 5 height 5
radio input "true"
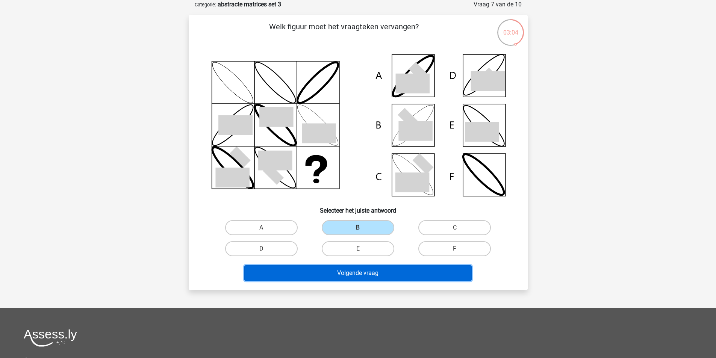
click at [391, 268] on button "Volgende vraag" at bounding box center [357, 273] width 227 height 16
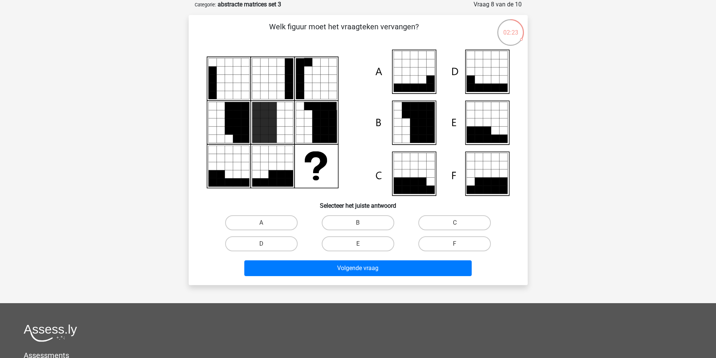
click at [456, 224] on input "C" at bounding box center [457, 225] width 5 height 5
radio input "true"
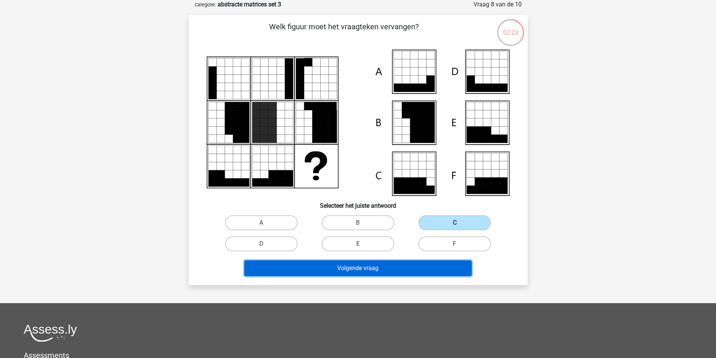
click at [436, 263] on button "Volgende vraag" at bounding box center [357, 268] width 227 height 16
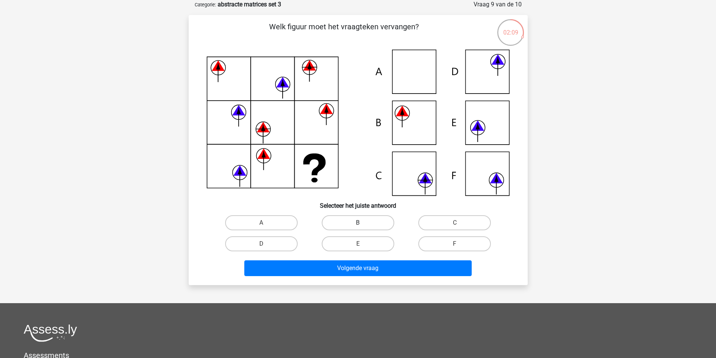
click at [367, 224] on label "B" at bounding box center [358, 222] width 73 height 15
click at [363, 224] on input "B" at bounding box center [360, 225] width 5 height 5
radio input "true"
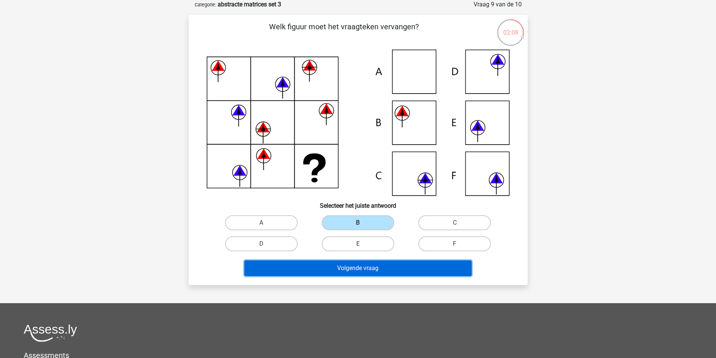
click at [354, 275] on button "Volgende vraag" at bounding box center [357, 268] width 227 height 16
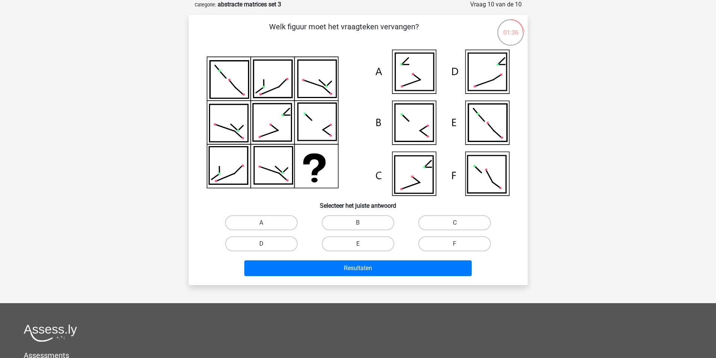
click at [457, 224] on input "C" at bounding box center [457, 225] width 5 height 5
radio input "true"
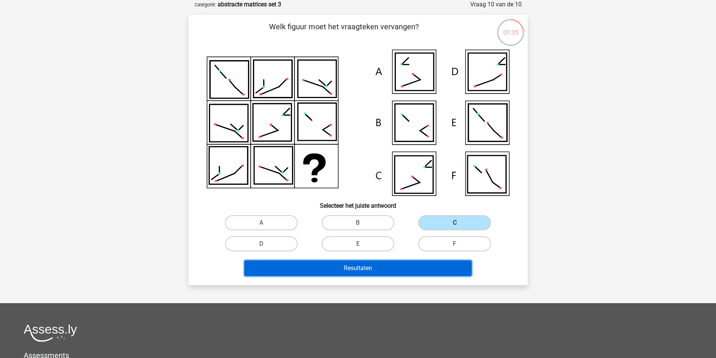
click at [426, 264] on button "Resultaten" at bounding box center [357, 268] width 227 height 16
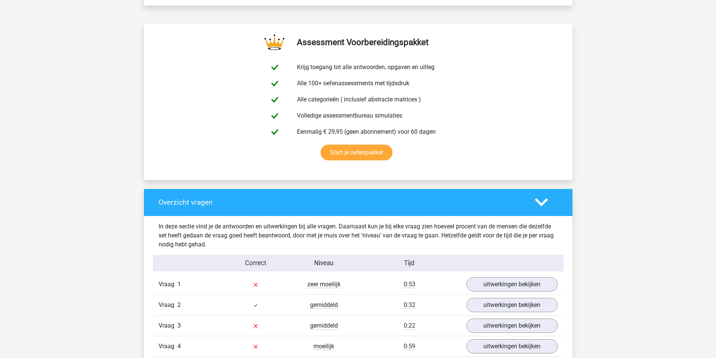
scroll to position [564, 0]
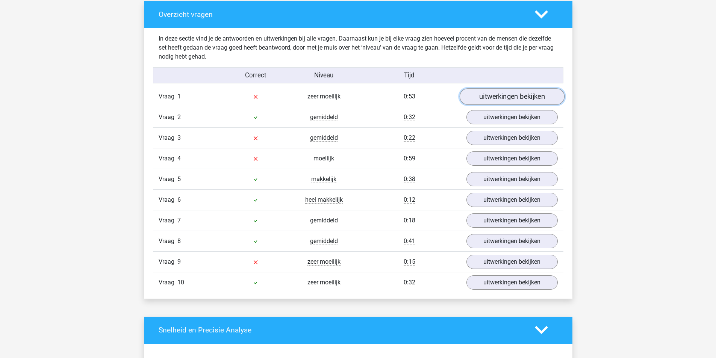
click at [505, 98] on link "uitwerkingen bekijken" at bounding box center [511, 96] width 105 height 17
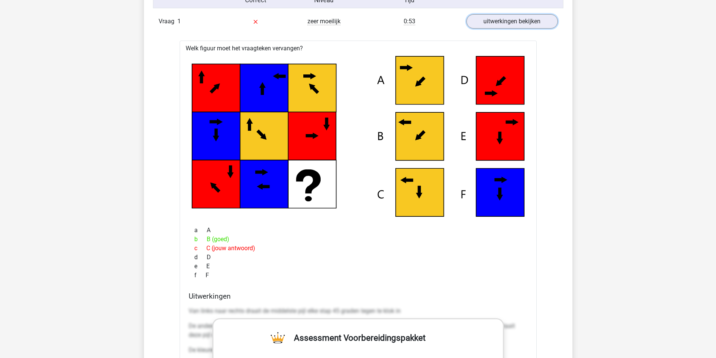
scroll to position [601, 0]
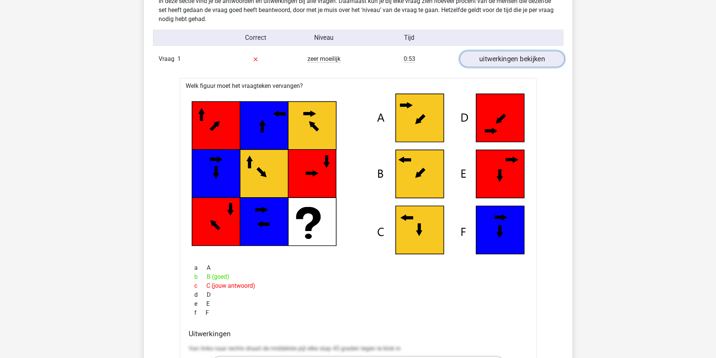
click at [510, 60] on link "uitwerkingen bekijken" at bounding box center [511, 59] width 105 height 17
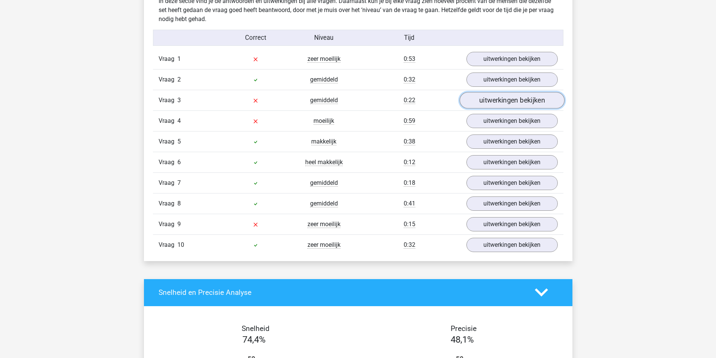
click at [514, 103] on link "uitwerkingen bekijken" at bounding box center [511, 100] width 105 height 17
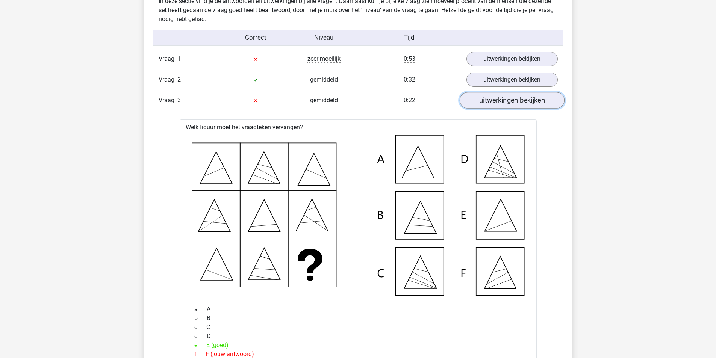
click at [516, 99] on link "uitwerkingen bekijken" at bounding box center [511, 100] width 105 height 17
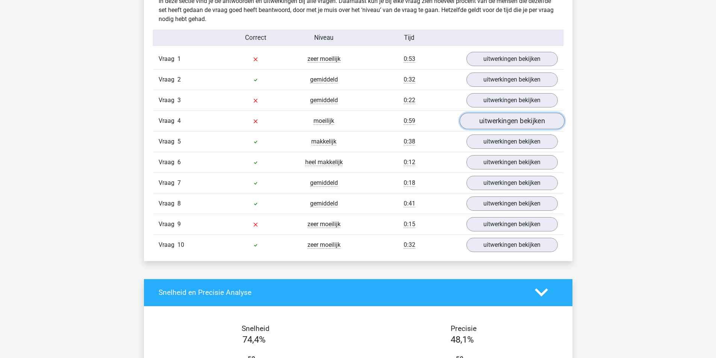
click at [511, 118] on link "uitwerkingen bekijken" at bounding box center [511, 121] width 105 height 17
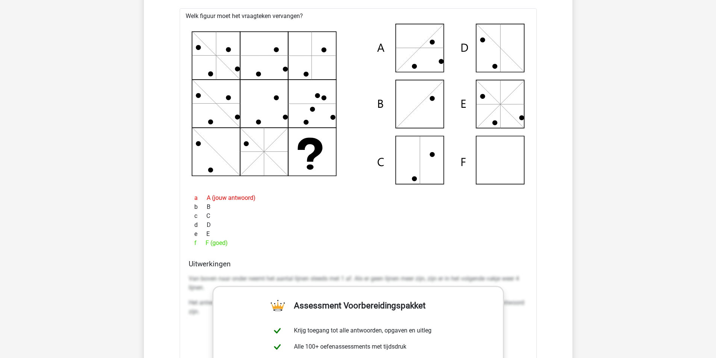
scroll to position [564, 0]
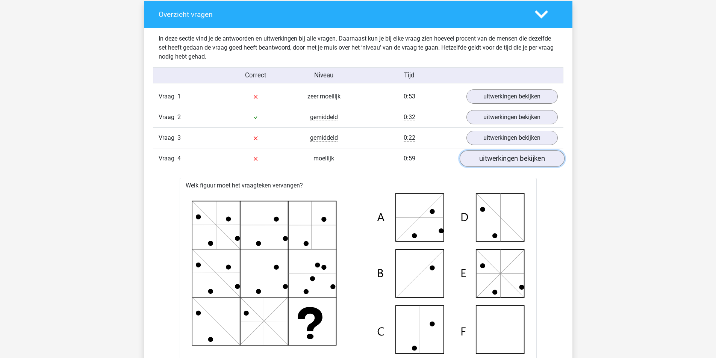
click at [506, 153] on link "uitwerkingen bekijken" at bounding box center [511, 158] width 105 height 17
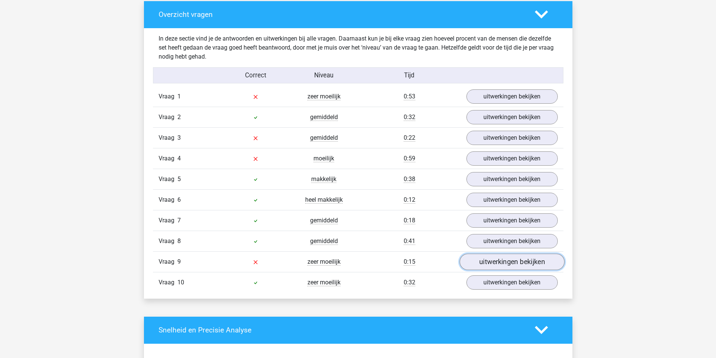
click at [503, 261] on link "uitwerkingen bekijken" at bounding box center [511, 262] width 105 height 17
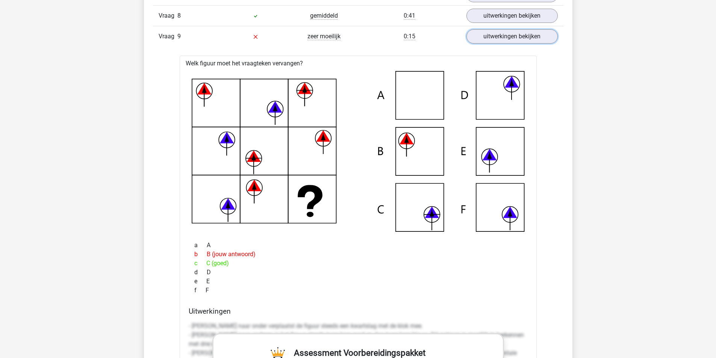
scroll to position [714, 0]
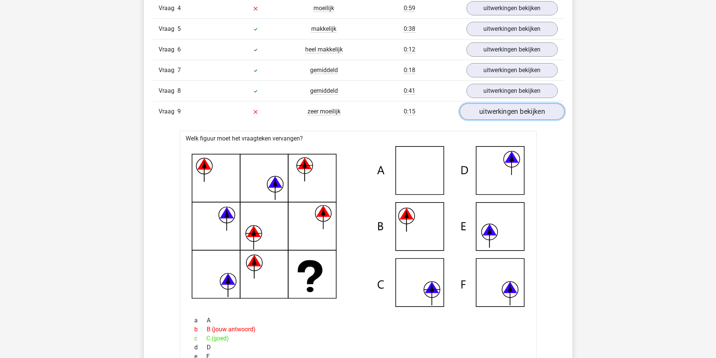
click at [512, 118] on link "uitwerkingen bekijken" at bounding box center [511, 111] width 105 height 17
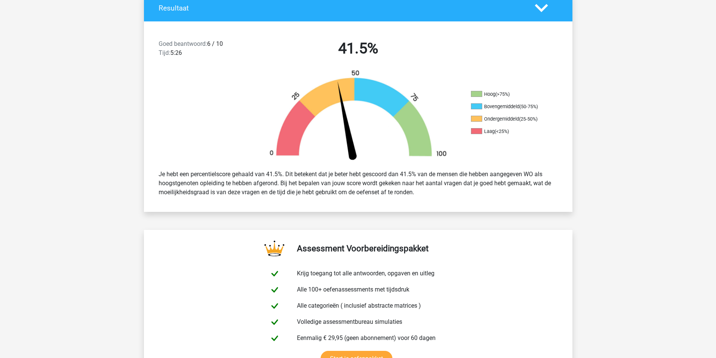
scroll to position [150, 0]
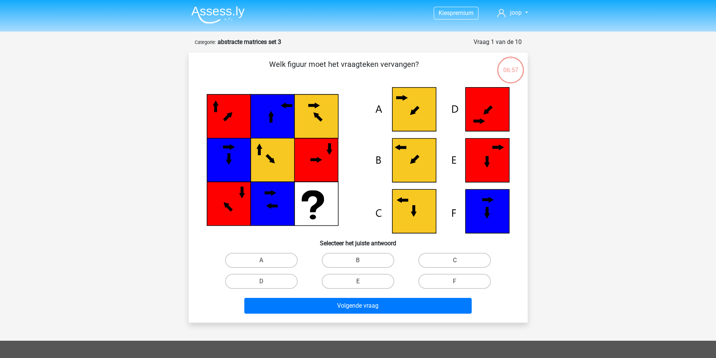
click at [209, 12] on img at bounding box center [217, 15] width 53 height 18
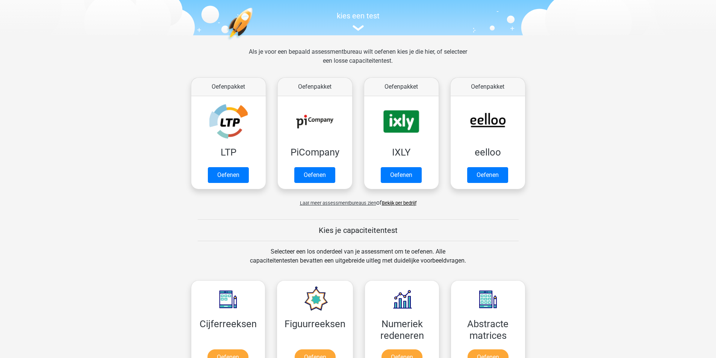
scroll to position [263, 0]
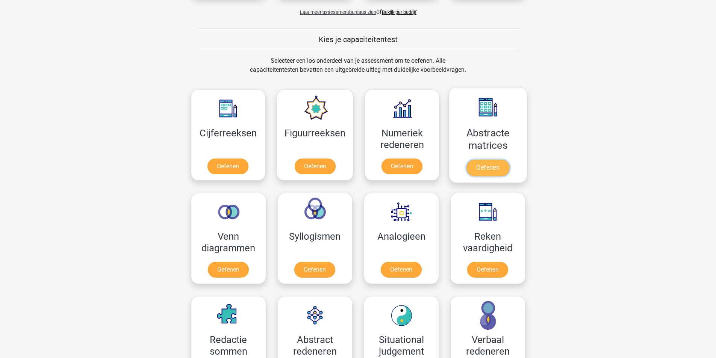
click at [488, 165] on link "Oefenen" at bounding box center [487, 168] width 43 height 17
